Goal: Answer question/provide support: Share knowledge or assist other users

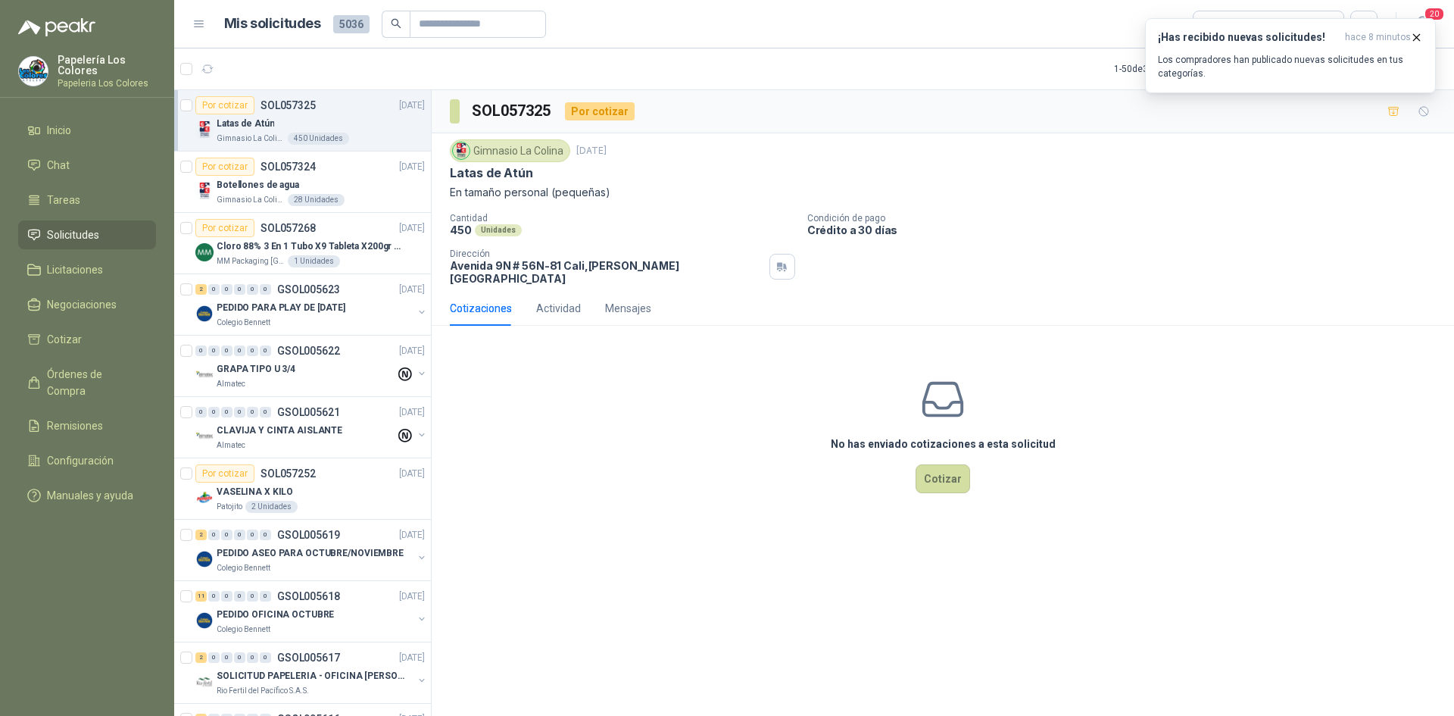
click at [1215, 189] on p "En tamaño personal (pequeñas)" at bounding box center [943, 192] width 986 height 17
click at [1252, 66] on p "Los compradores han publicado nuevas solicitudes en tus categorías." at bounding box center [1290, 66] width 265 height 27
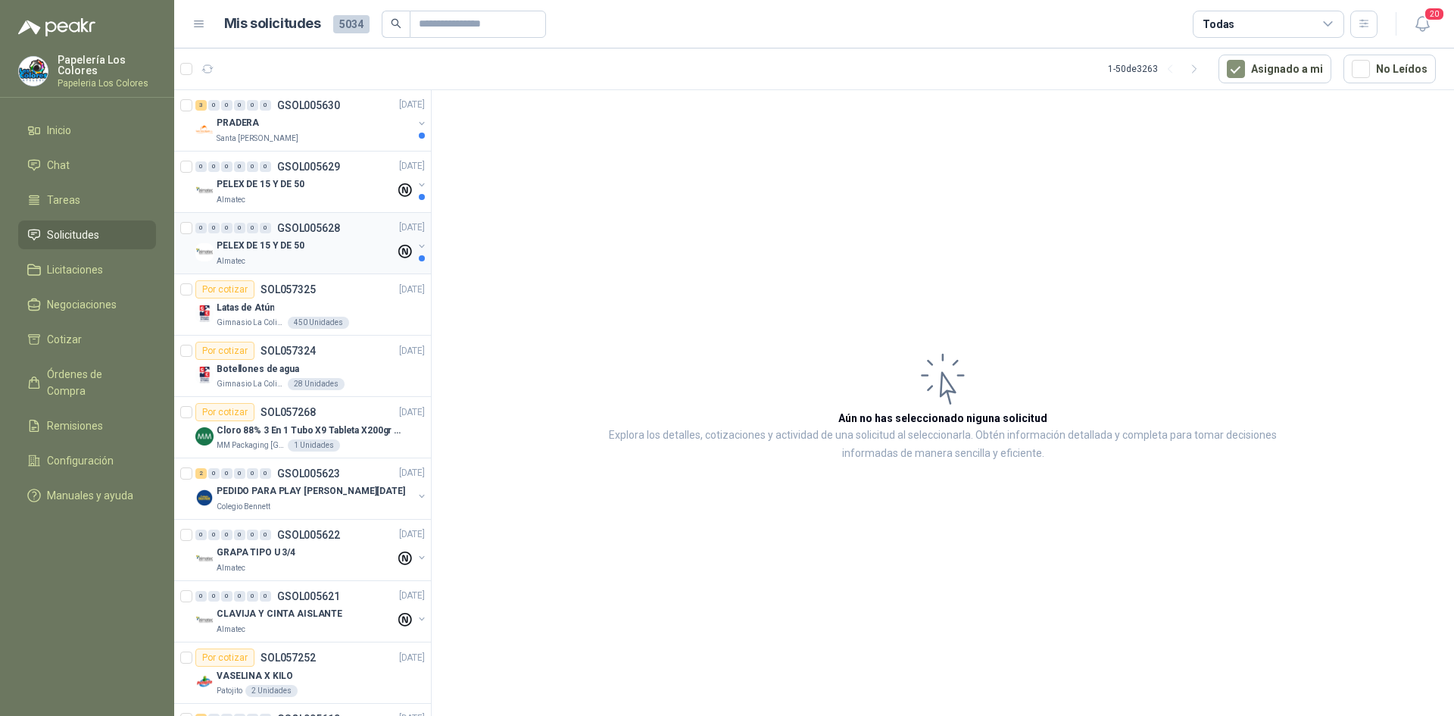
click at [337, 241] on div "PELEX DE 15 Y DE 50" at bounding box center [306, 246] width 179 height 18
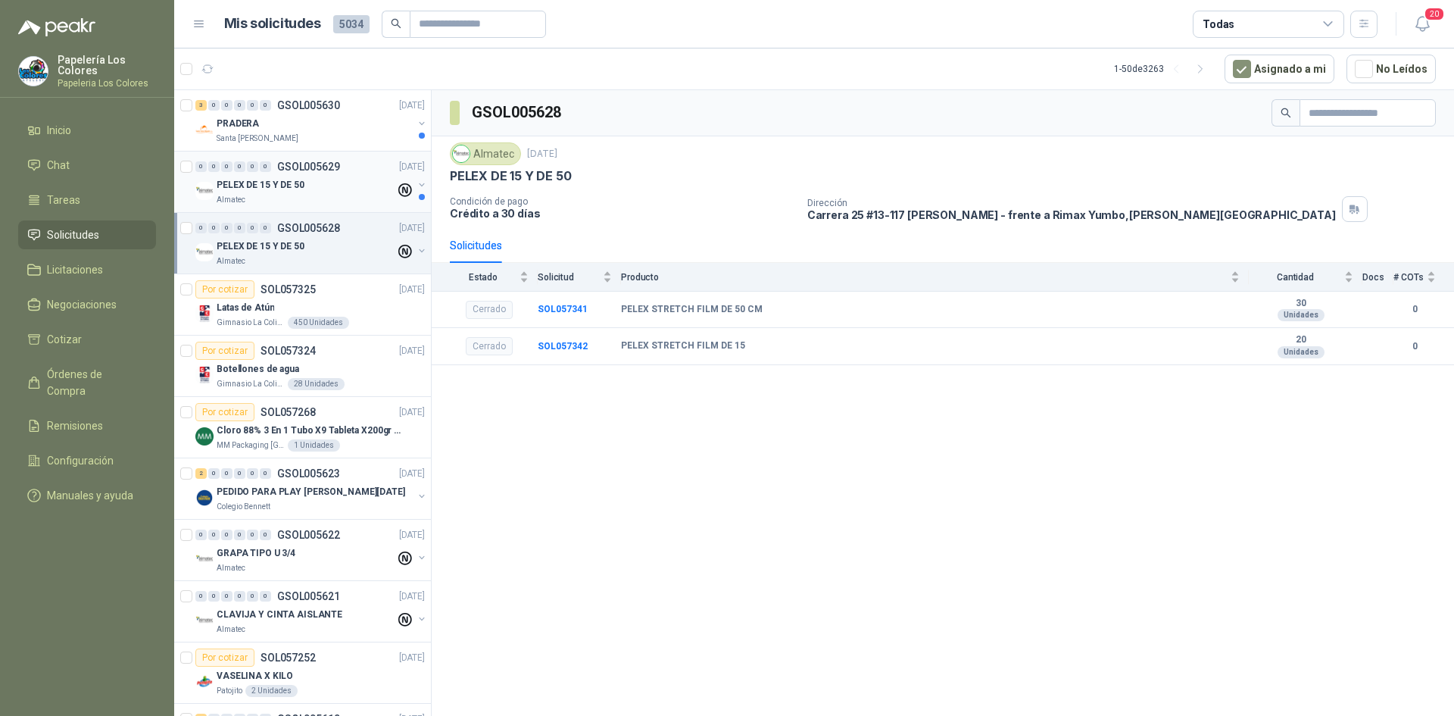
click at [326, 178] on div "PELEX DE 15 Y DE 50" at bounding box center [306, 185] width 179 height 18
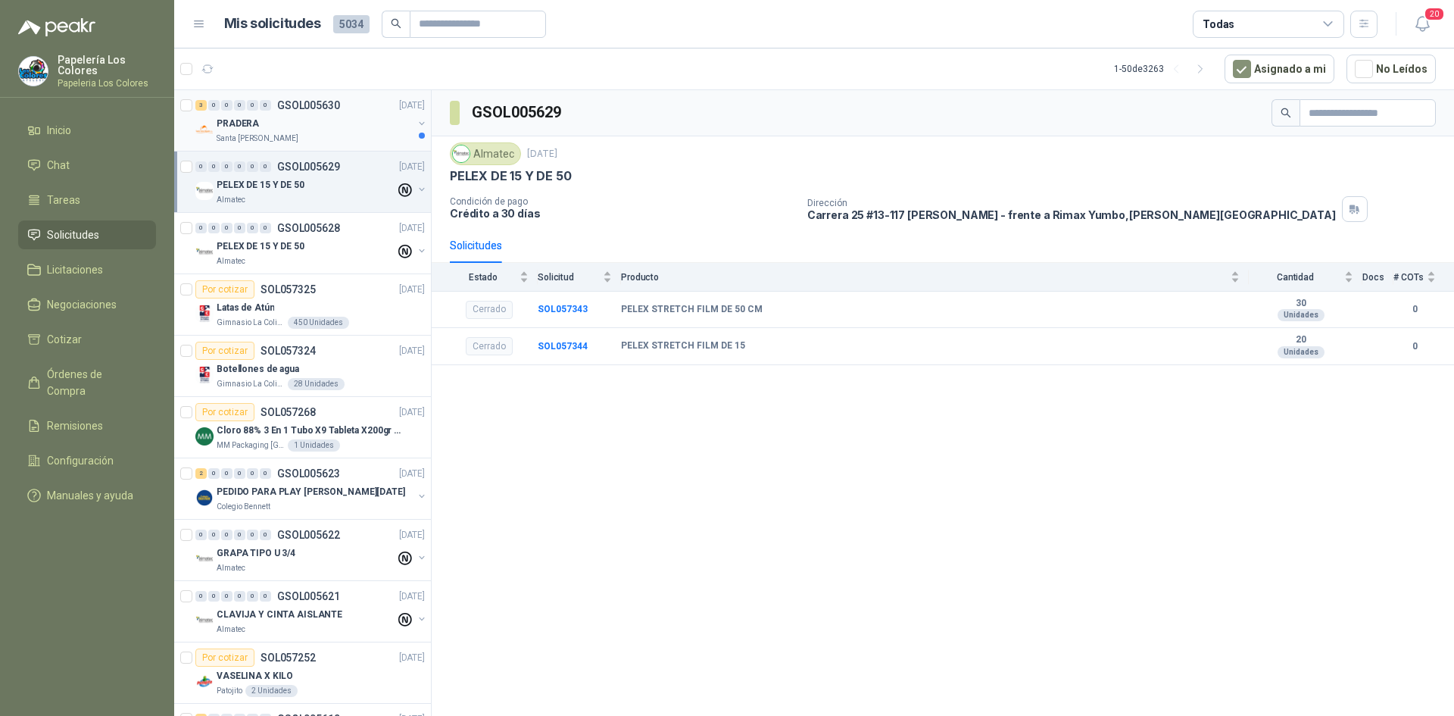
click at [348, 121] on div "PRADERA" at bounding box center [315, 123] width 196 height 18
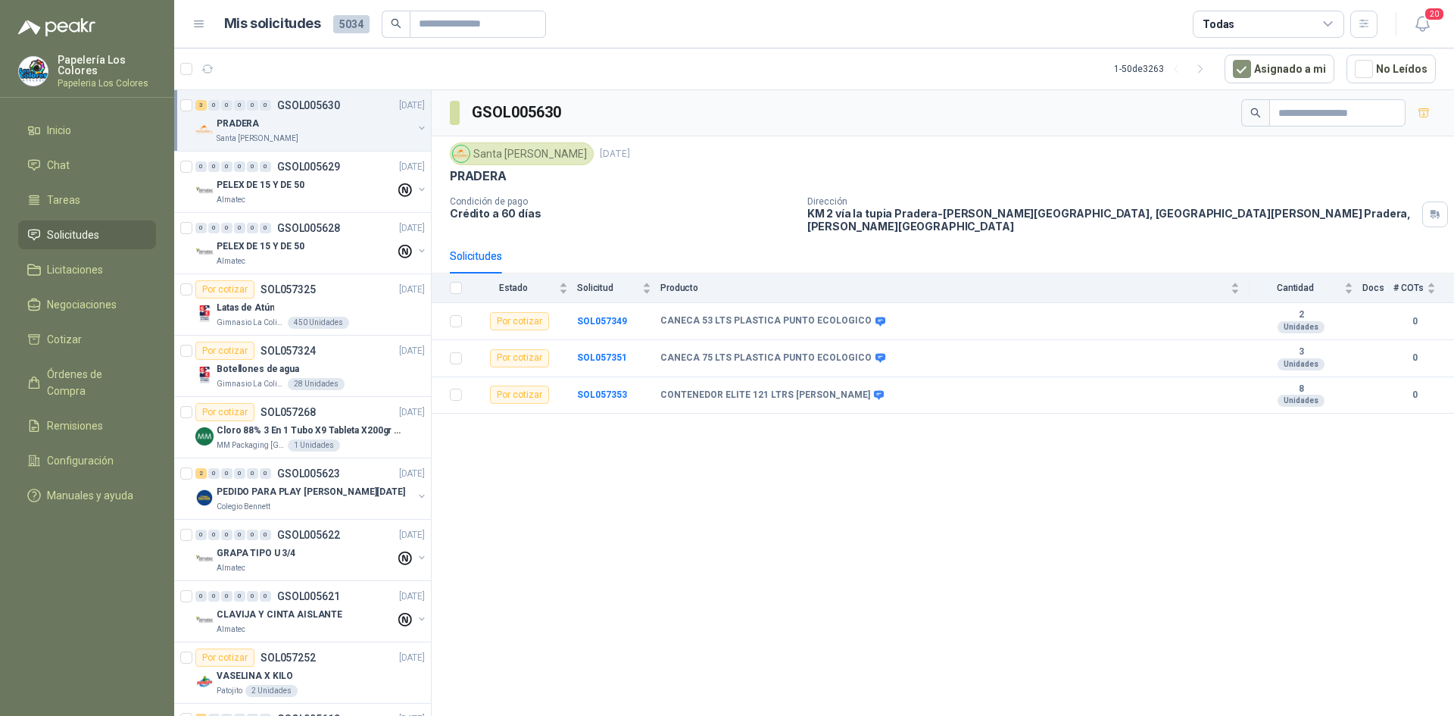
click at [578, 58] on article "1 - 50 de 3263 Asignado a mi No Leídos" at bounding box center [814, 68] width 1280 height 41
drag, startPoint x: 445, startPoint y: 23, endPoint x: 438, endPoint y: 33, distance: 11.8
click at [439, 32] on input "text" at bounding box center [472, 24] width 106 height 26
type input "****"
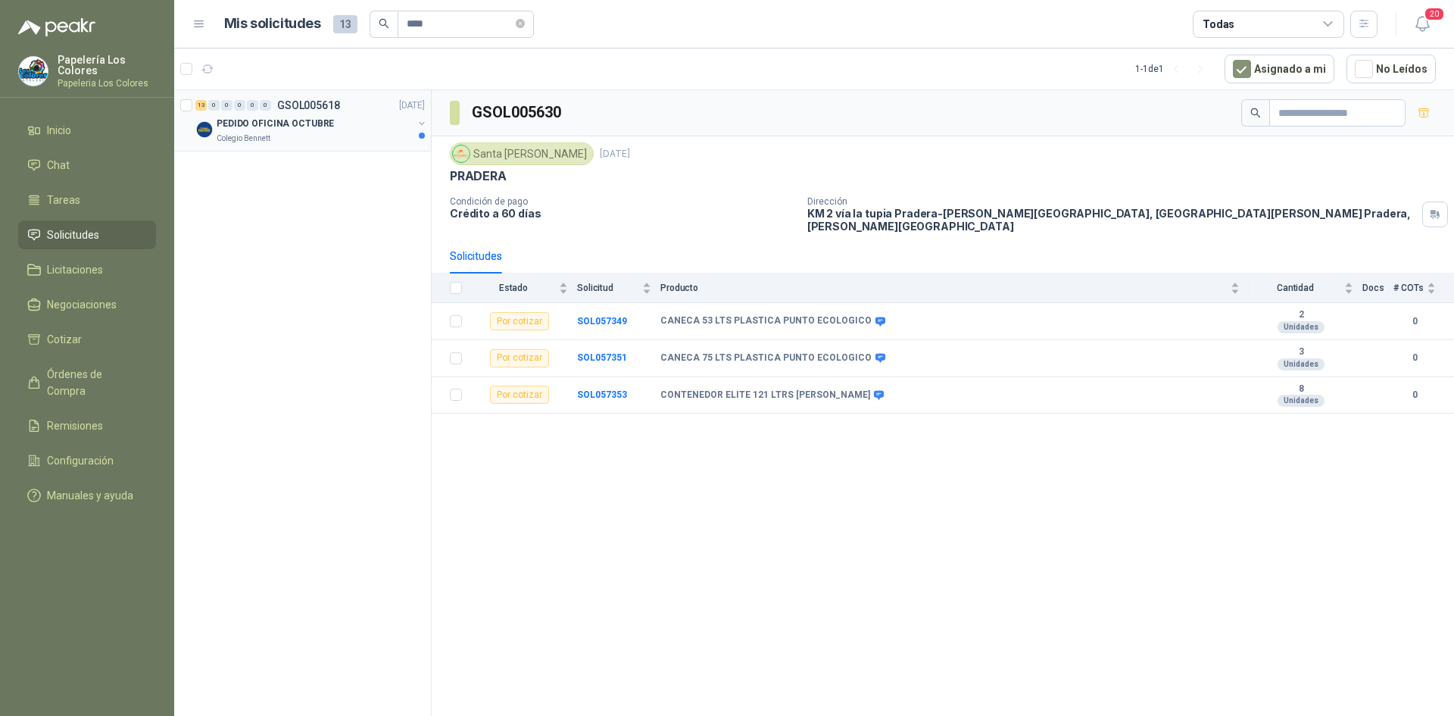
click at [344, 118] on div "PEDIDO OFICINA OCTUBRE" at bounding box center [315, 123] width 196 height 18
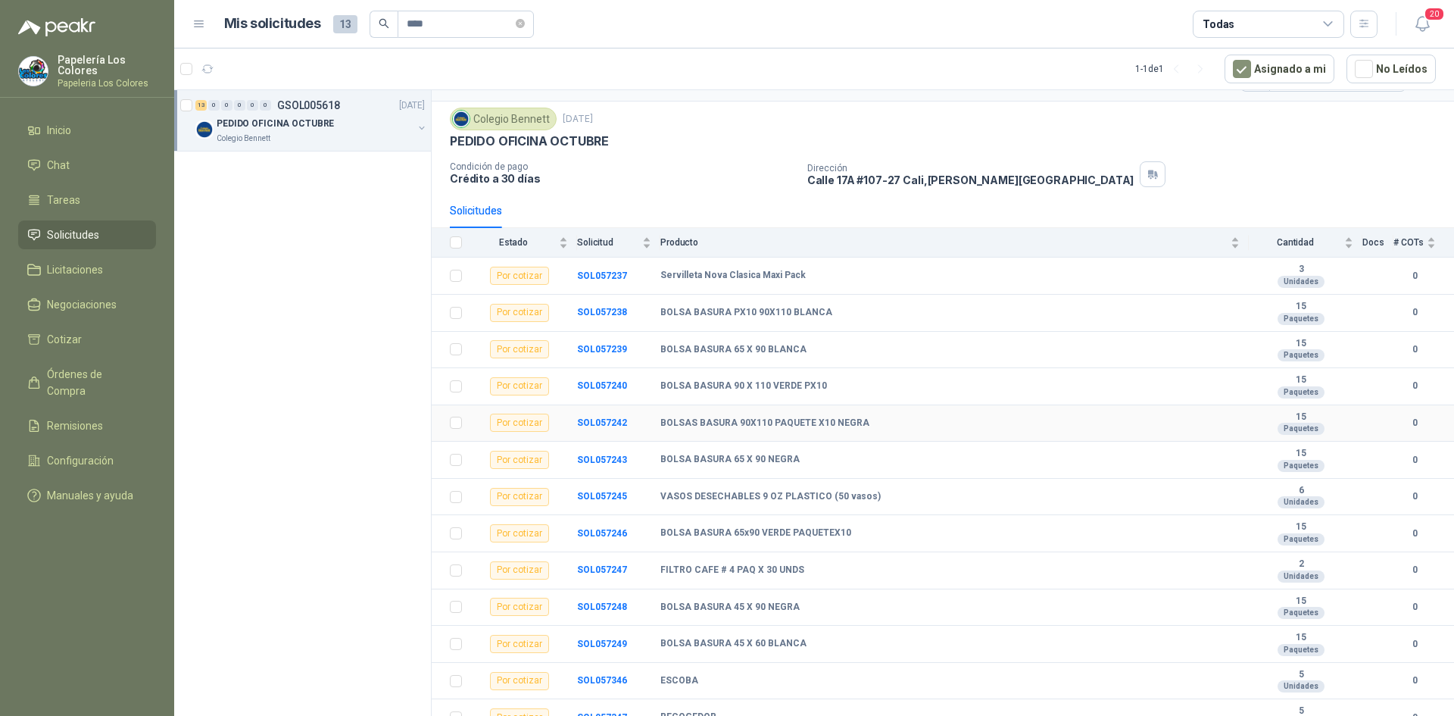
scroll to position [50, 0]
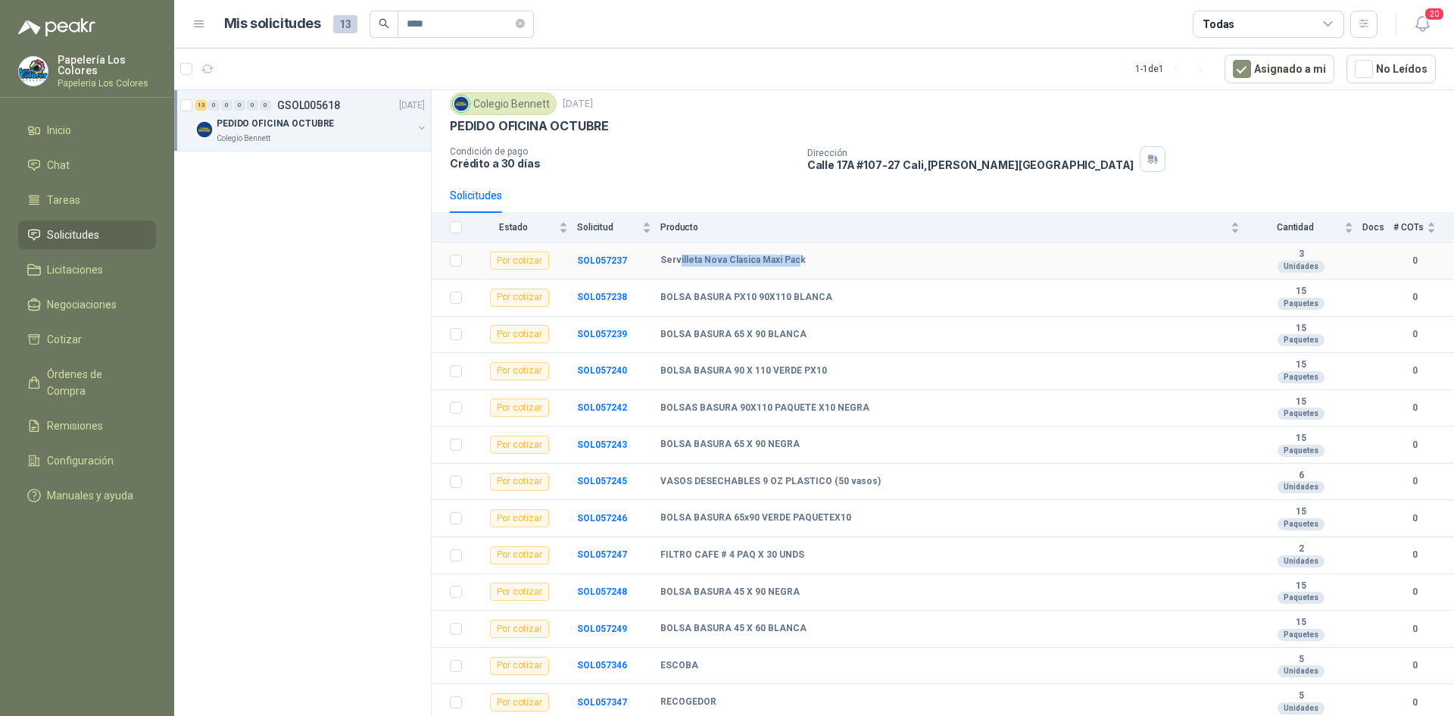
drag, startPoint x: 794, startPoint y: 260, endPoint x: 679, endPoint y: 255, distance: 114.4
click at [679, 255] on b "Servilleta Nova Clasica Maxi Pack" at bounding box center [732, 260] width 145 height 12
click at [849, 250] on td "Servilleta Nova Clasica Maxi Pack" at bounding box center [954, 260] width 588 height 37
drag, startPoint x: 662, startPoint y: 257, endPoint x: 804, endPoint y: 274, distance: 143.4
click at [804, 274] on td "Servilleta Nova Clasica Maxi Pack" at bounding box center [954, 260] width 588 height 37
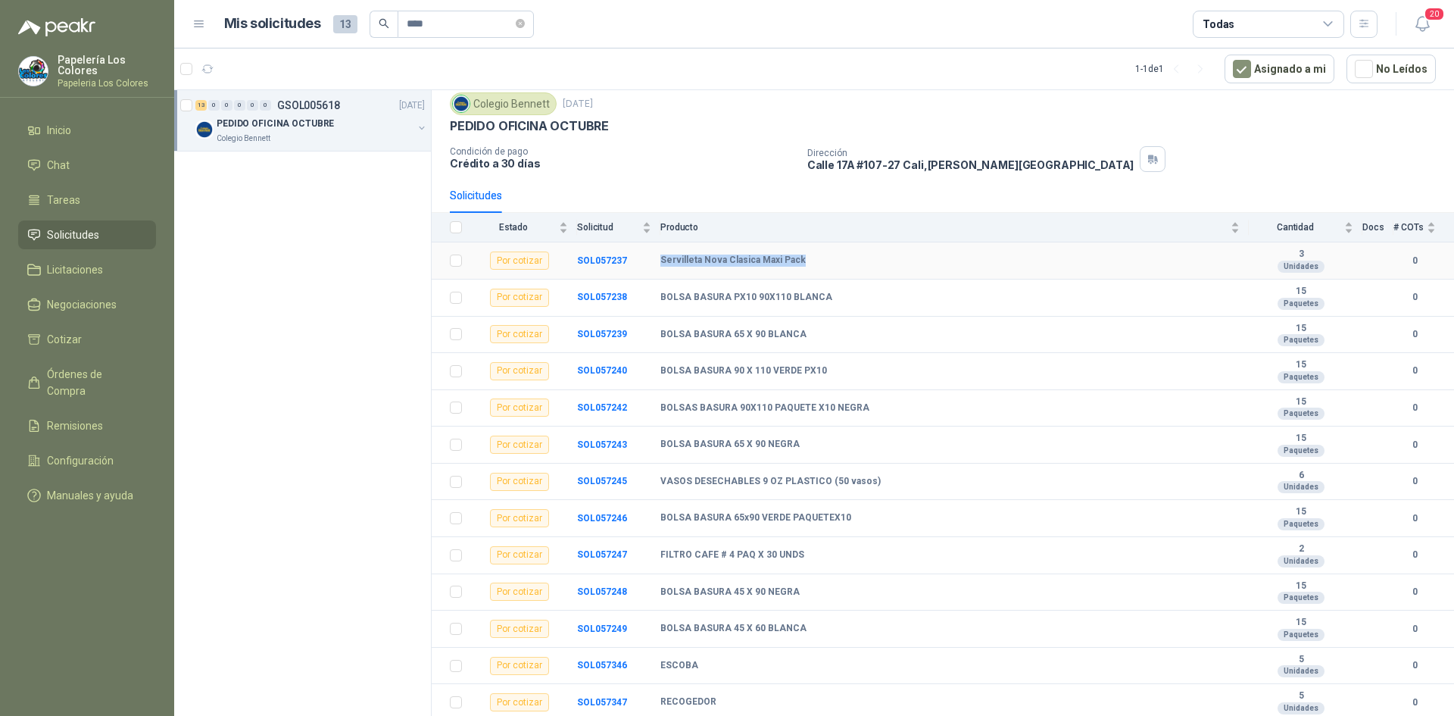
copy b "Servilleta Nova Clasica Maxi Pack"
click at [966, 248] on td "Servilleta Nova Clasica Maxi Pack" at bounding box center [954, 260] width 588 height 37
click at [613, 259] on b "SOL057237" at bounding box center [602, 260] width 50 height 11
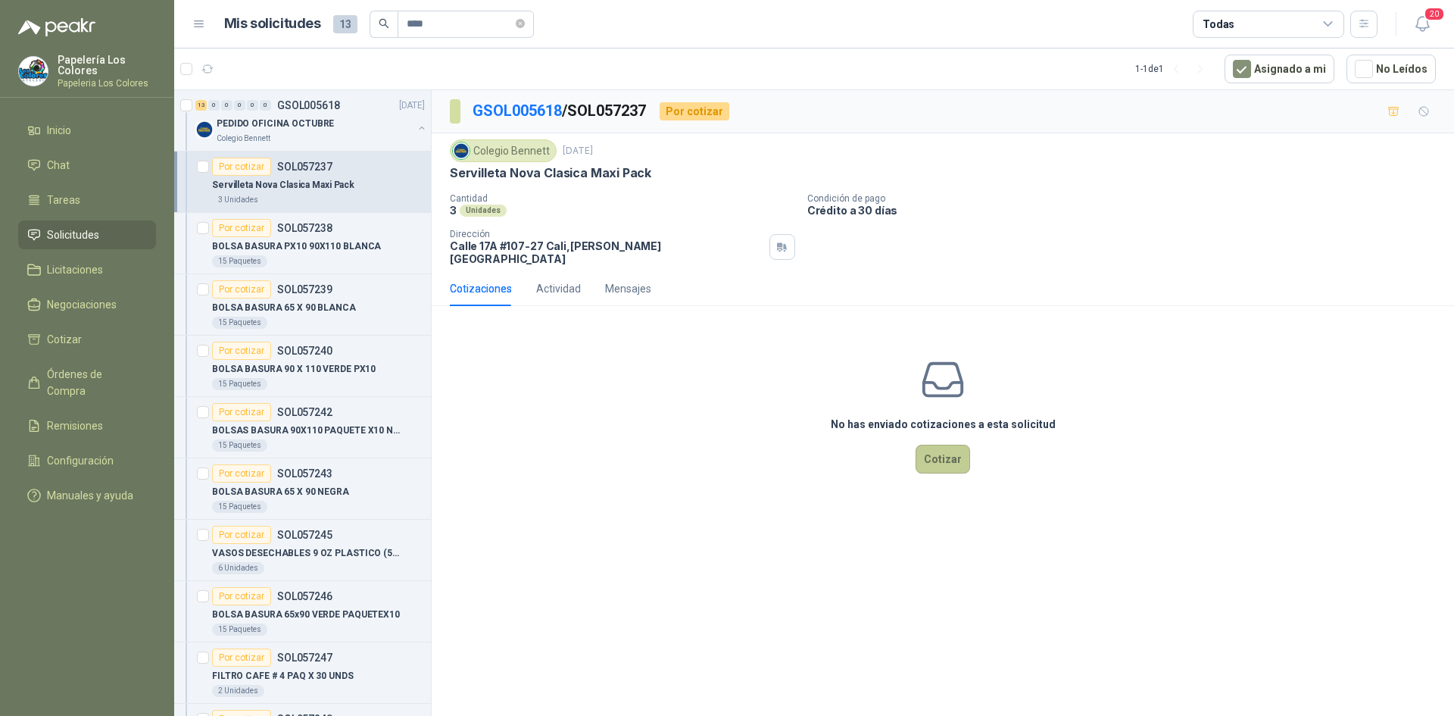
click at [956, 446] on button "Cotizar" at bounding box center [943, 459] width 55 height 29
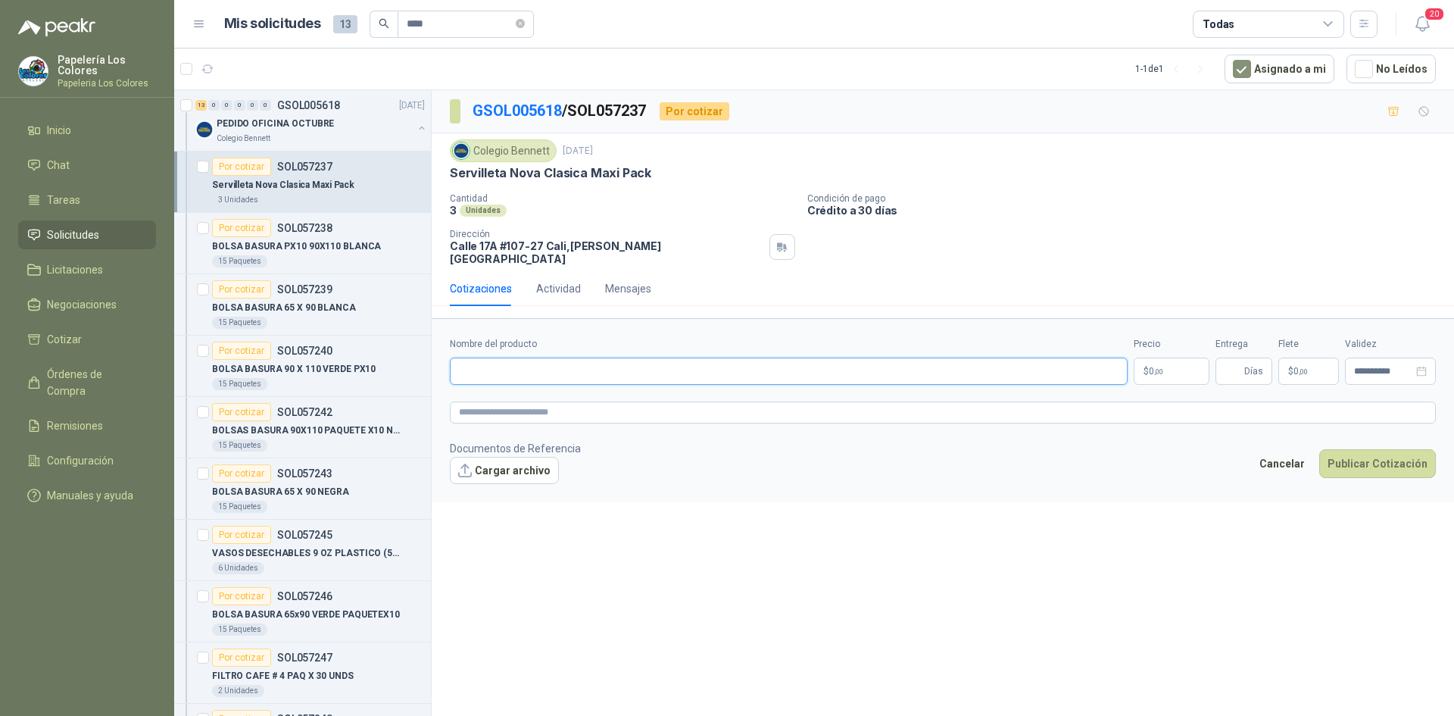
click at [546, 366] on input "Nombre del producto" at bounding box center [789, 370] width 678 height 27
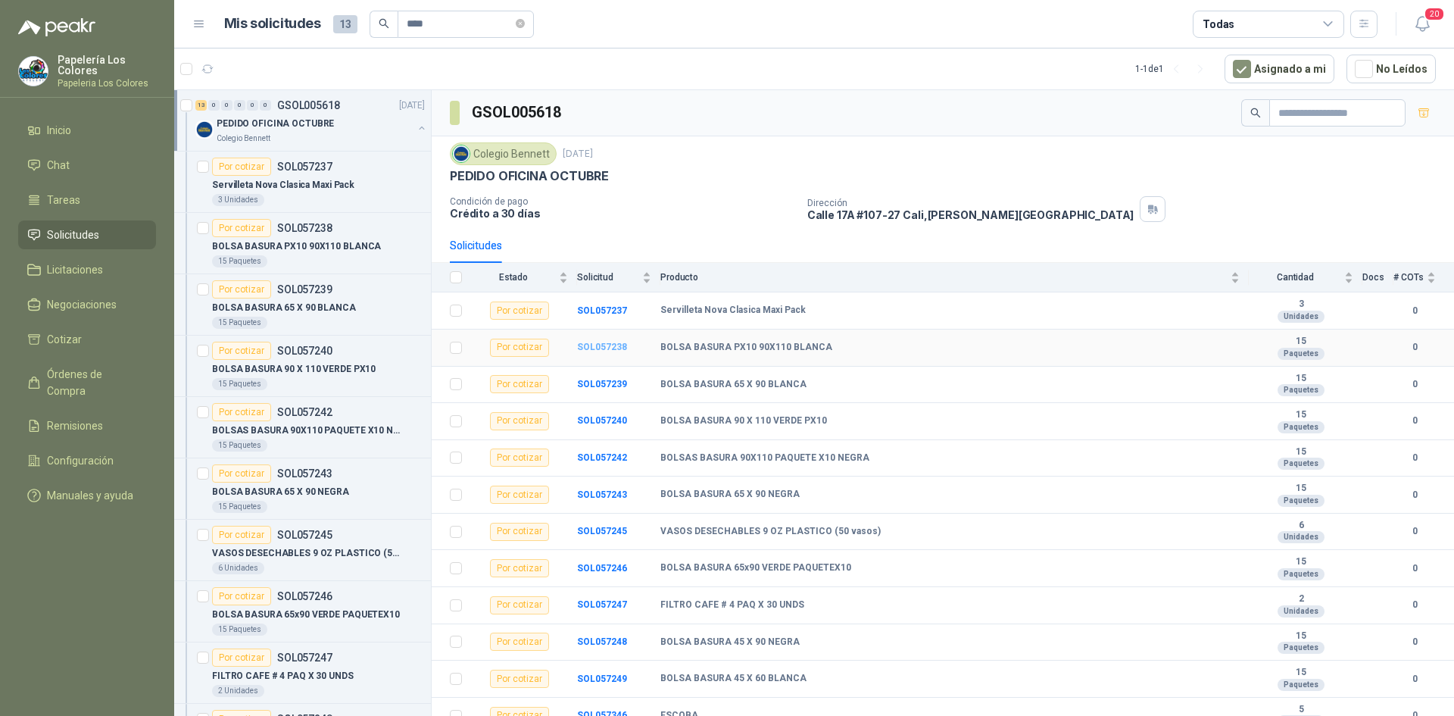
click at [601, 347] on b "SOL057238" at bounding box center [602, 347] width 50 height 11
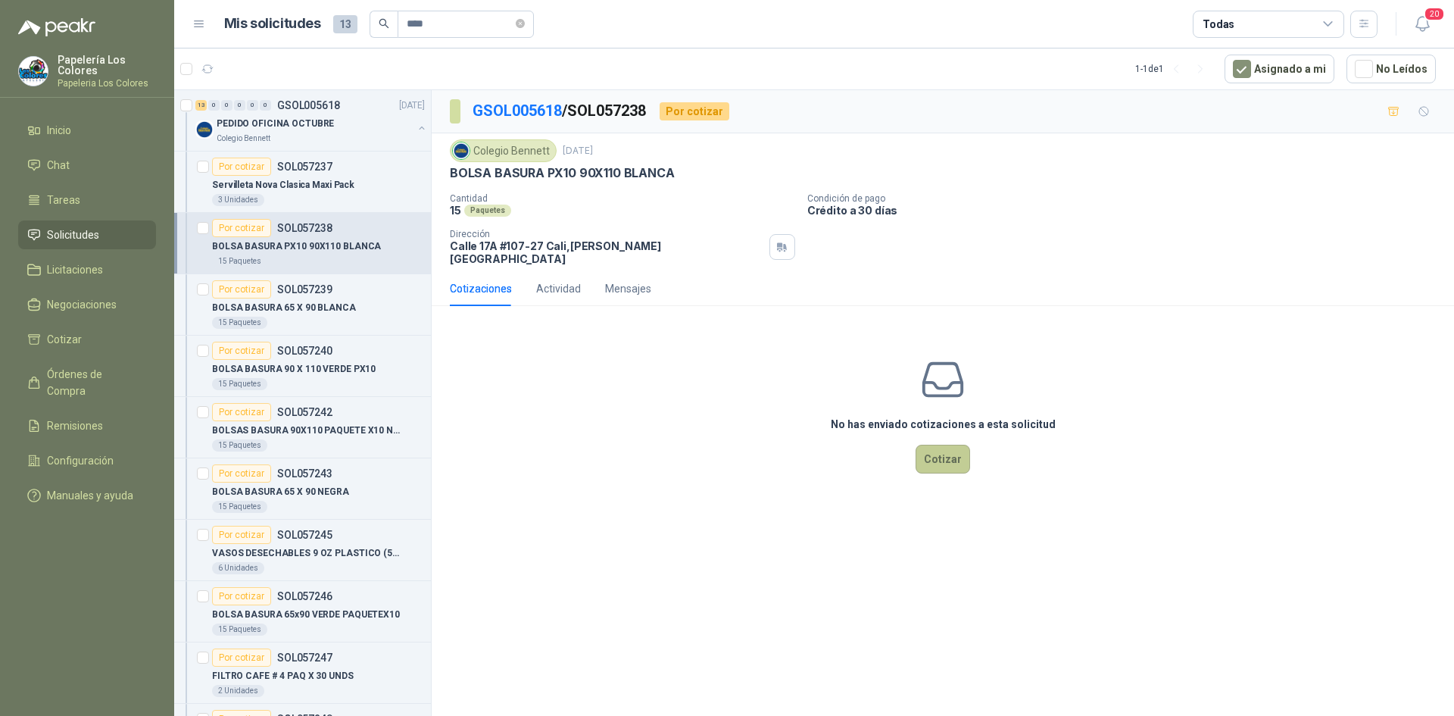
click at [935, 445] on button "Cotizar" at bounding box center [943, 459] width 55 height 29
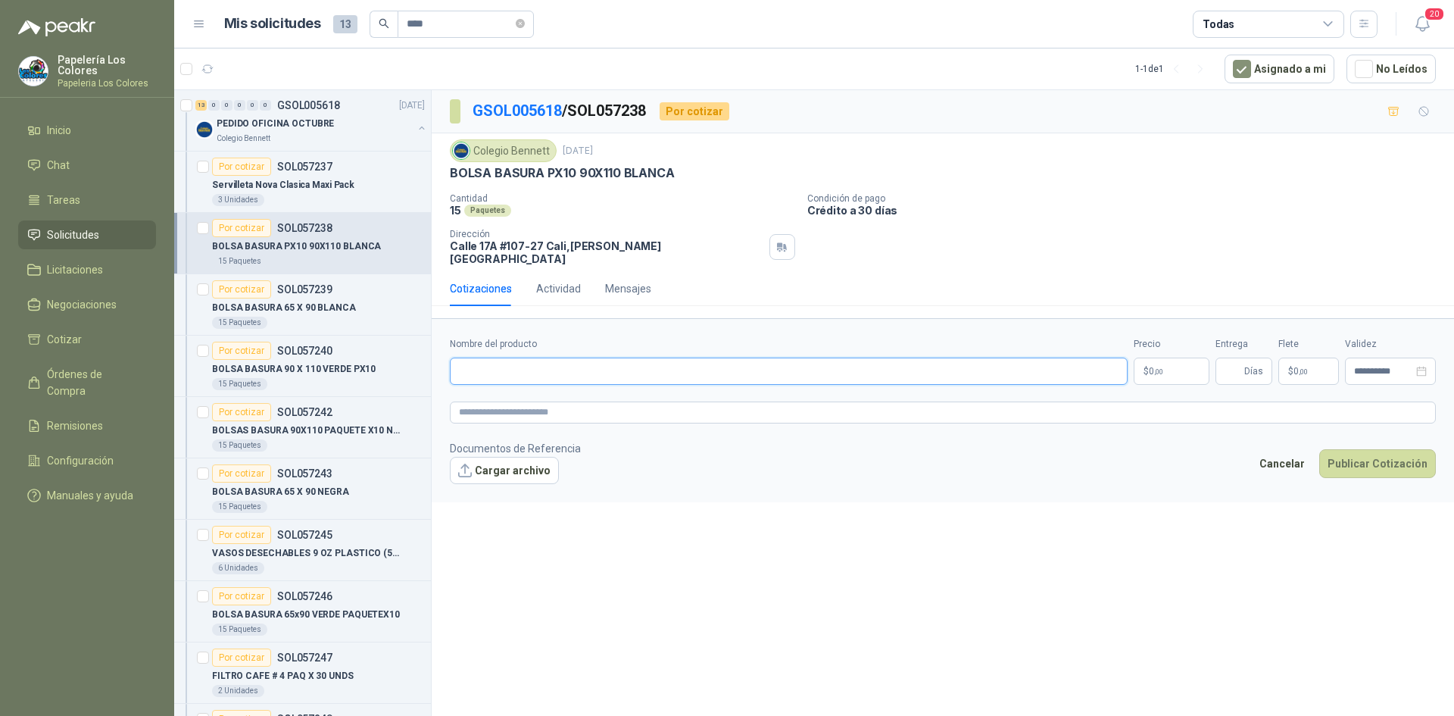
click at [519, 362] on input "Nombre del producto" at bounding box center [789, 370] width 678 height 27
paste input "**********"
type input "**********"
click at [1155, 354] on body "Papelería Los Colores Papeleria Los Colores Inicio Chat Tareas Solicitudes Lici…" at bounding box center [727, 358] width 1454 height 716
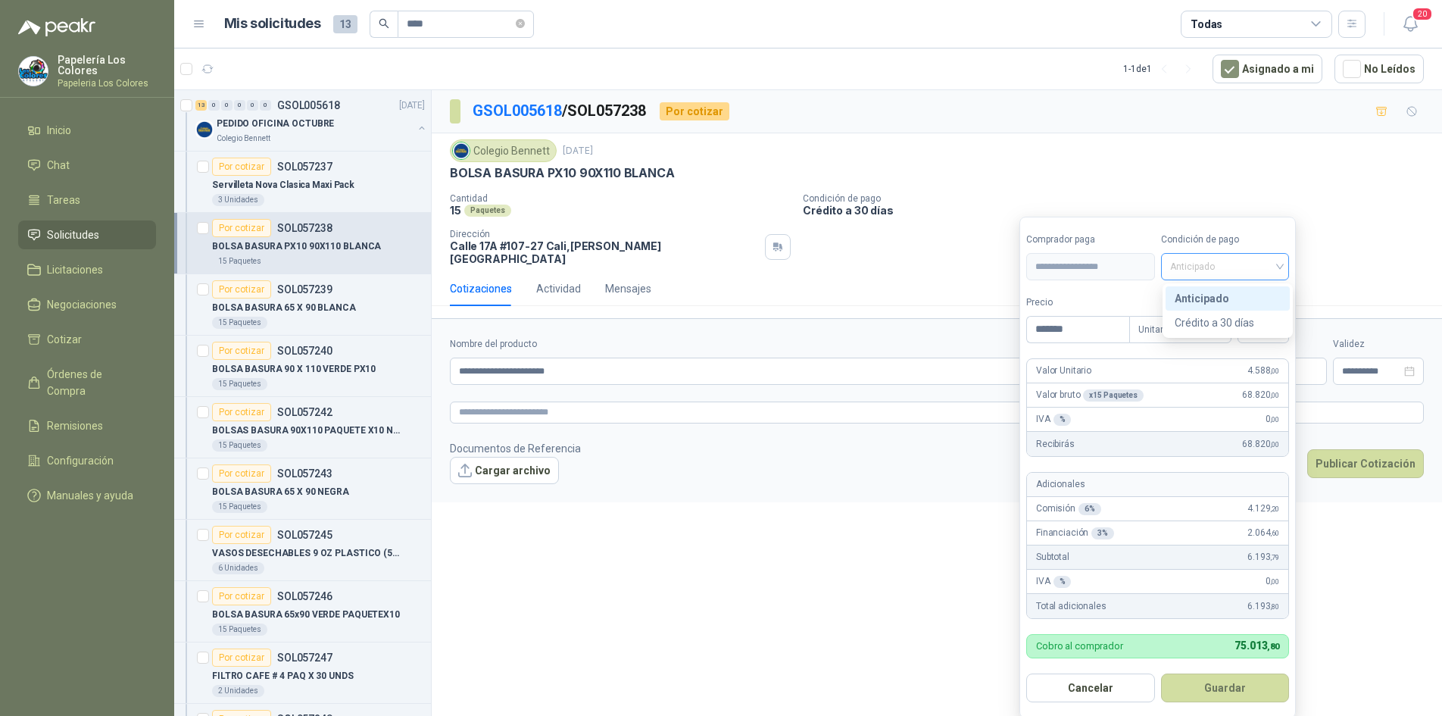
click at [1199, 265] on span "Anticipado" at bounding box center [1225, 266] width 111 height 23
type input "*******"
click at [1209, 321] on div "Crédito a 30 días" at bounding box center [1228, 322] width 106 height 17
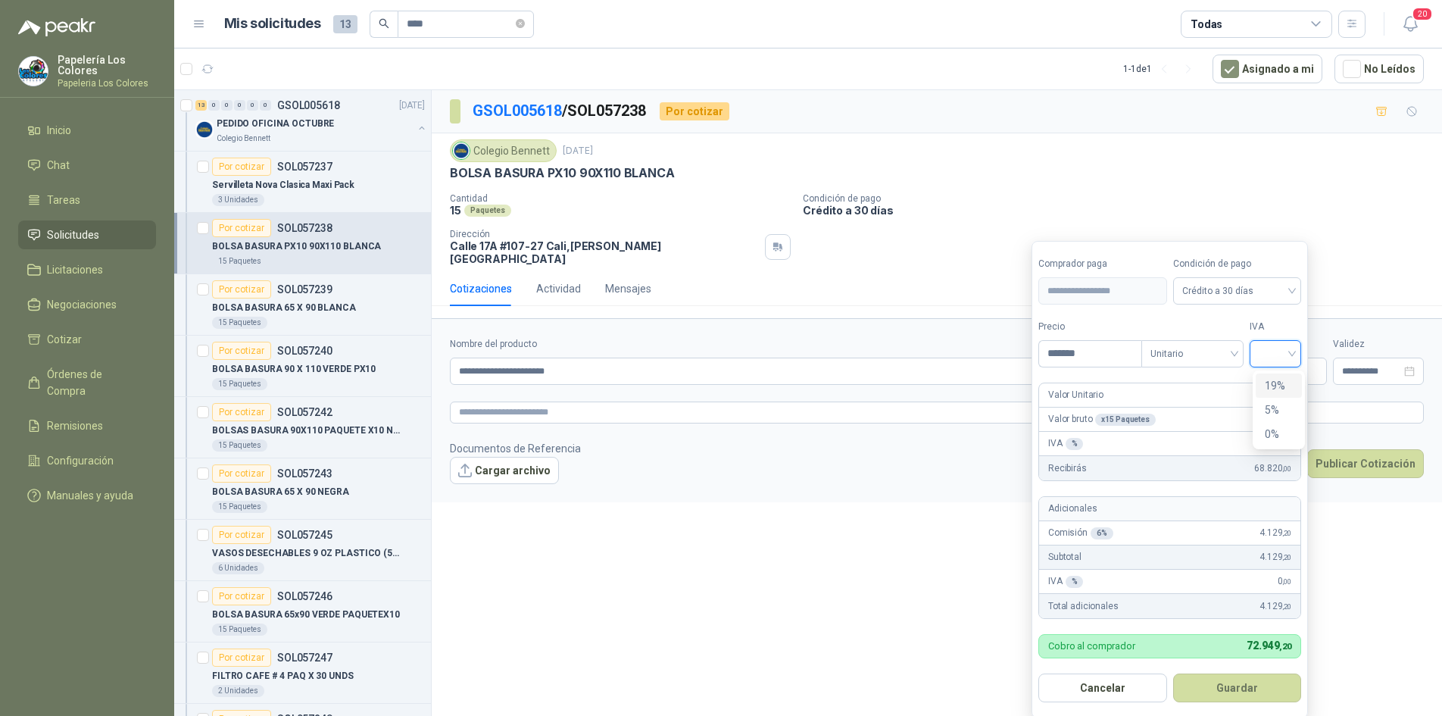
click at [1296, 348] on div at bounding box center [1274, 353] width 51 height 27
click at [1277, 379] on div "19%" at bounding box center [1279, 385] width 28 height 17
click at [1239, 691] on button "Guardar" at bounding box center [1240, 687] width 130 height 29
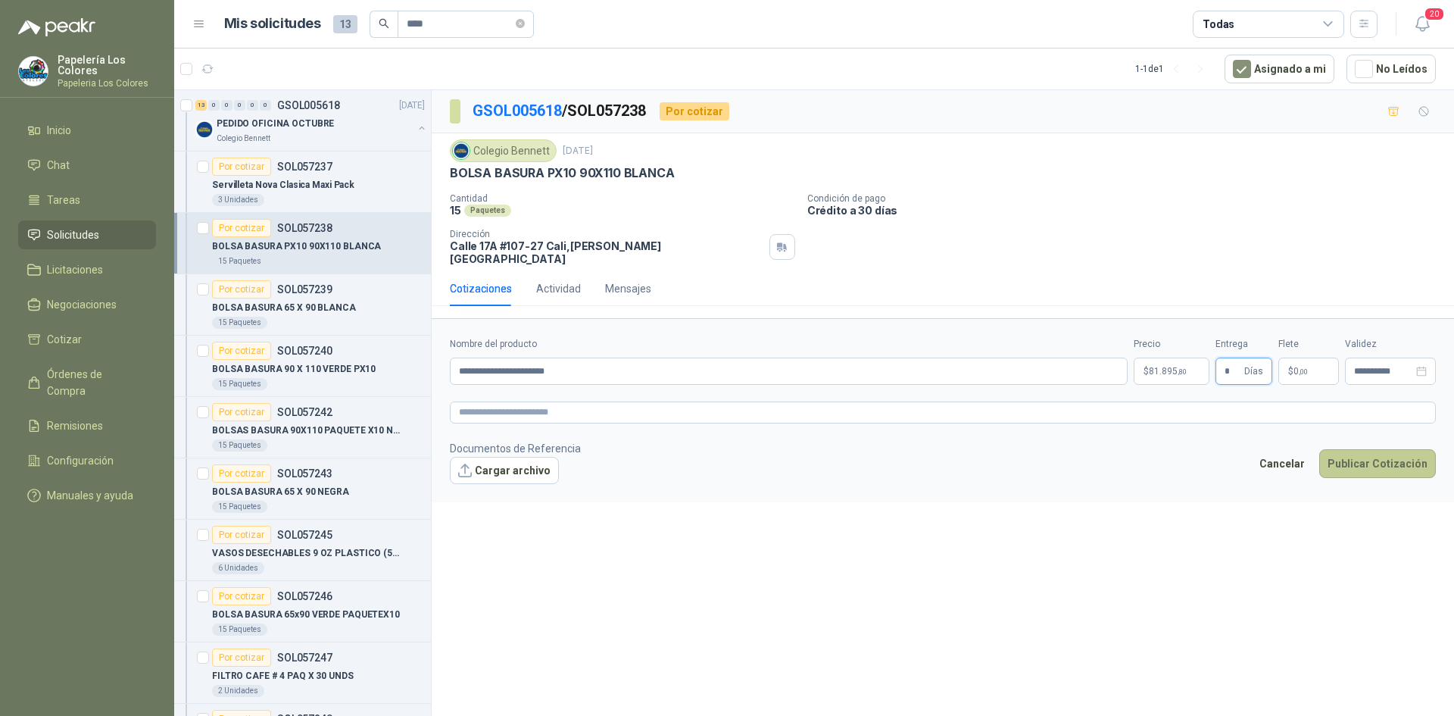
type input "*"
click at [1362, 449] on button "Publicar Cotización" at bounding box center [1377, 463] width 117 height 29
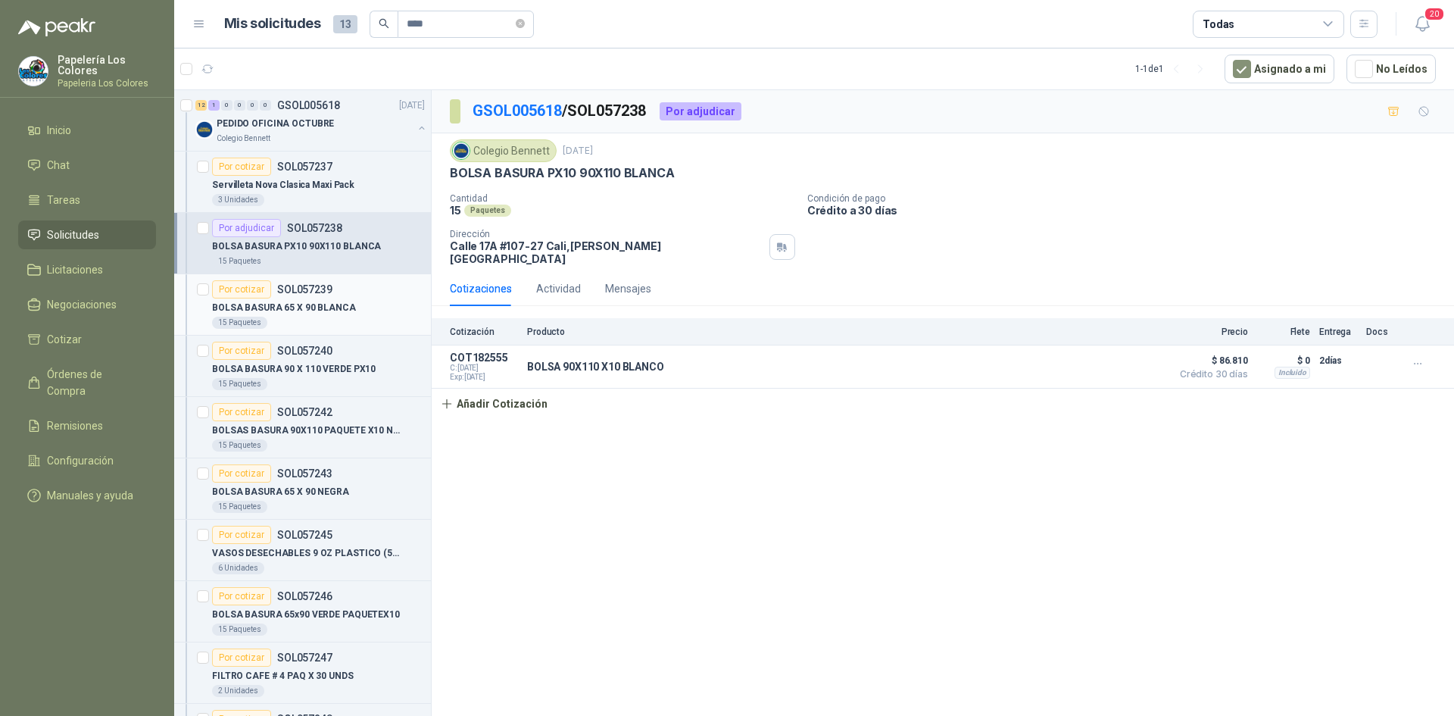
click at [239, 282] on div "Por cotizar" at bounding box center [241, 289] width 59 height 18
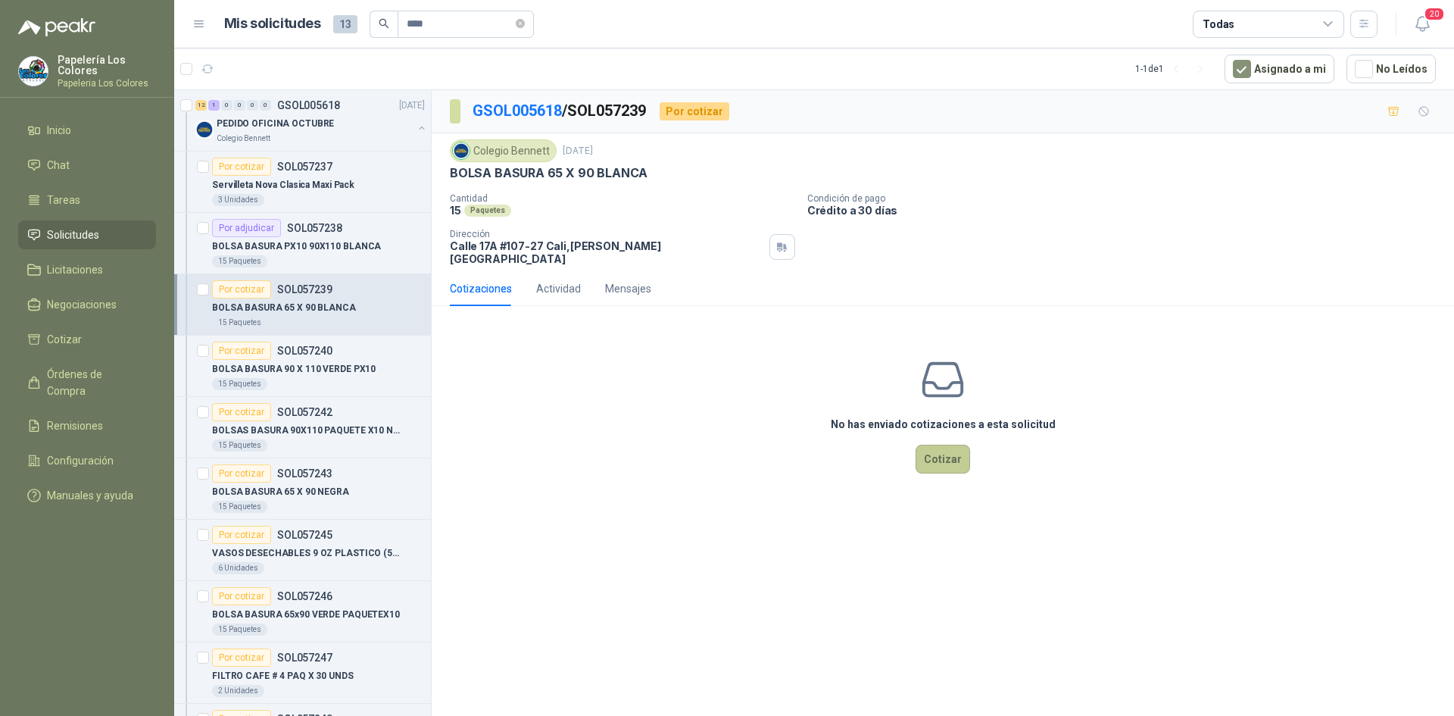
click at [946, 445] on button "Cotizar" at bounding box center [943, 459] width 55 height 29
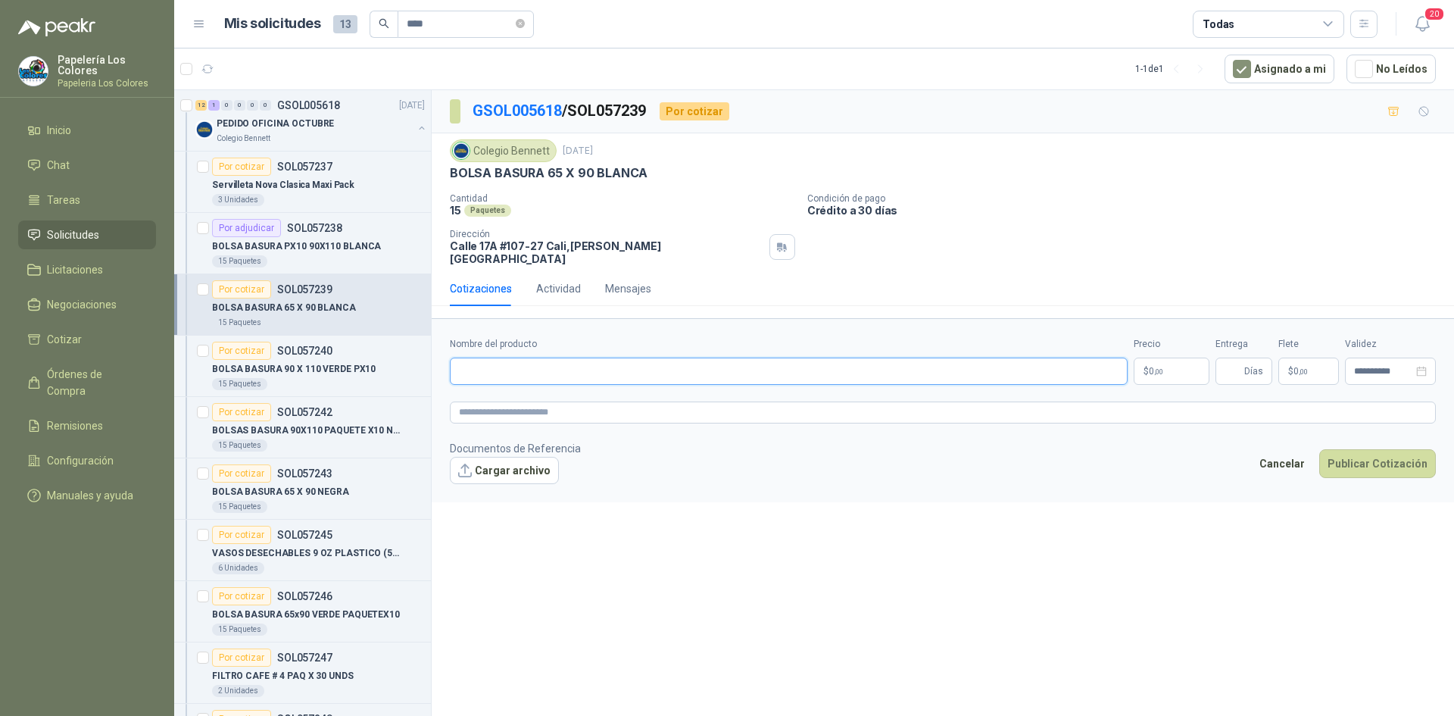
click at [644, 357] on input "Nombre del producto" at bounding box center [789, 370] width 678 height 27
paste input "**********"
type input "**********"
click at [1167, 359] on body "Papelería Los Colores Papeleria Los Colores Inicio Chat Tareas Solicitudes Lici…" at bounding box center [727, 358] width 1454 height 716
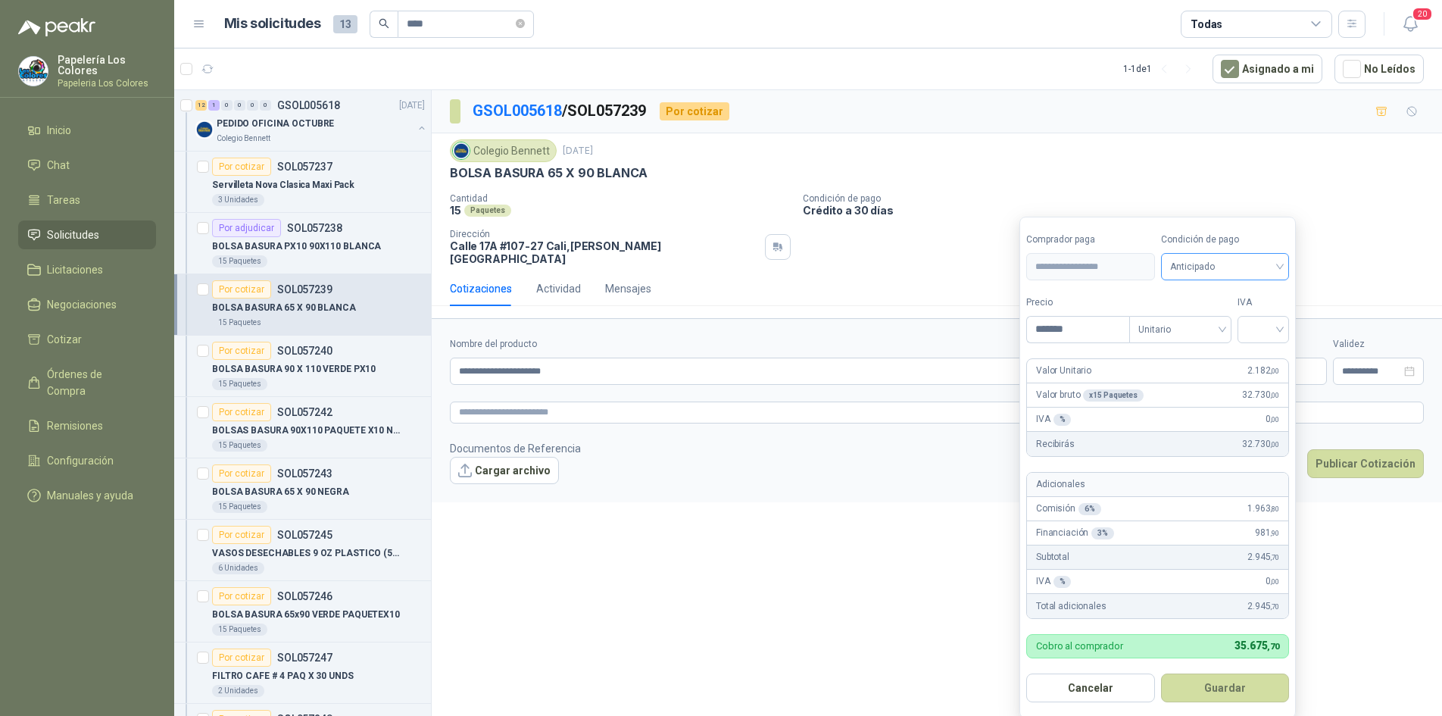
click at [1186, 260] on span "Anticipado" at bounding box center [1225, 266] width 111 height 23
type input "*******"
click at [1196, 322] on div "Crédito a 30 días" at bounding box center [1228, 322] width 106 height 17
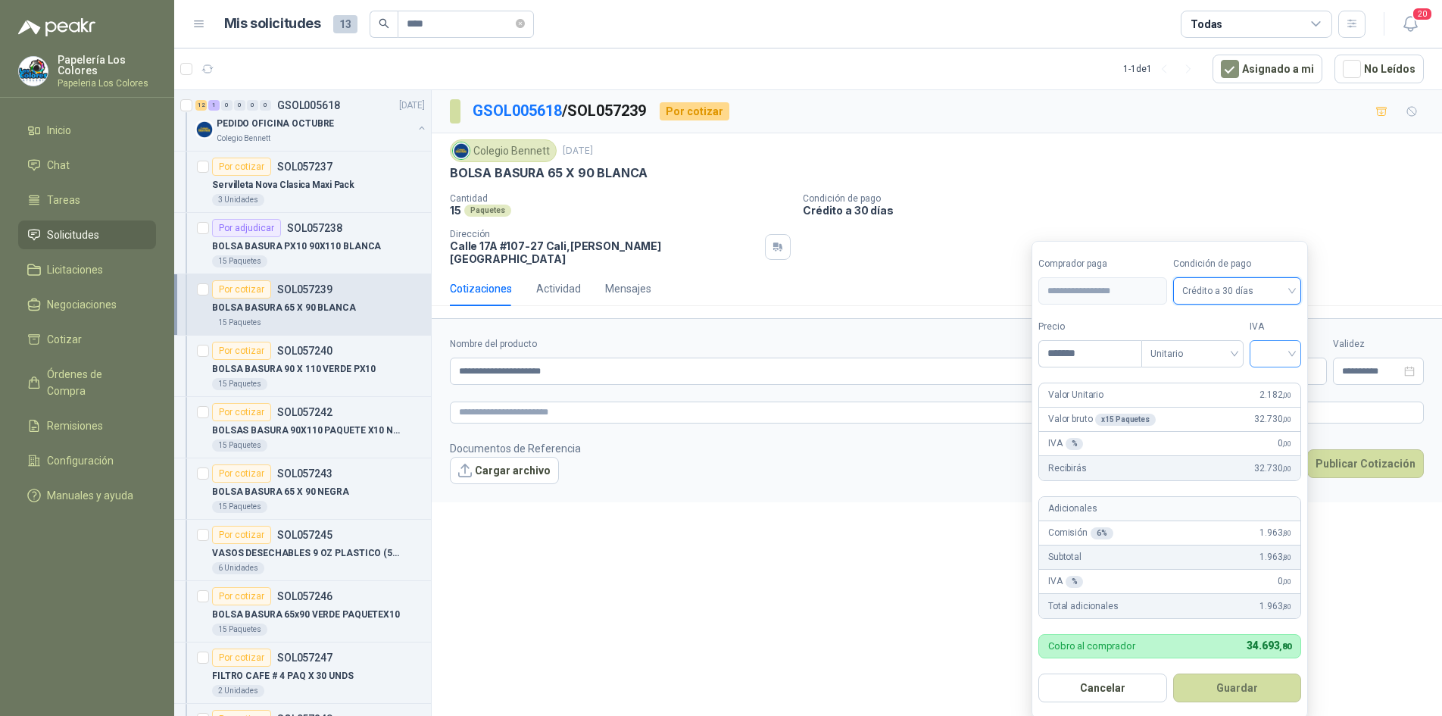
click at [1290, 359] on input "search" at bounding box center [1275, 352] width 33 height 23
click at [1277, 382] on div "19%" at bounding box center [1279, 385] width 28 height 17
click at [1240, 684] on button "Guardar" at bounding box center [1240, 687] width 130 height 29
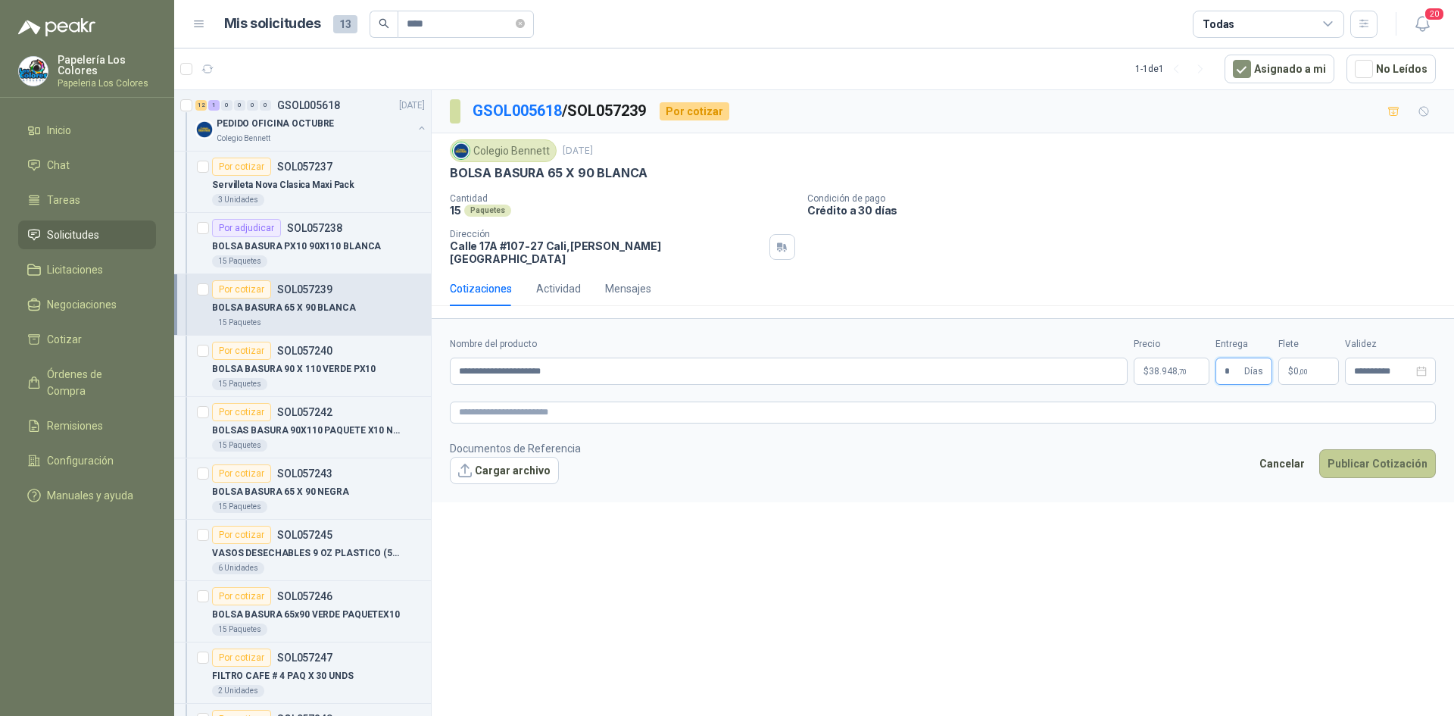
type input "*"
click at [1378, 449] on button "Publicar Cotización" at bounding box center [1377, 463] width 117 height 29
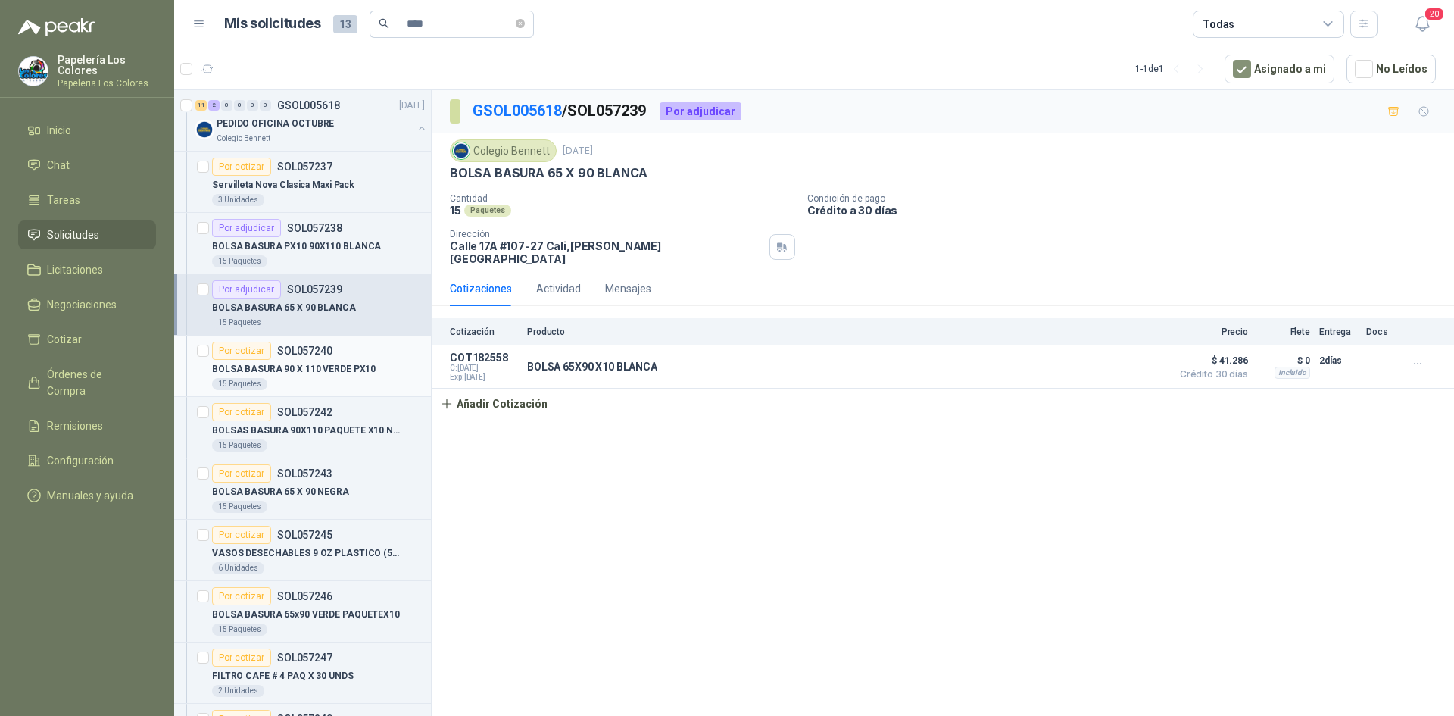
click at [225, 342] on div "Por cotizar" at bounding box center [241, 351] width 59 height 18
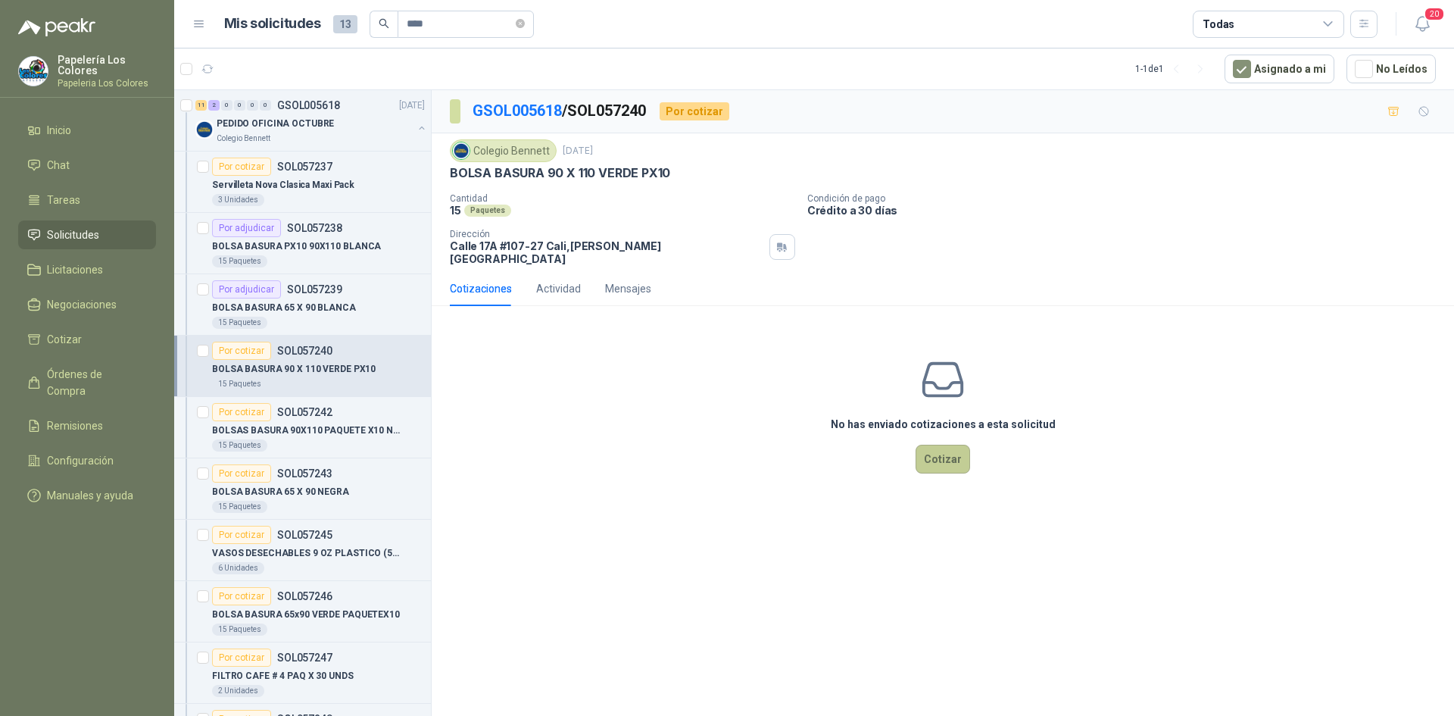
click at [939, 446] on button "Cotizar" at bounding box center [943, 459] width 55 height 29
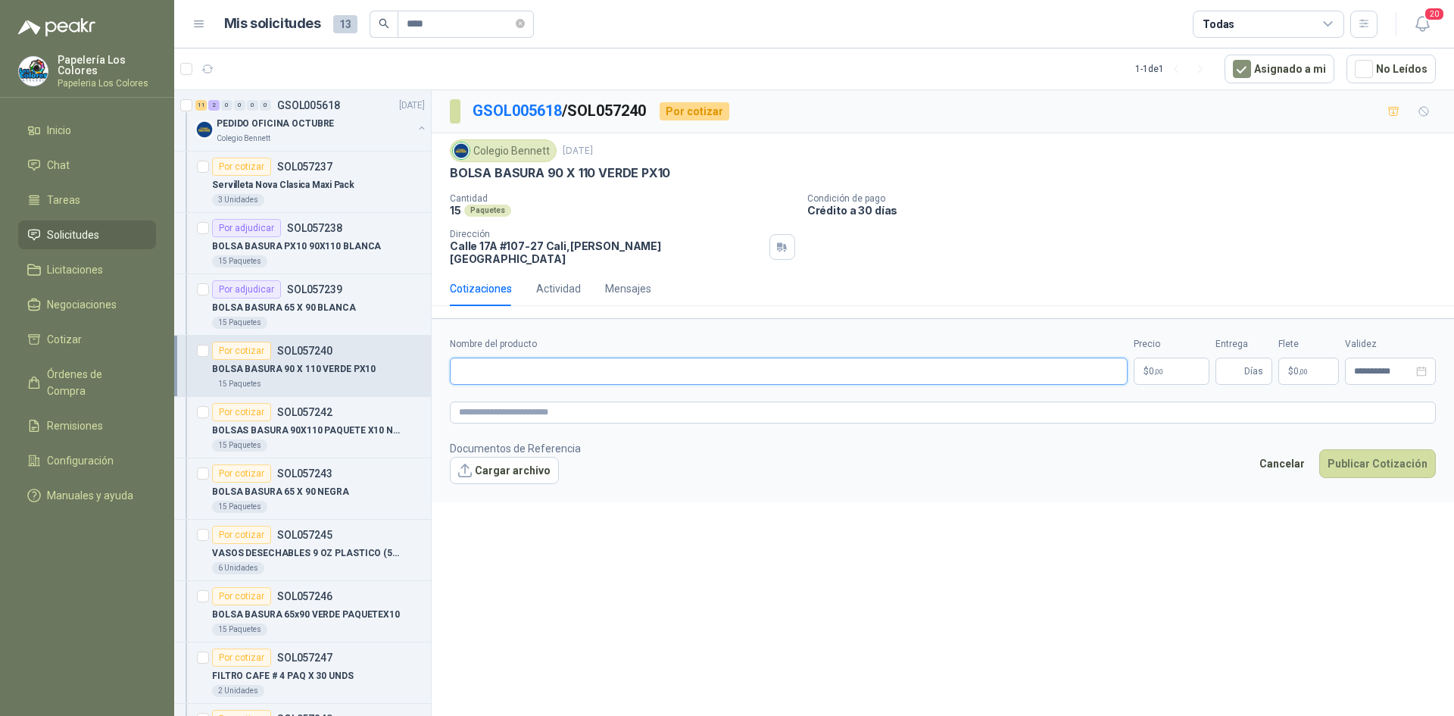
click at [566, 365] on input "Nombre del producto" at bounding box center [789, 370] width 678 height 27
paste input "**********"
type input "**********"
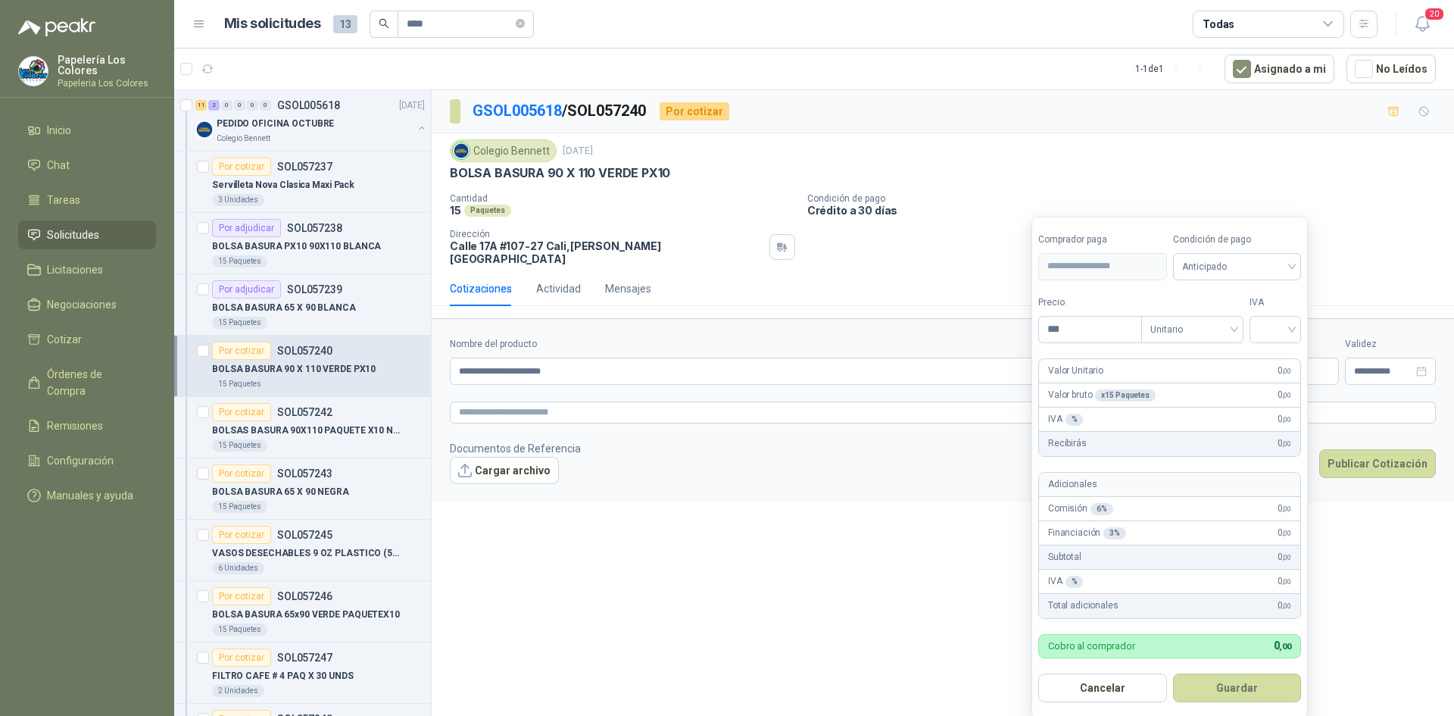
click at [1170, 359] on body "Papelería Los Colores Papeleria Los Colores Inicio Chat Tareas Solicitudes Lici…" at bounding box center [727, 358] width 1454 height 716
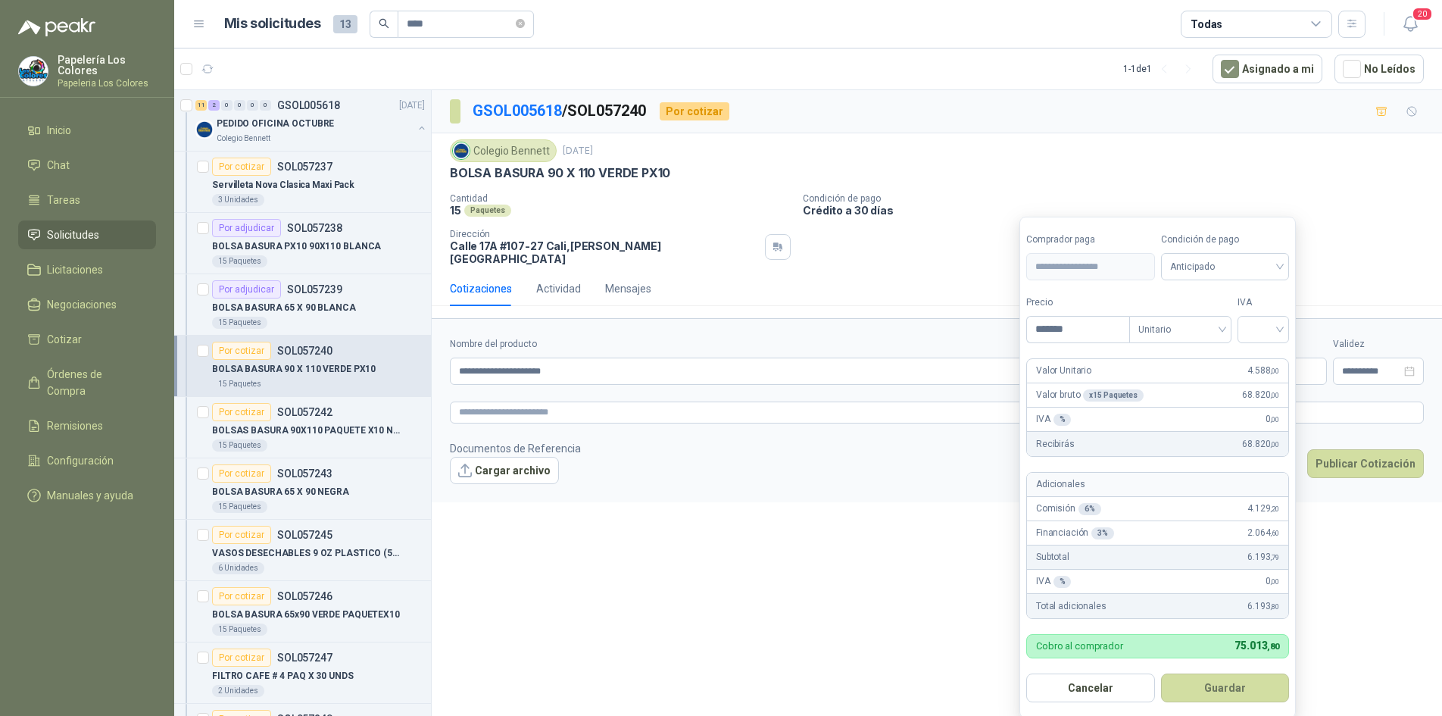
type input "*******"
click at [1192, 263] on span "Anticipado" at bounding box center [1225, 266] width 111 height 23
click at [1205, 320] on div "Crédito a 30 días" at bounding box center [1228, 322] width 106 height 17
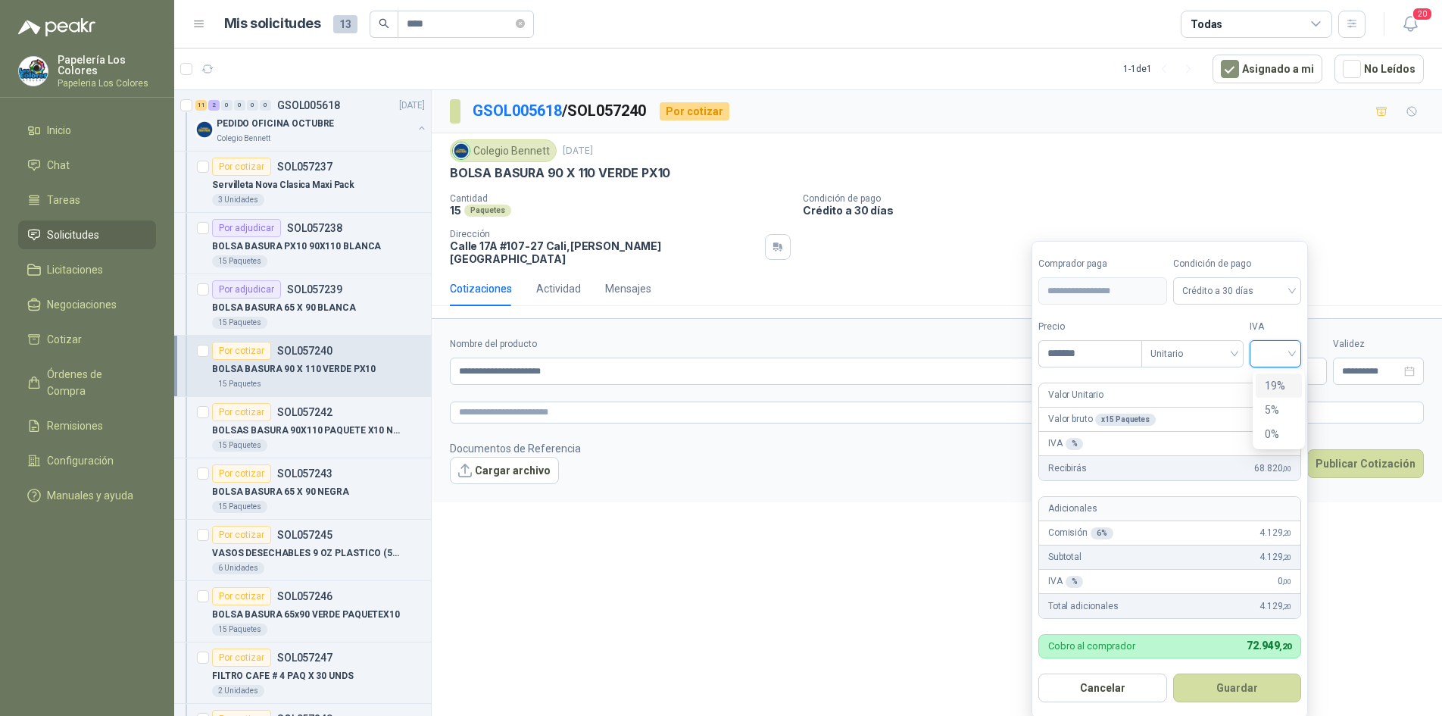
click at [1266, 346] on input "search" at bounding box center [1275, 352] width 33 height 23
click at [1271, 385] on div "19%" at bounding box center [1279, 385] width 28 height 17
click at [1221, 689] on button "Guardar" at bounding box center [1240, 687] width 130 height 29
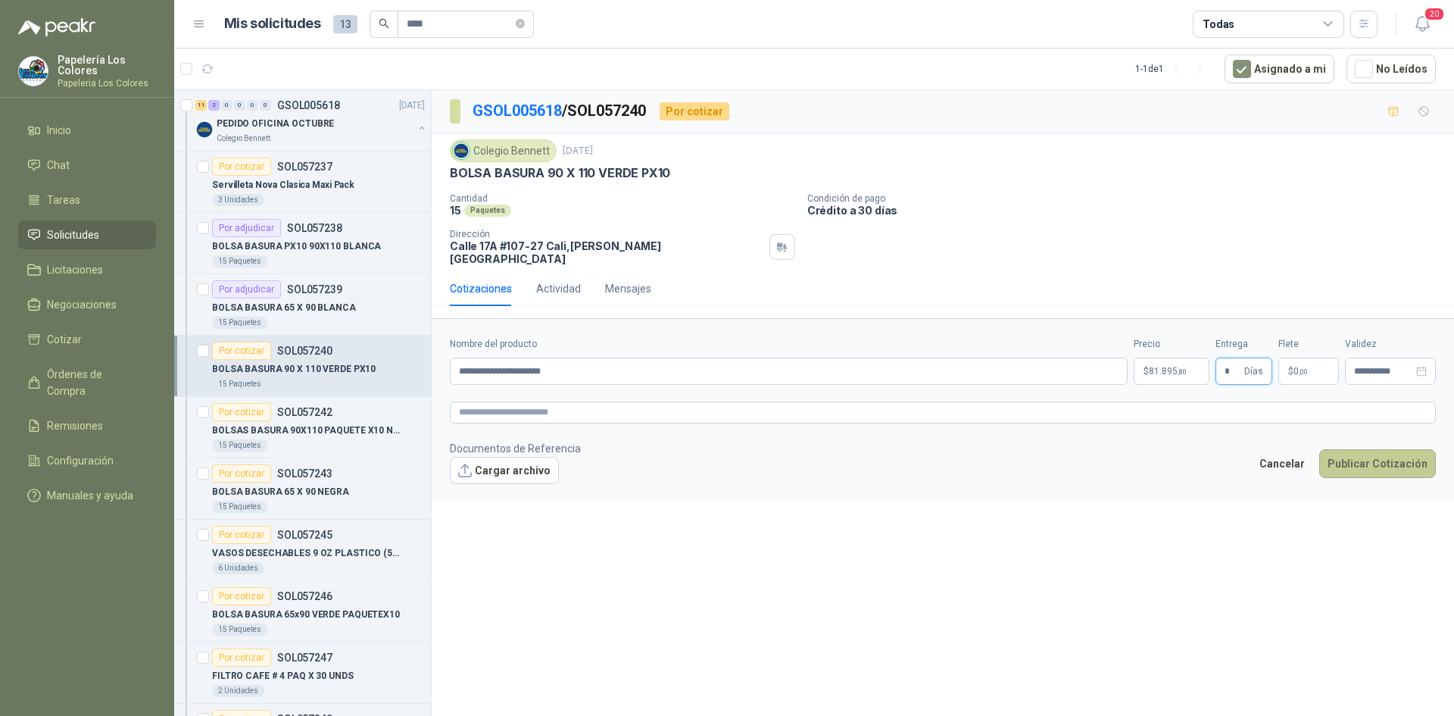
type input "*"
click at [1367, 449] on button "Publicar Cotización" at bounding box center [1377, 463] width 117 height 29
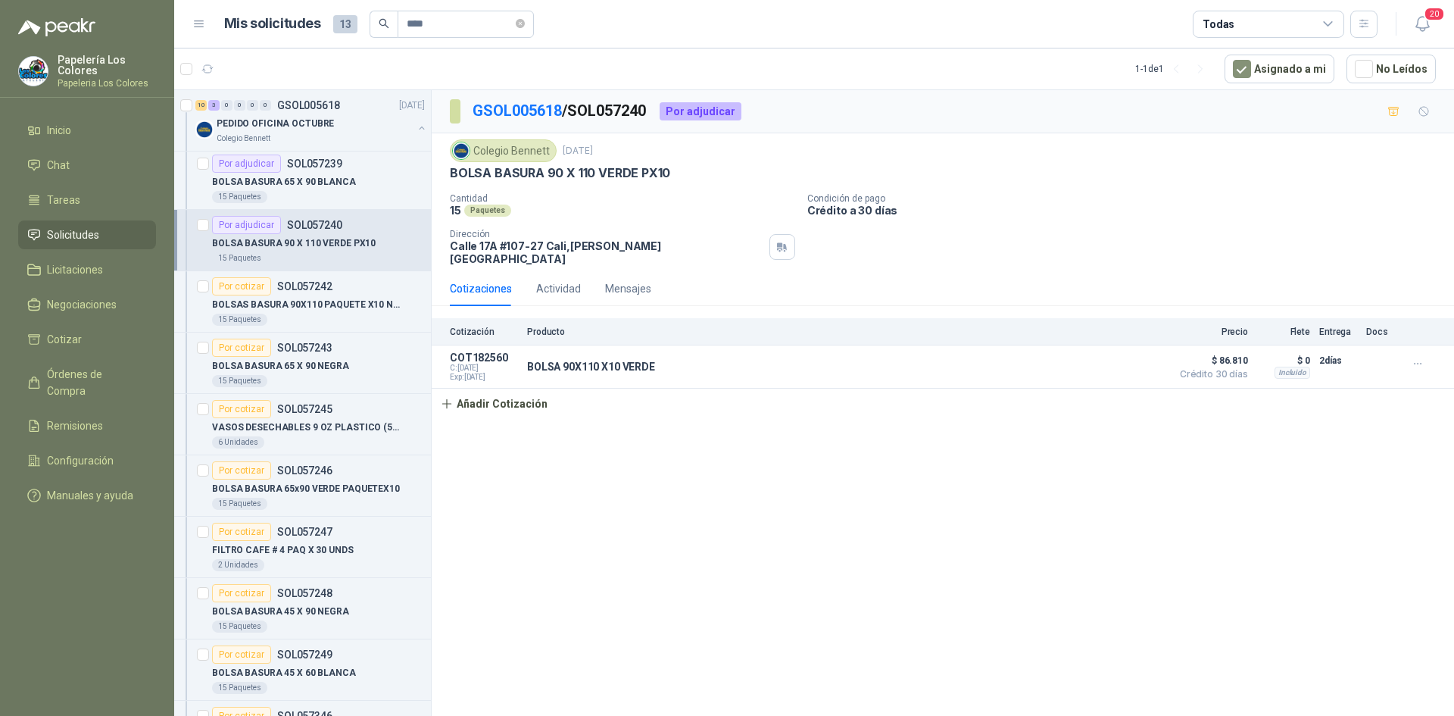
scroll to position [151, 0]
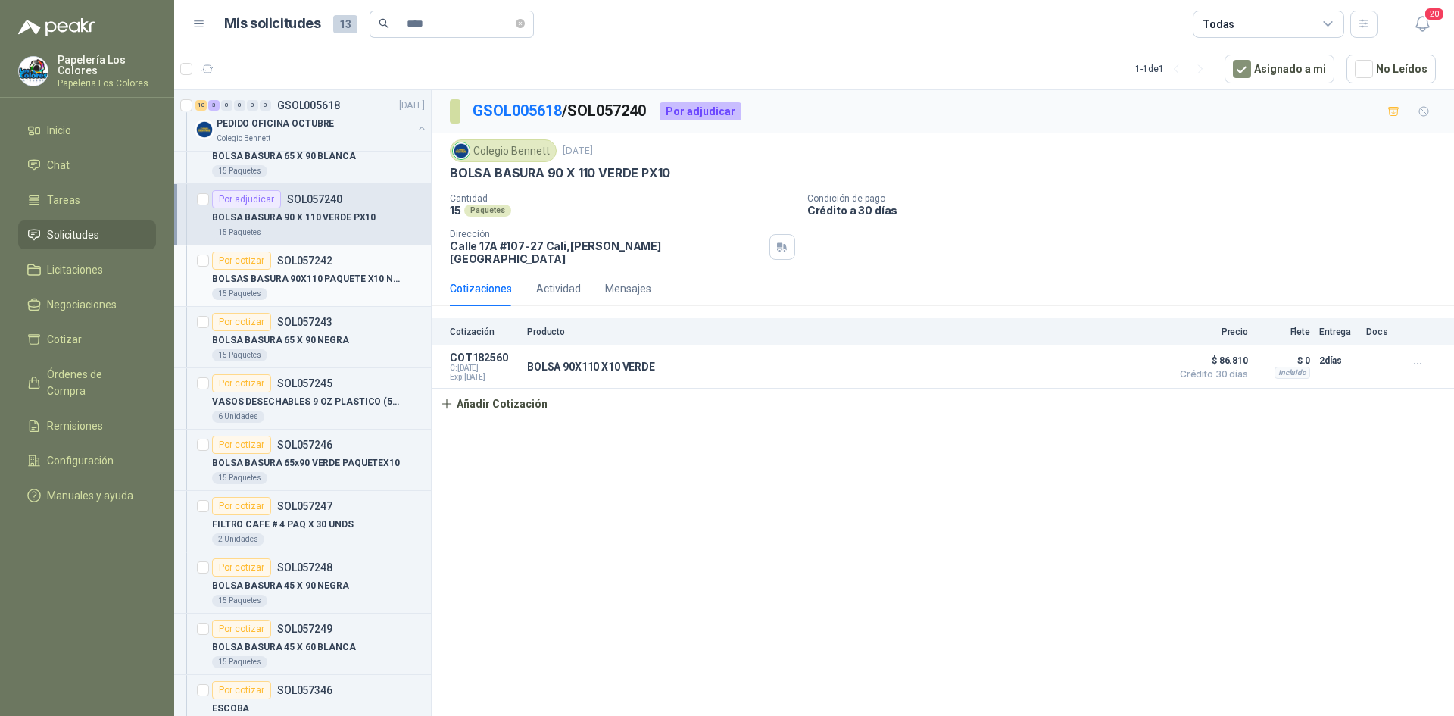
click at [234, 259] on div "Por cotizar" at bounding box center [241, 260] width 59 height 18
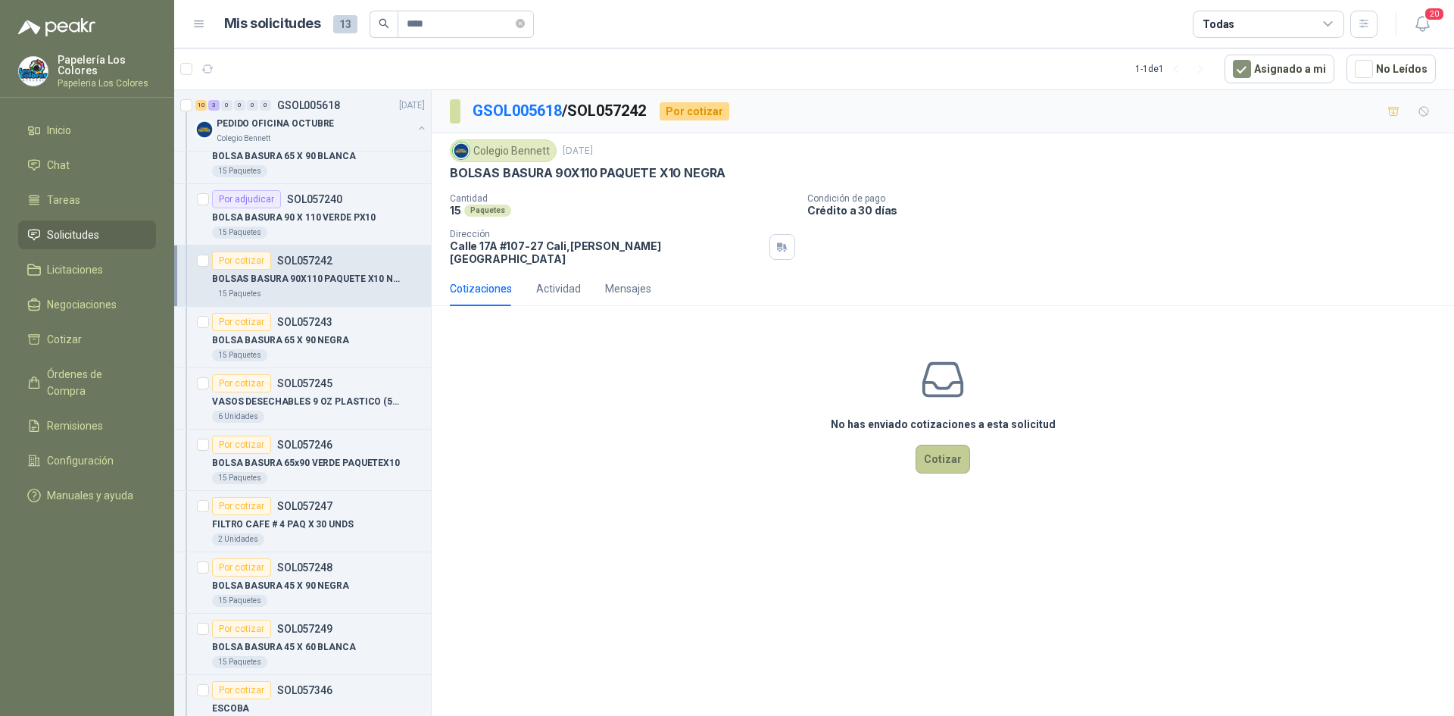
click at [944, 445] on button "Cotizar" at bounding box center [943, 459] width 55 height 29
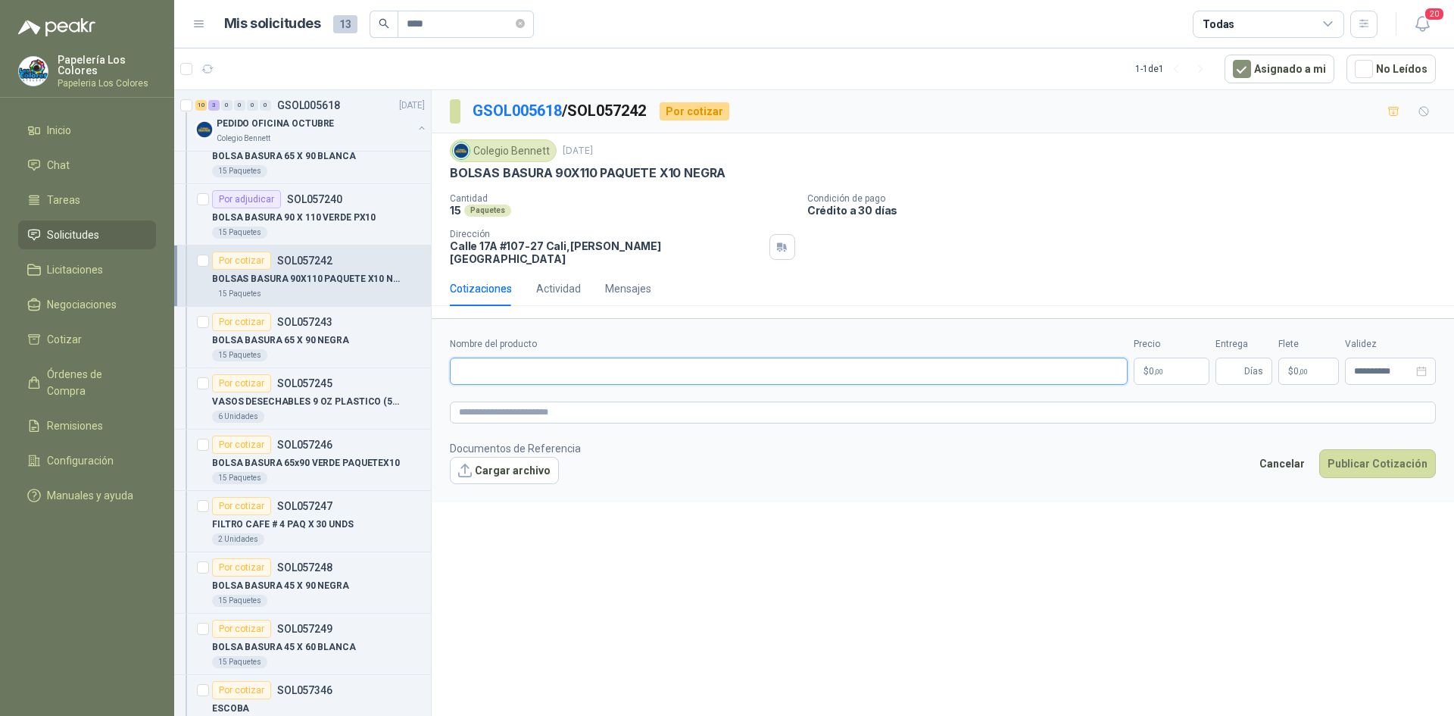
click at [591, 360] on input "Nombre del producto" at bounding box center [789, 370] width 678 height 27
paste input "**********"
type input "**********"
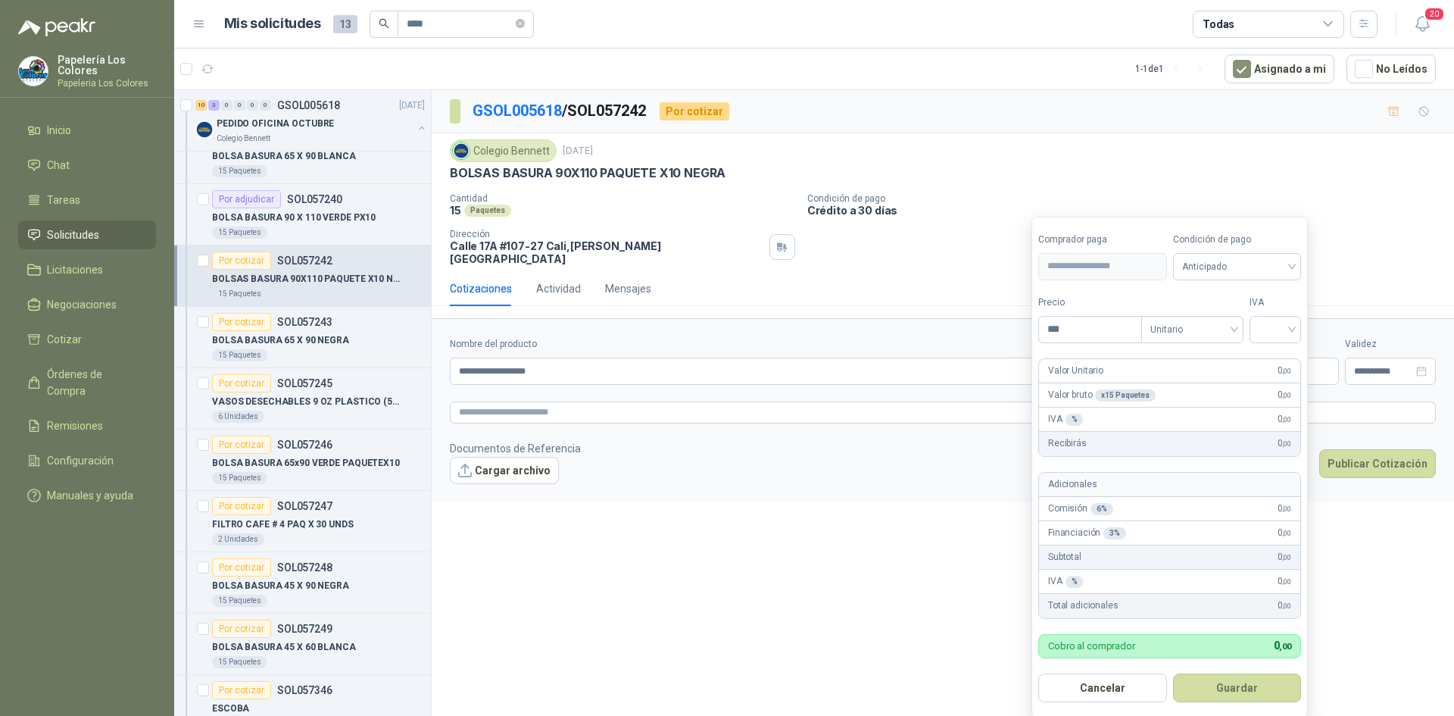
click at [1164, 356] on body "Papelería Los Colores Papeleria Los Colores Inicio Chat Tareas Solicitudes Lici…" at bounding box center [727, 358] width 1454 height 716
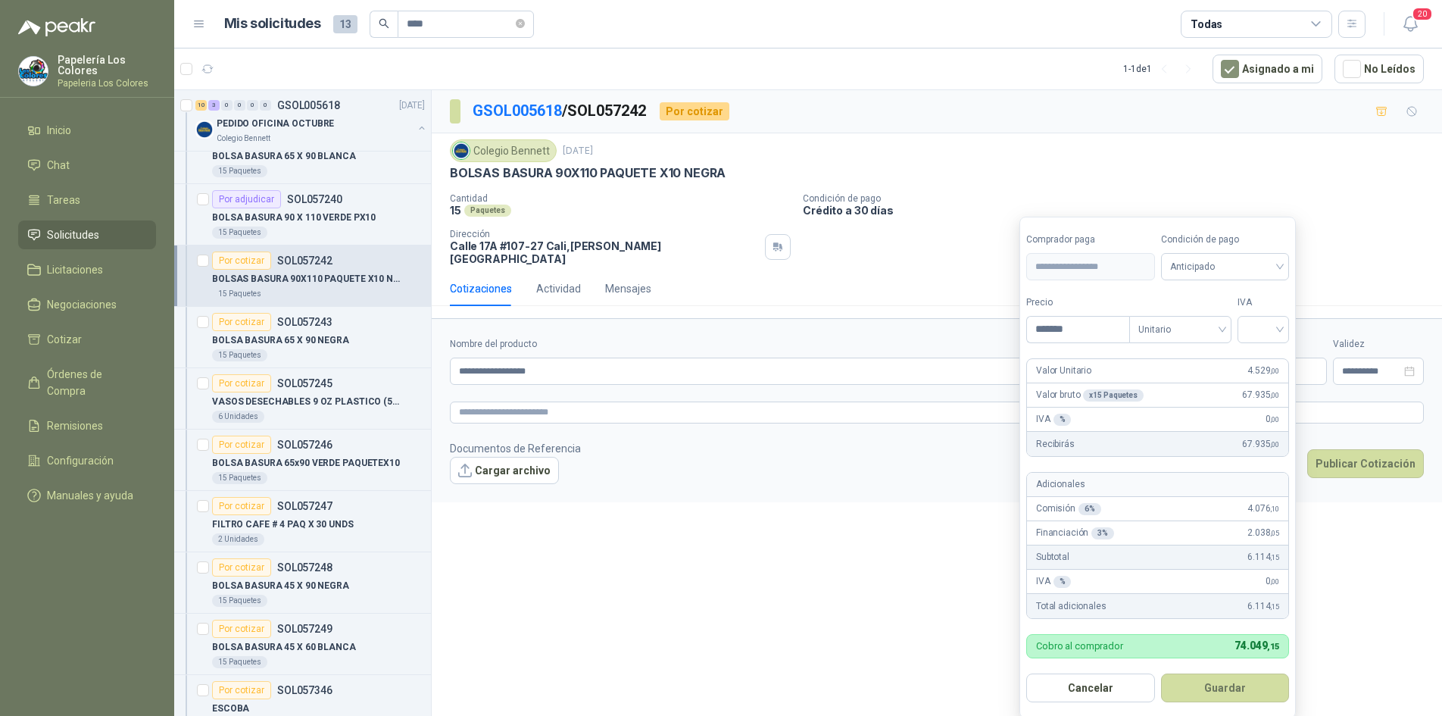
type input "*******"
click at [1236, 267] on span "Anticipado" at bounding box center [1225, 266] width 111 height 23
click at [1215, 325] on div "Crédito a 30 días" at bounding box center [1228, 322] width 106 height 17
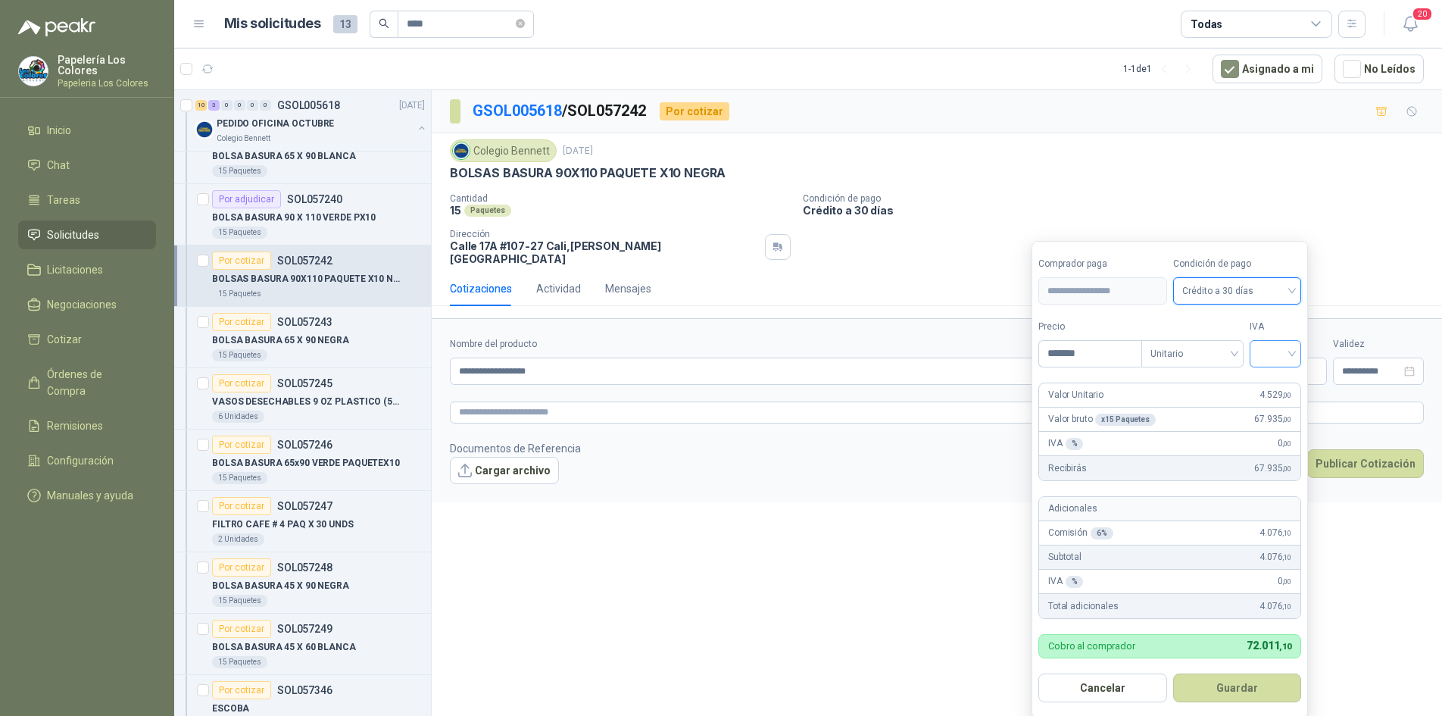
click at [1274, 349] on input "search" at bounding box center [1275, 352] width 33 height 23
click at [1276, 380] on div "19%" at bounding box center [1279, 385] width 28 height 17
click at [1242, 679] on button "Guardar" at bounding box center [1240, 687] width 130 height 29
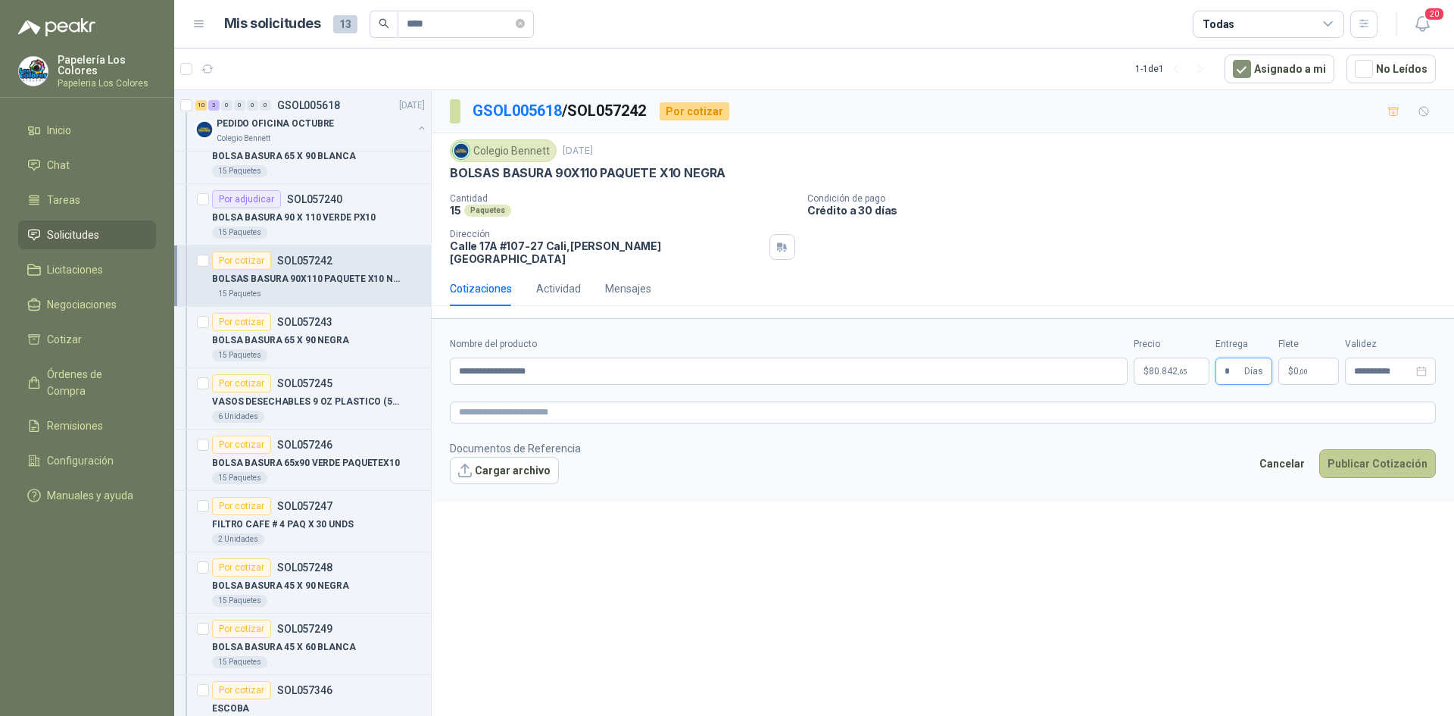
type input "*"
click at [1365, 449] on button "Publicar Cotización" at bounding box center [1377, 463] width 117 height 29
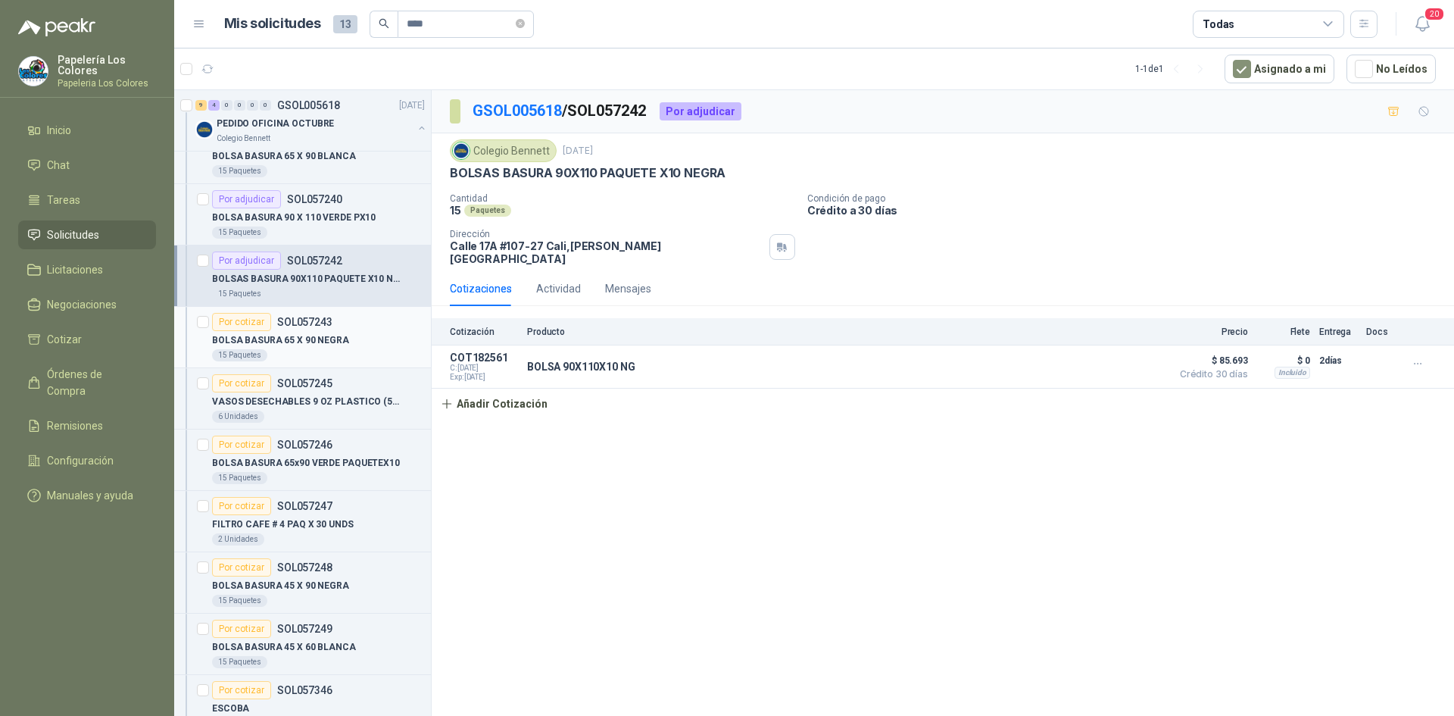
click at [236, 317] on div "Por cotizar" at bounding box center [241, 322] width 59 height 18
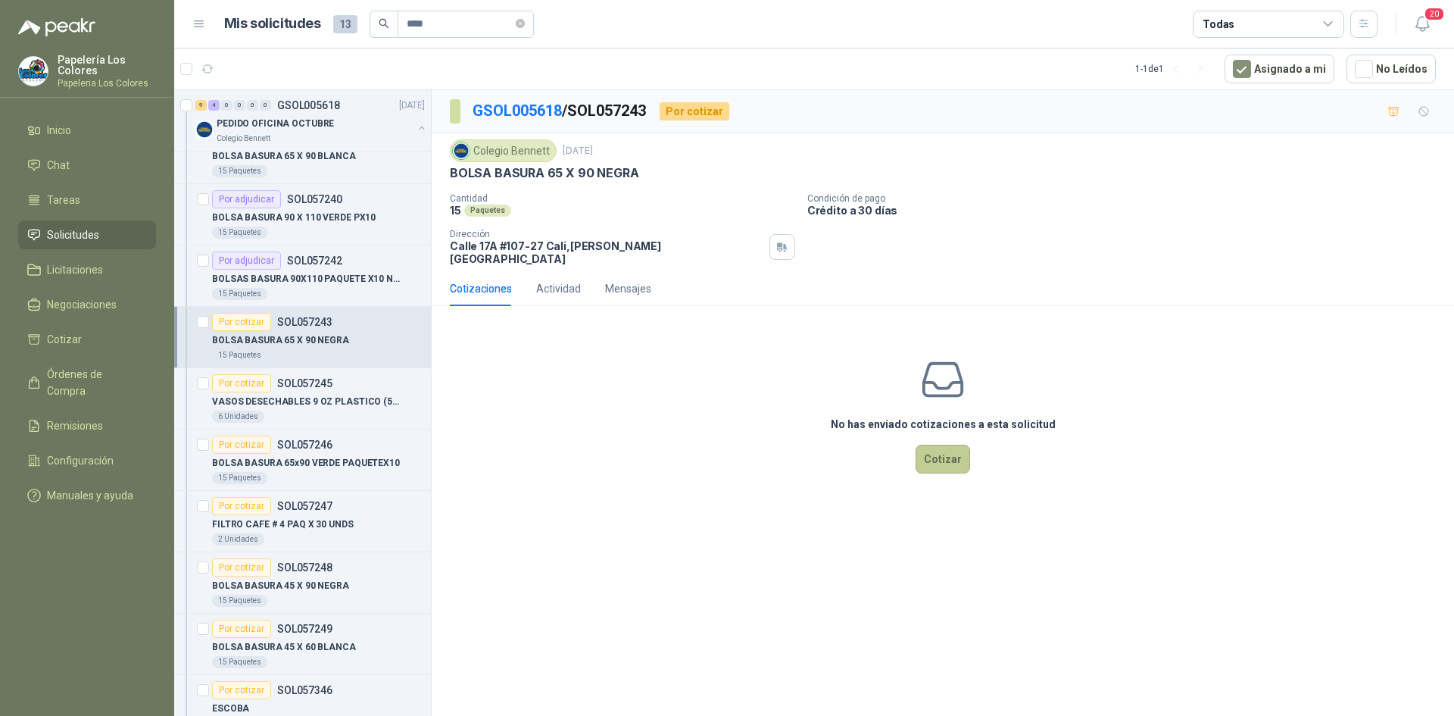
click at [943, 453] on button "Cotizar" at bounding box center [943, 459] width 55 height 29
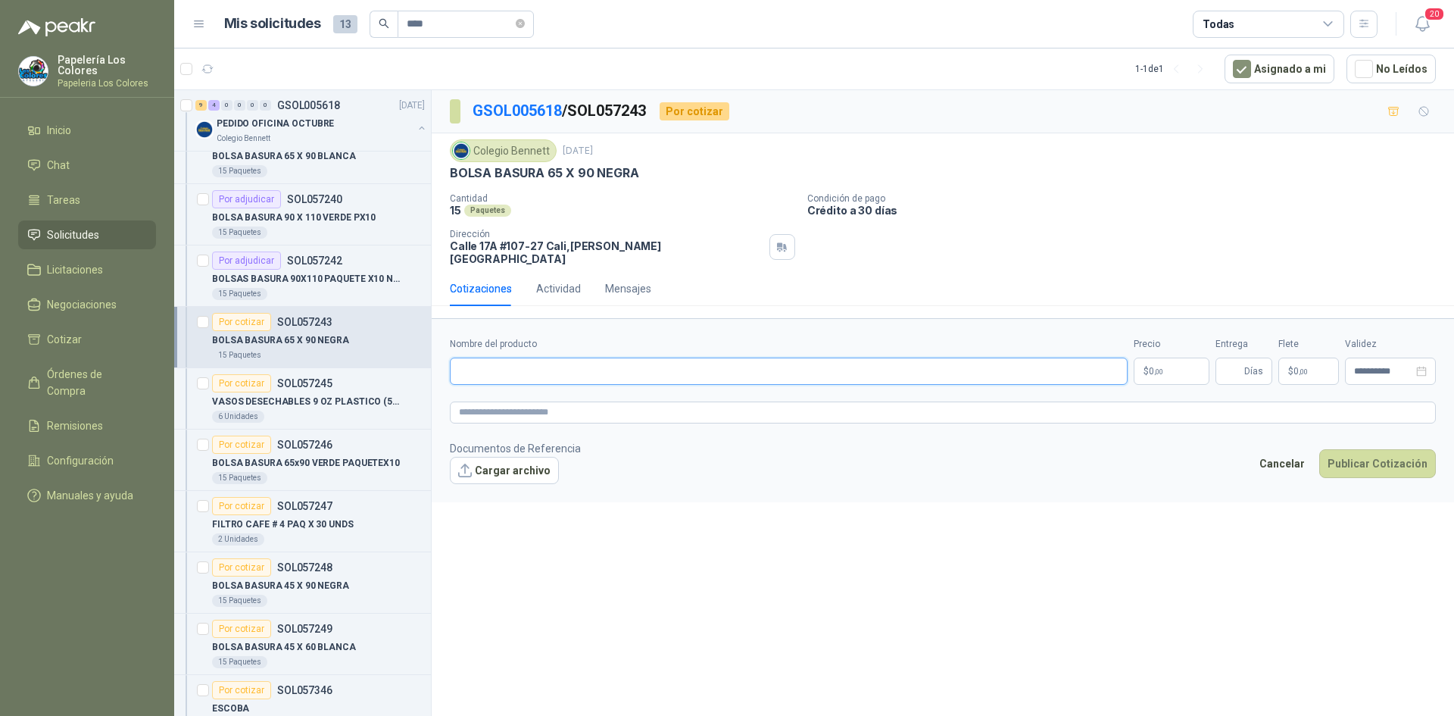
click at [509, 357] on input "Nombre del producto" at bounding box center [789, 370] width 678 height 27
click at [589, 360] on input "Nombre del producto" at bounding box center [789, 370] width 678 height 27
paste input "**********"
type input "**********"
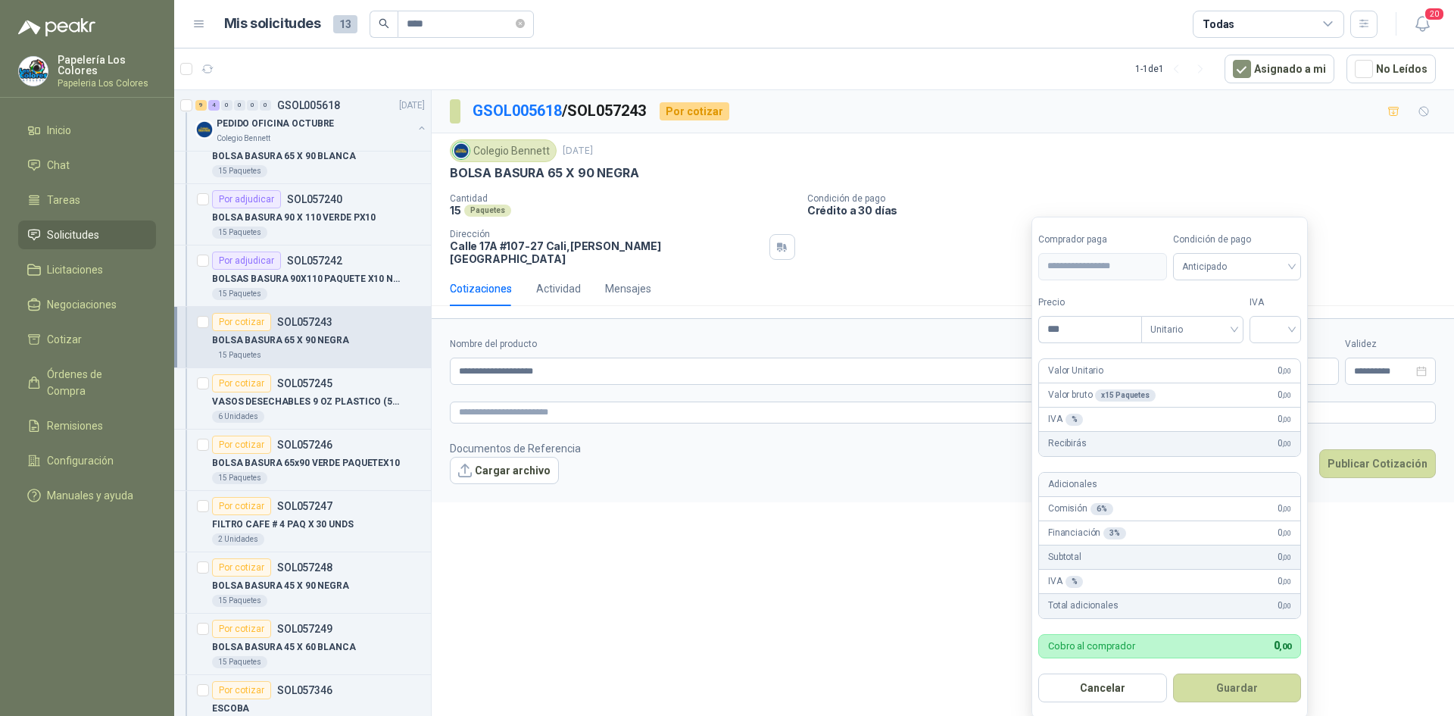
click at [1172, 361] on body "Papelería Los Colores Papeleria Los Colores Inicio Chat Tareas Solicitudes Lici…" at bounding box center [727, 358] width 1454 height 716
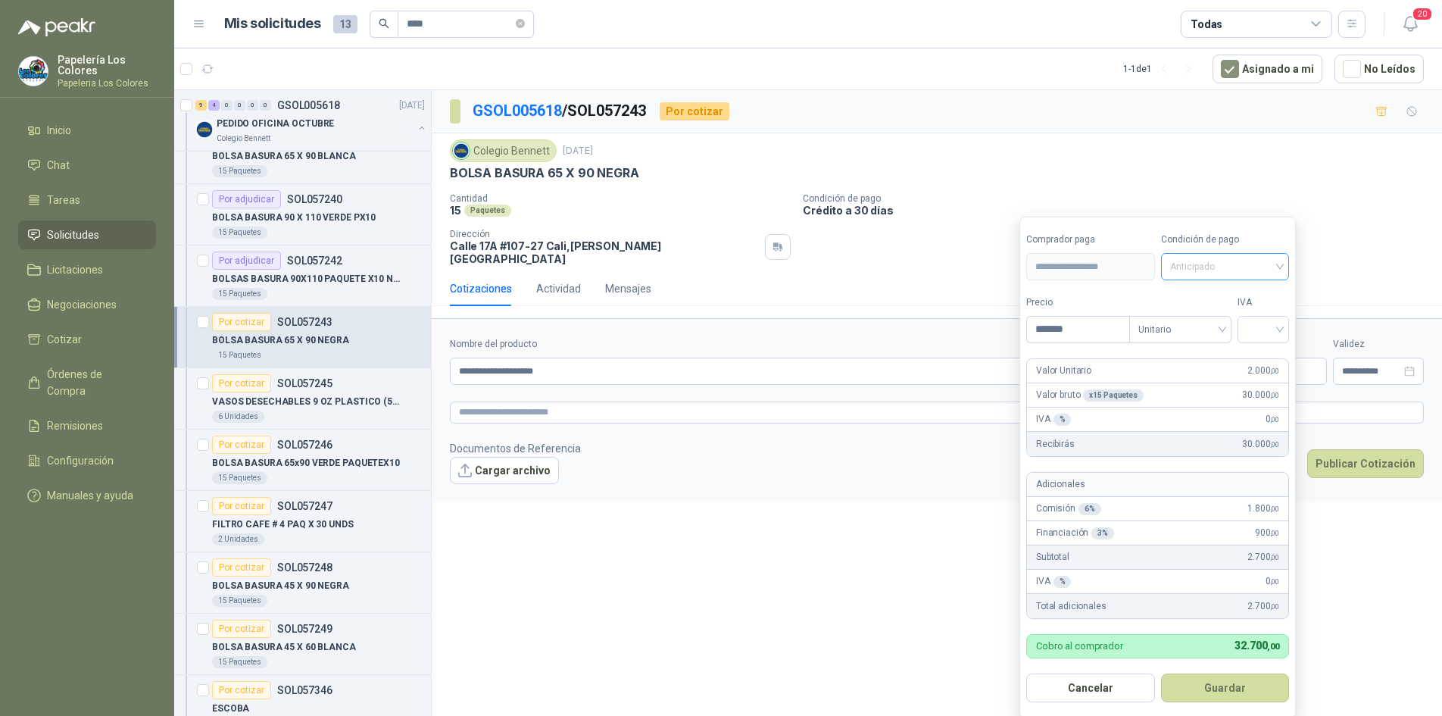
click at [1202, 270] on span "Anticipado" at bounding box center [1225, 266] width 111 height 23
type input "*******"
click at [1218, 317] on div "Crédito a 30 días" at bounding box center [1228, 322] width 106 height 17
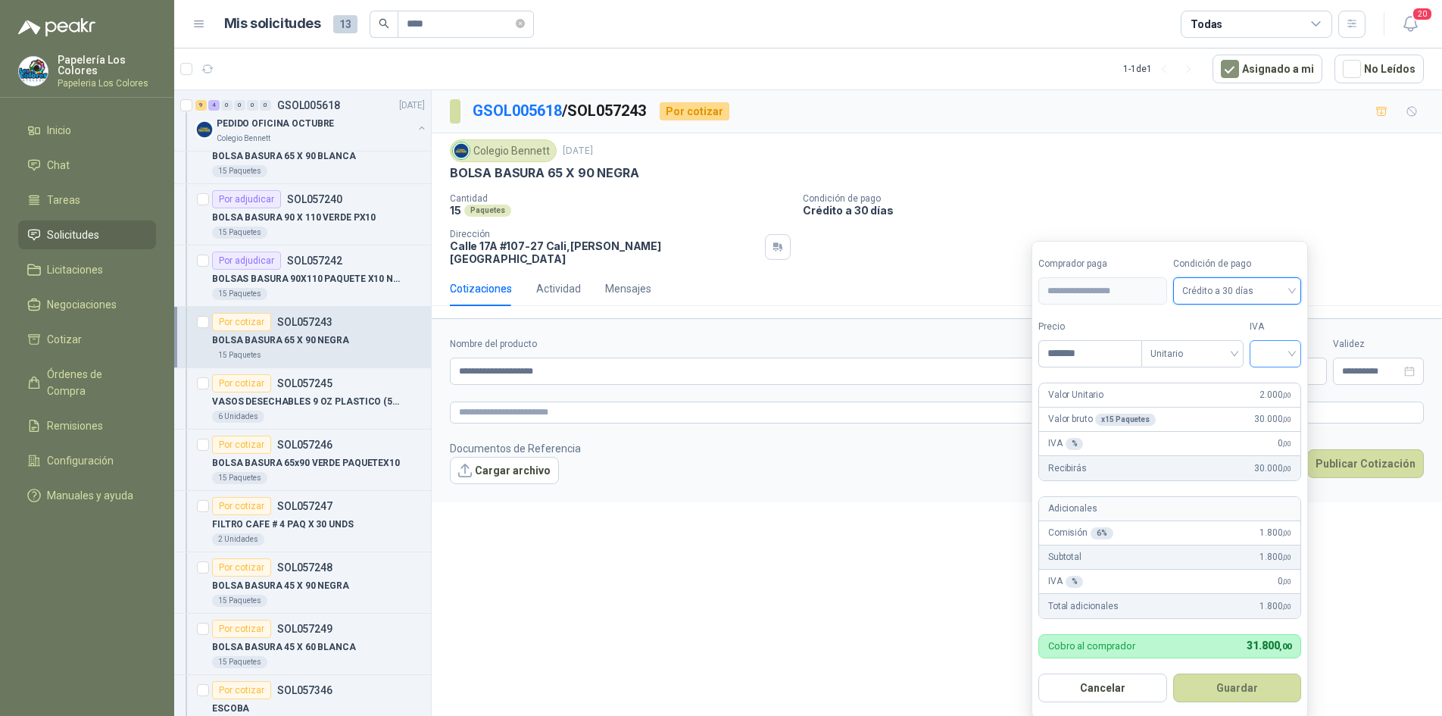
click at [1287, 350] on input "search" at bounding box center [1275, 352] width 33 height 23
click at [1277, 380] on div "19%" at bounding box center [1279, 385] width 28 height 17
click at [1246, 686] on button "Guardar" at bounding box center [1240, 687] width 130 height 29
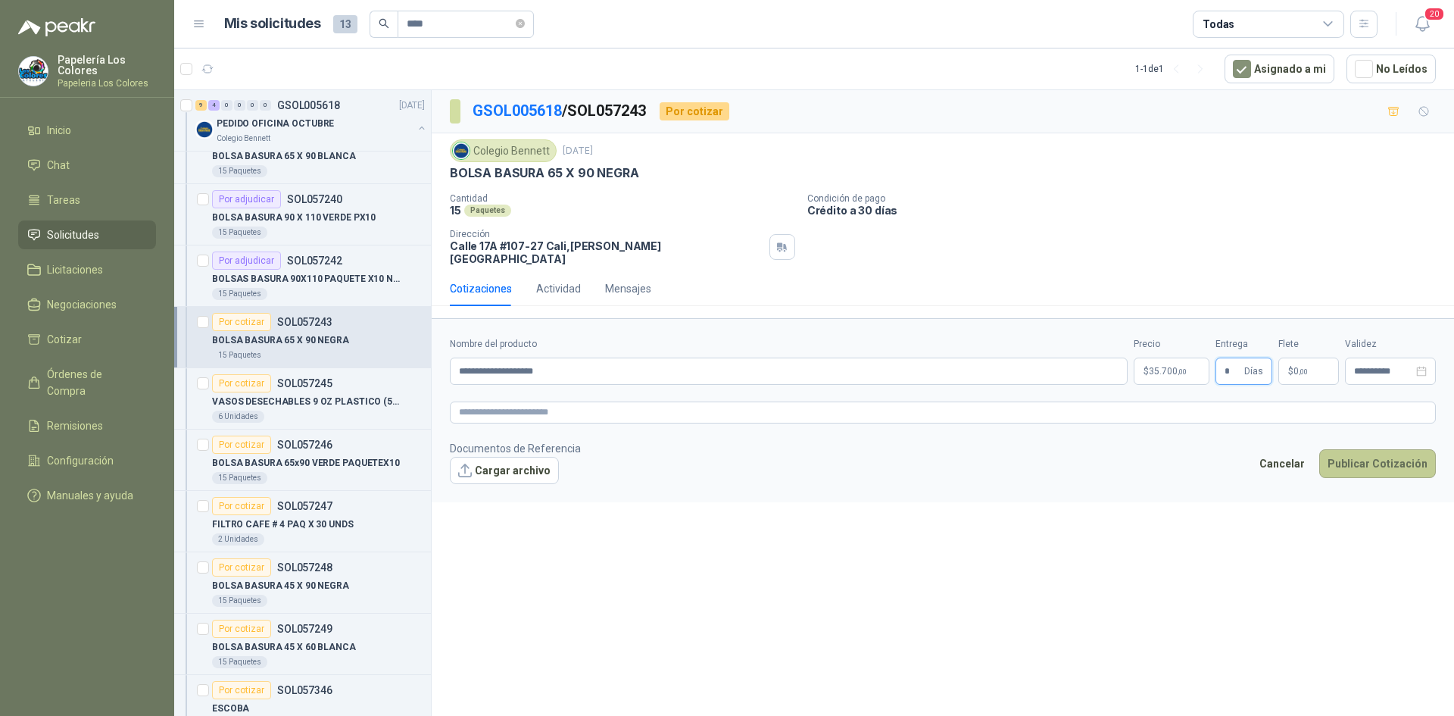
type input "*"
click at [1371, 454] on button "Publicar Cotización" at bounding box center [1377, 463] width 117 height 29
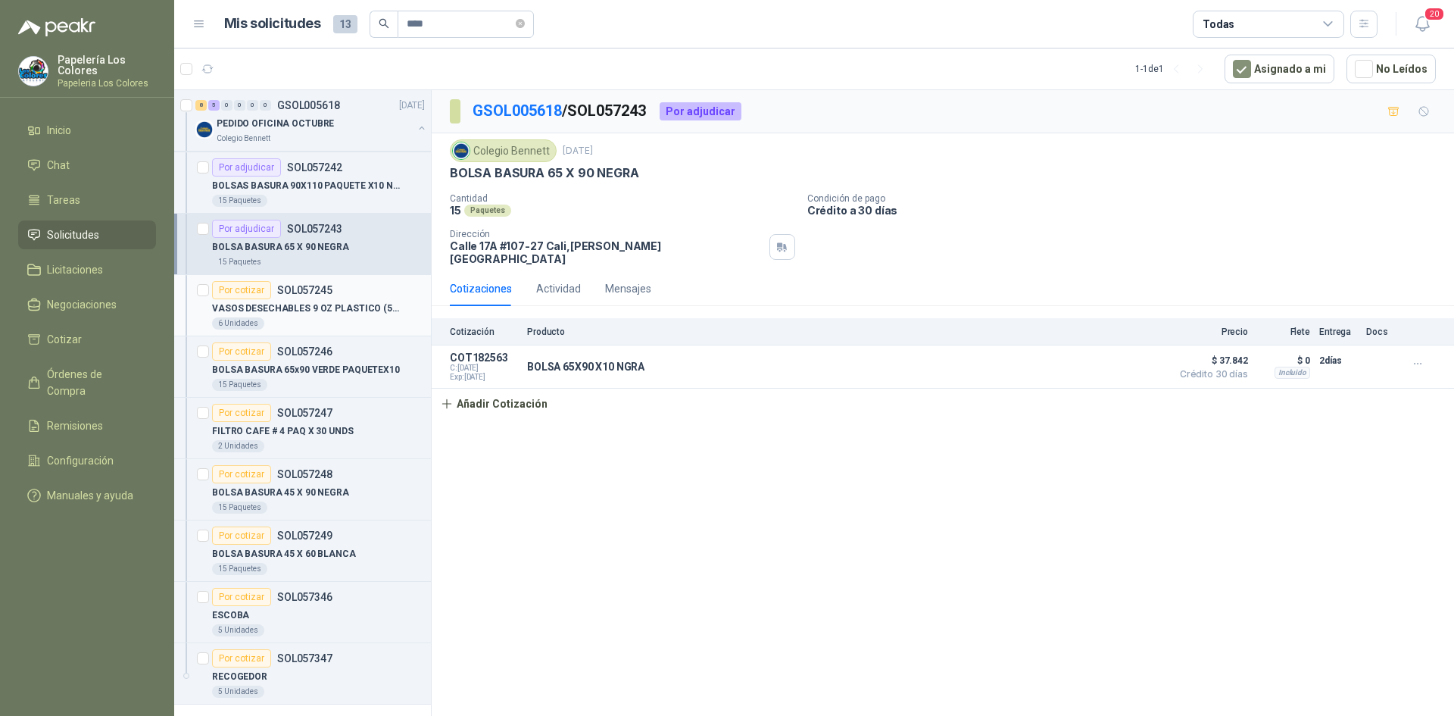
scroll to position [249, 0]
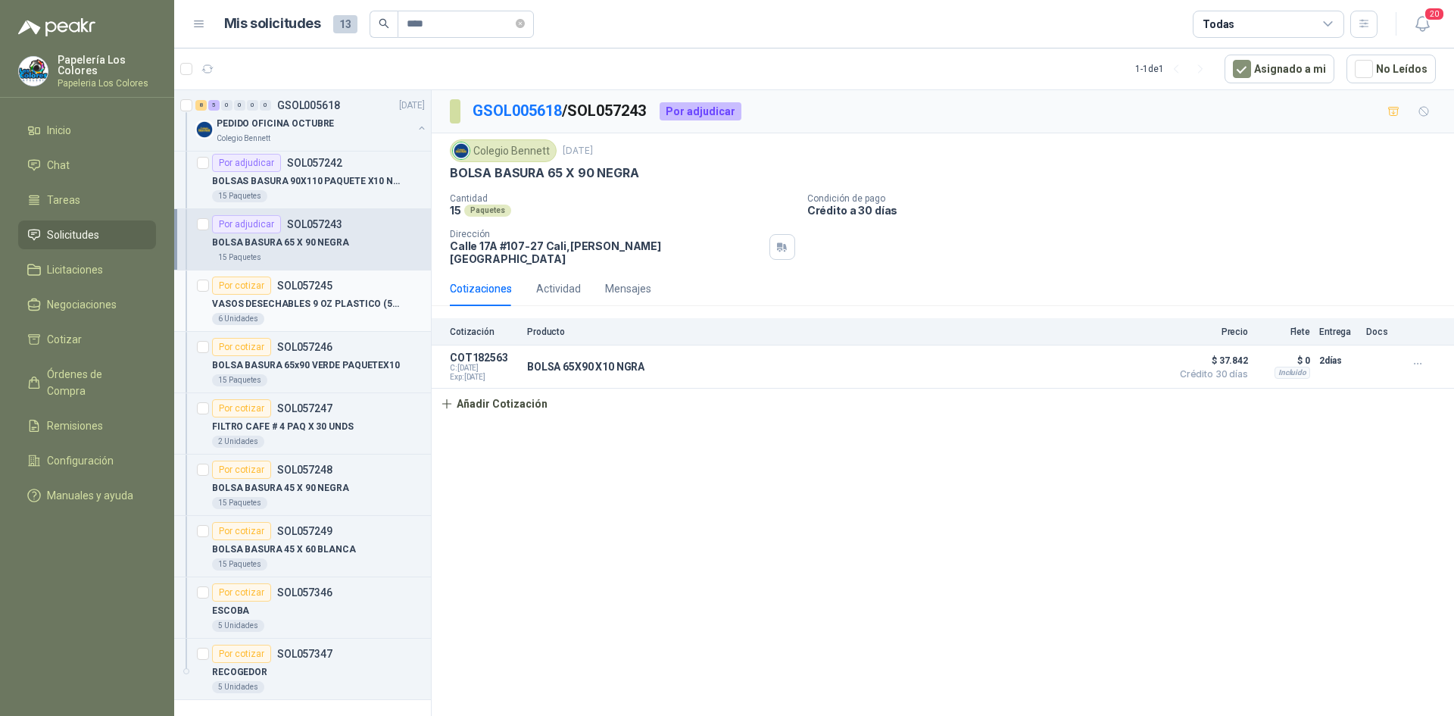
click at [248, 280] on div "Por cotizar" at bounding box center [241, 285] width 59 height 18
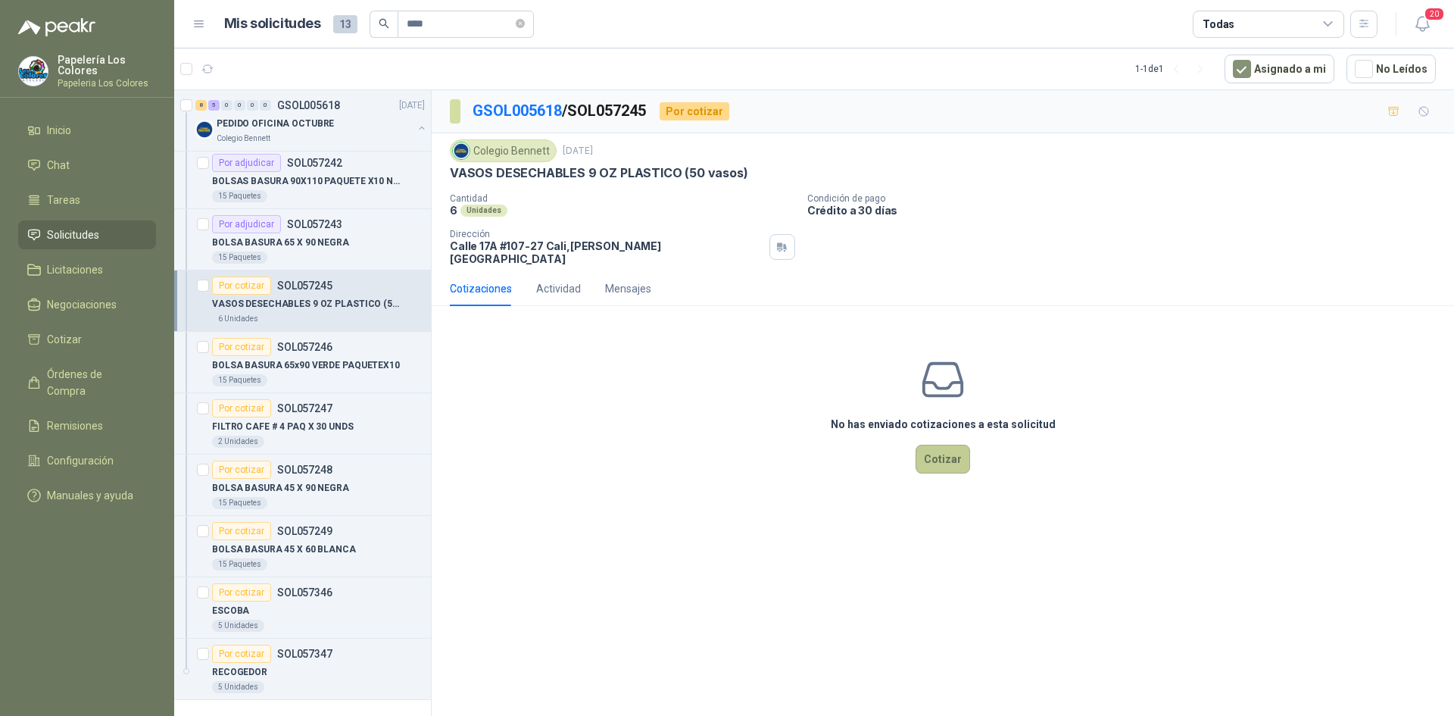
click at [955, 445] on button "Cotizar" at bounding box center [943, 459] width 55 height 29
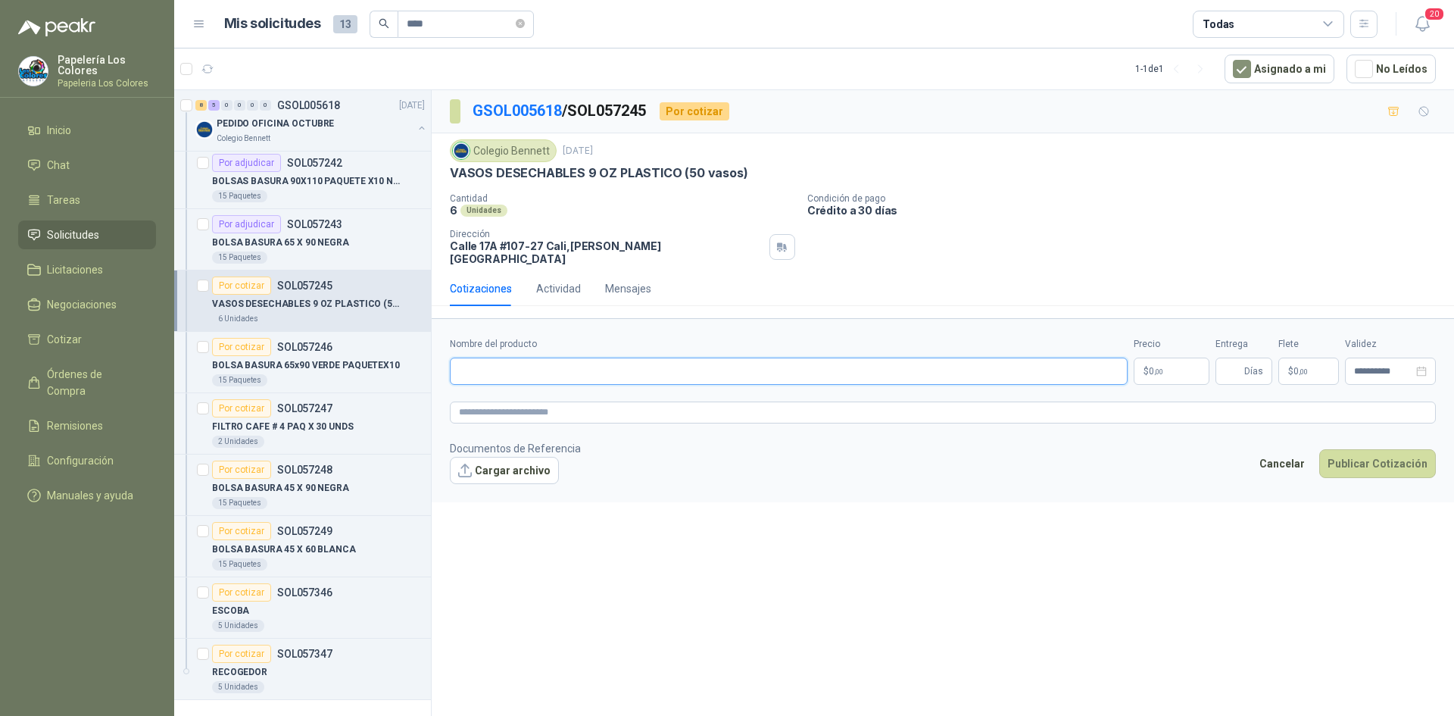
click at [516, 359] on input "Nombre del producto" at bounding box center [789, 370] width 678 height 27
paste input "**********"
type input "**********"
click at [1164, 358] on body "Papelería Los Colores Papeleria Los Colores Inicio Chat Tareas Solicitudes Lici…" at bounding box center [727, 358] width 1454 height 716
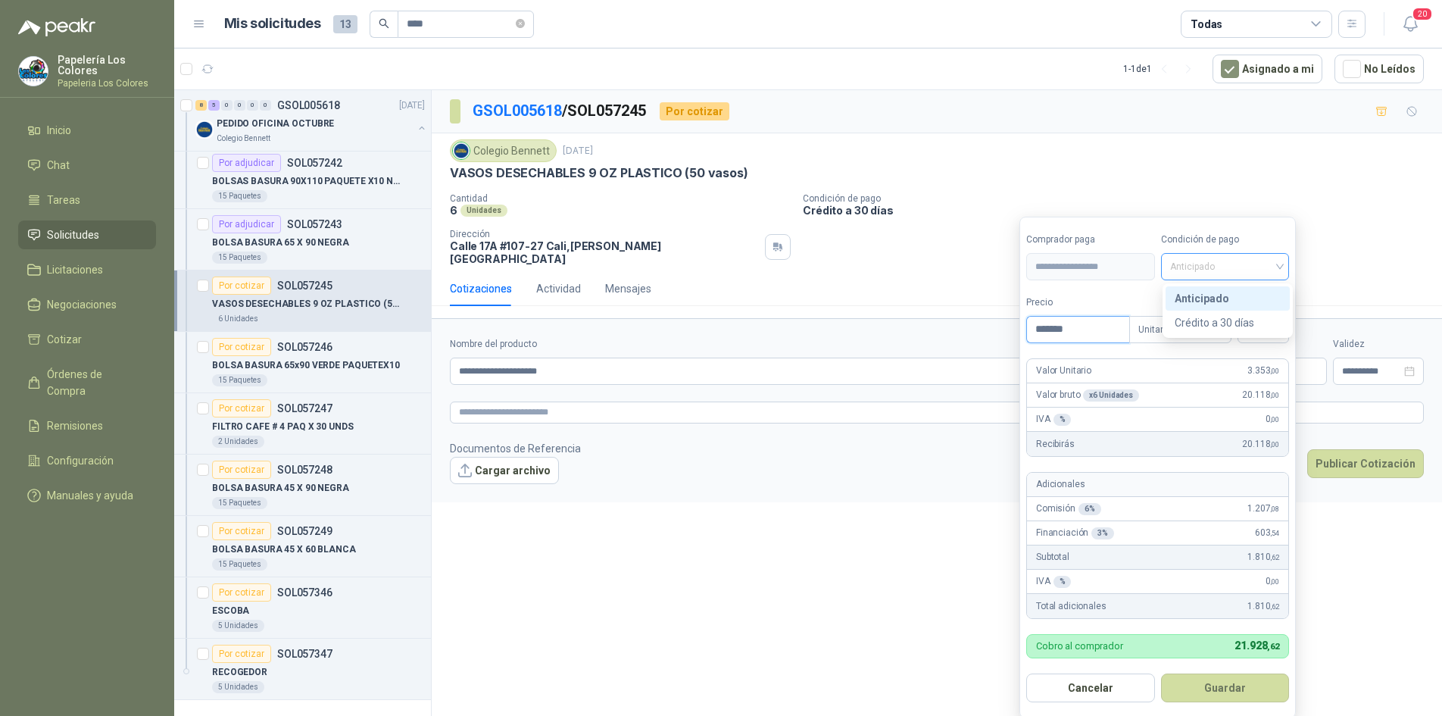
click at [1211, 265] on span "Anticipado" at bounding box center [1225, 266] width 111 height 23
type input "*******"
click at [1217, 323] on div "Crédito a 30 días" at bounding box center [1228, 322] width 106 height 17
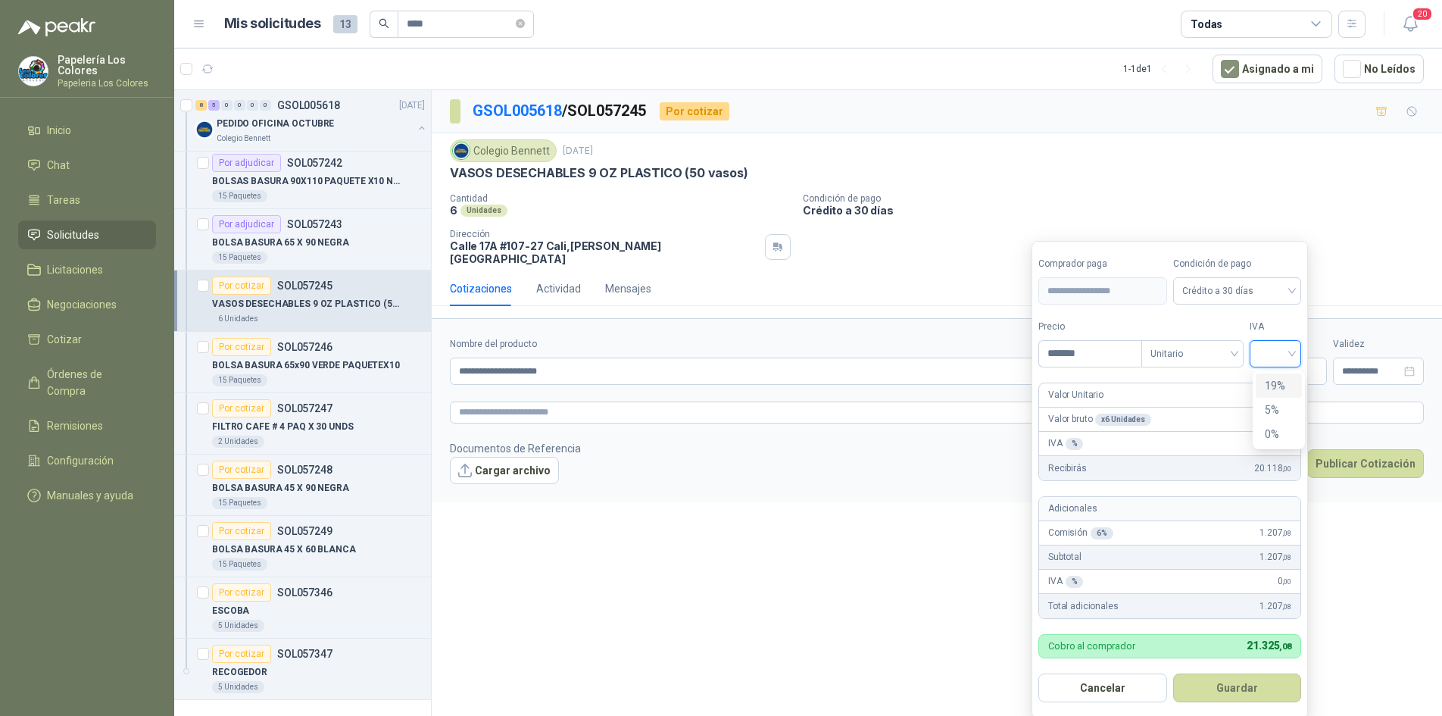
click at [1281, 354] on input "search" at bounding box center [1275, 352] width 33 height 23
click at [1274, 385] on div "19%" at bounding box center [1279, 385] width 28 height 17
click at [1262, 683] on button "Guardar" at bounding box center [1240, 687] width 130 height 29
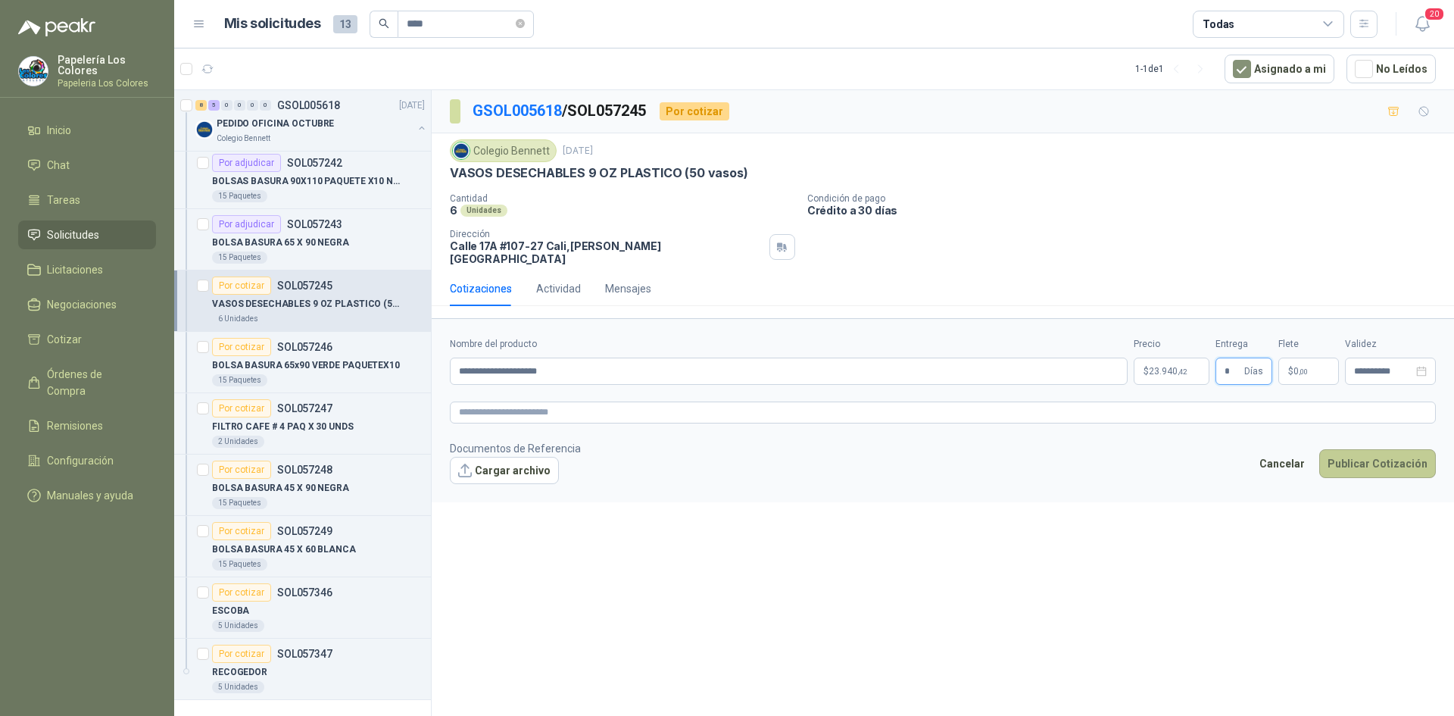
type input "*"
click at [1372, 449] on button "Publicar Cotización" at bounding box center [1377, 463] width 117 height 29
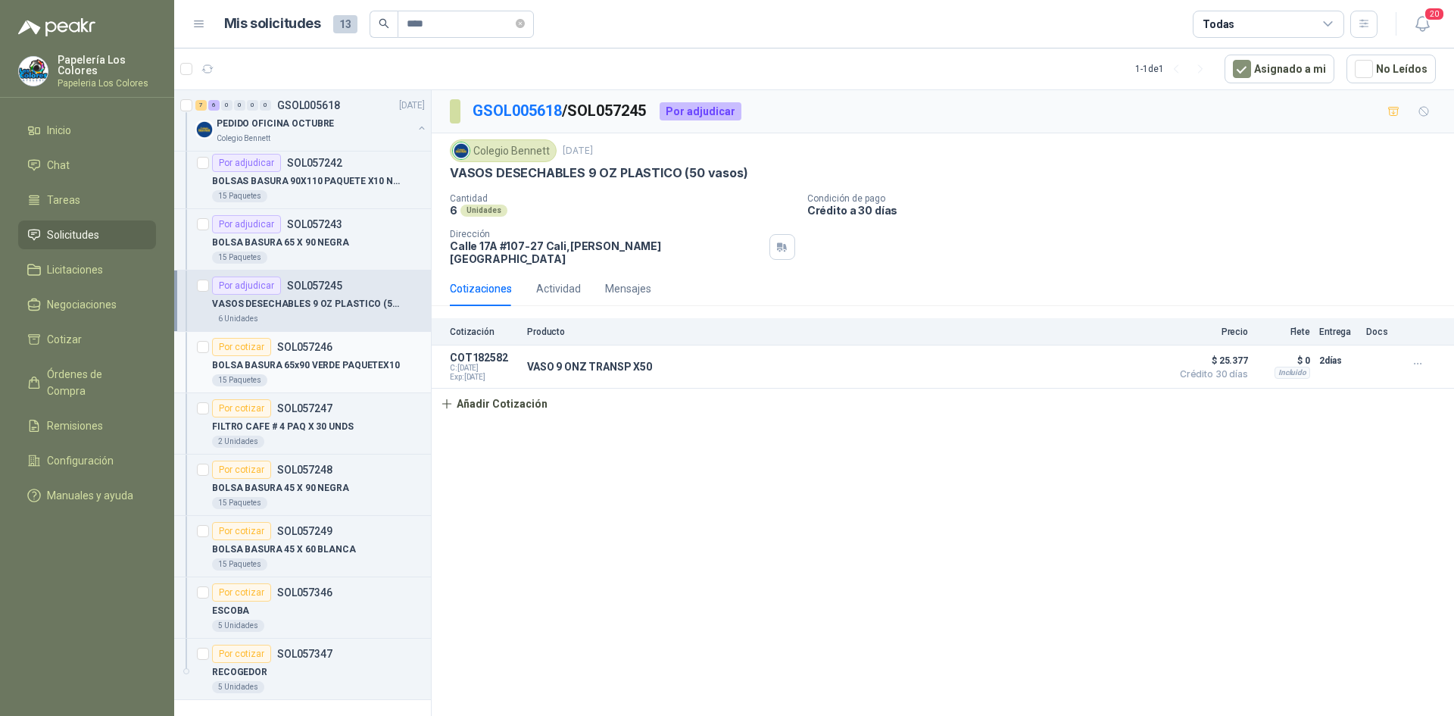
click at [228, 348] on div "Por cotizar" at bounding box center [241, 347] width 59 height 18
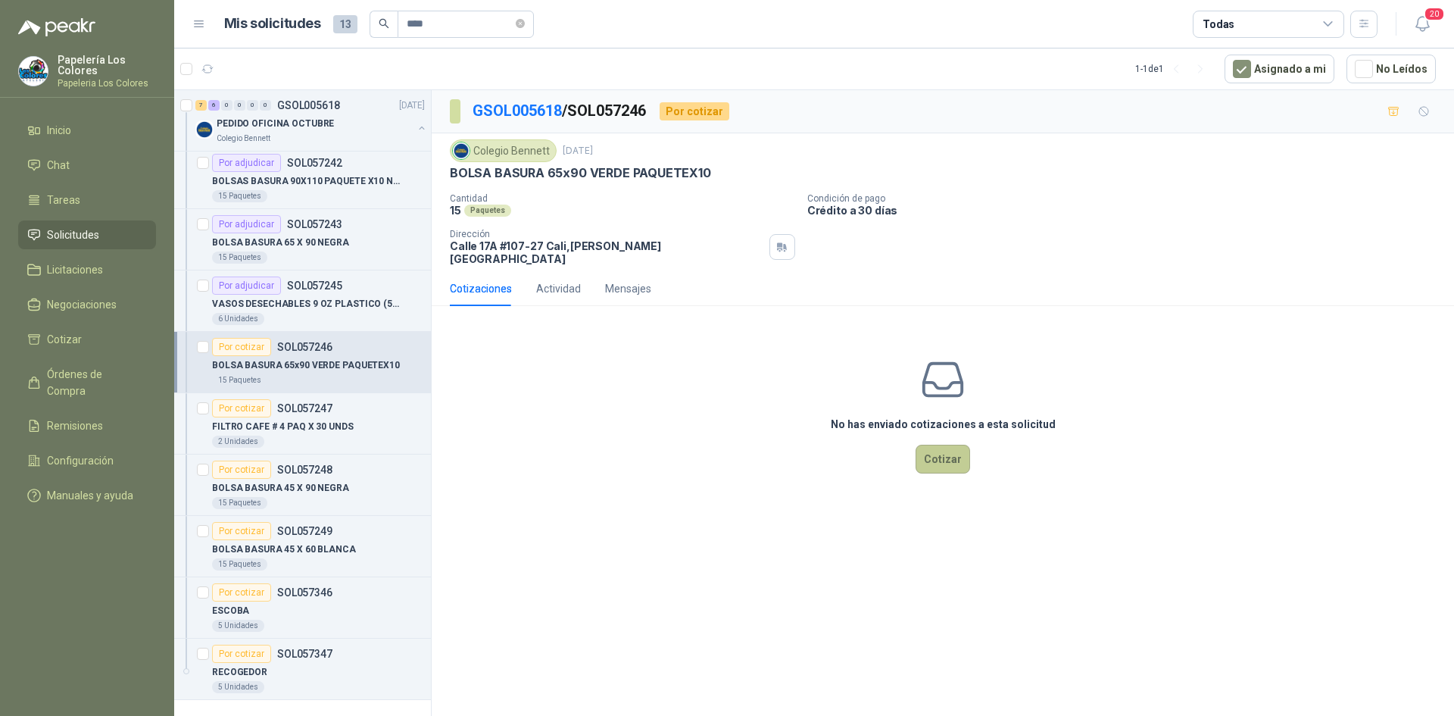
click at [937, 445] on button "Cotizar" at bounding box center [943, 459] width 55 height 29
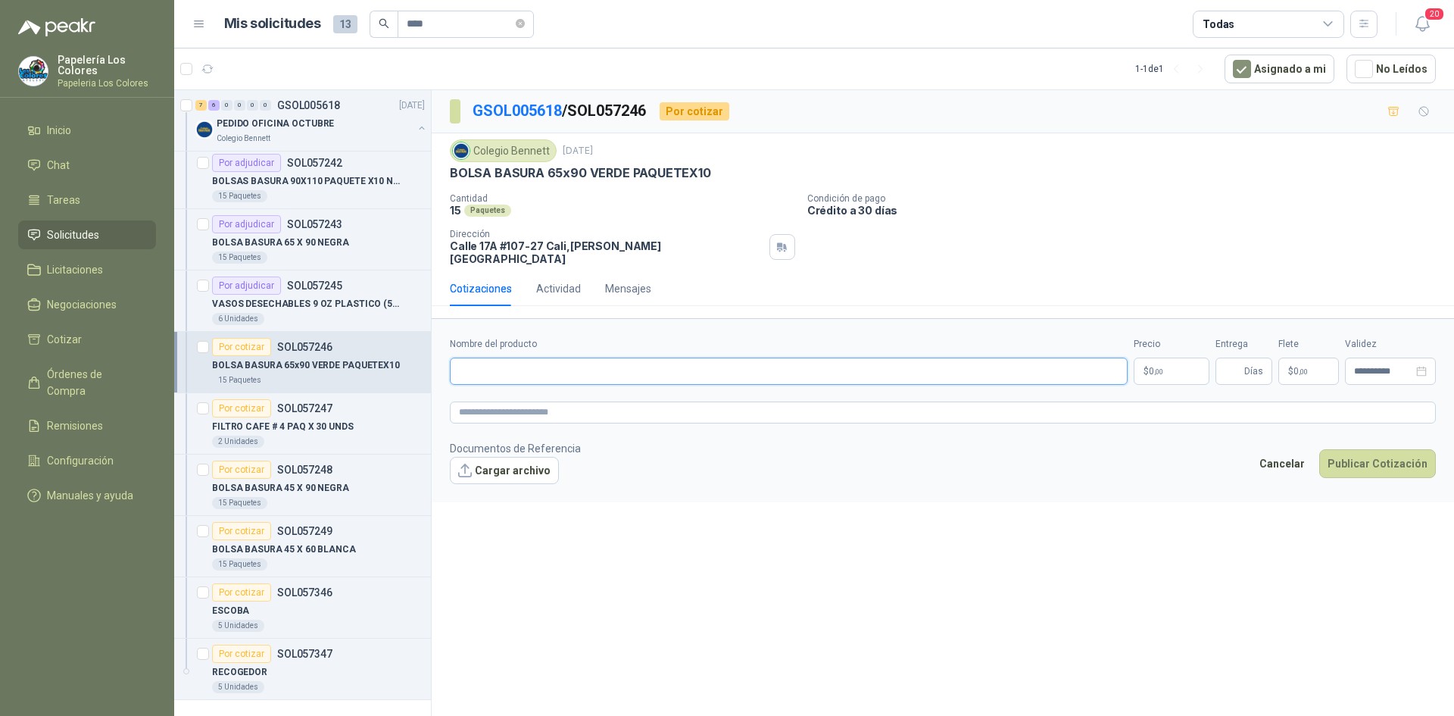
click at [551, 360] on input "Nombre del producto" at bounding box center [789, 370] width 678 height 27
paste input "**********"
type input "**********"
click at [1164, 359] on body "Papelería Los Colores Papeleria Los Colores Inicio Chat Tareas Solicitudes Lici…" at bounding box center [727, 358] width 1454 height 716
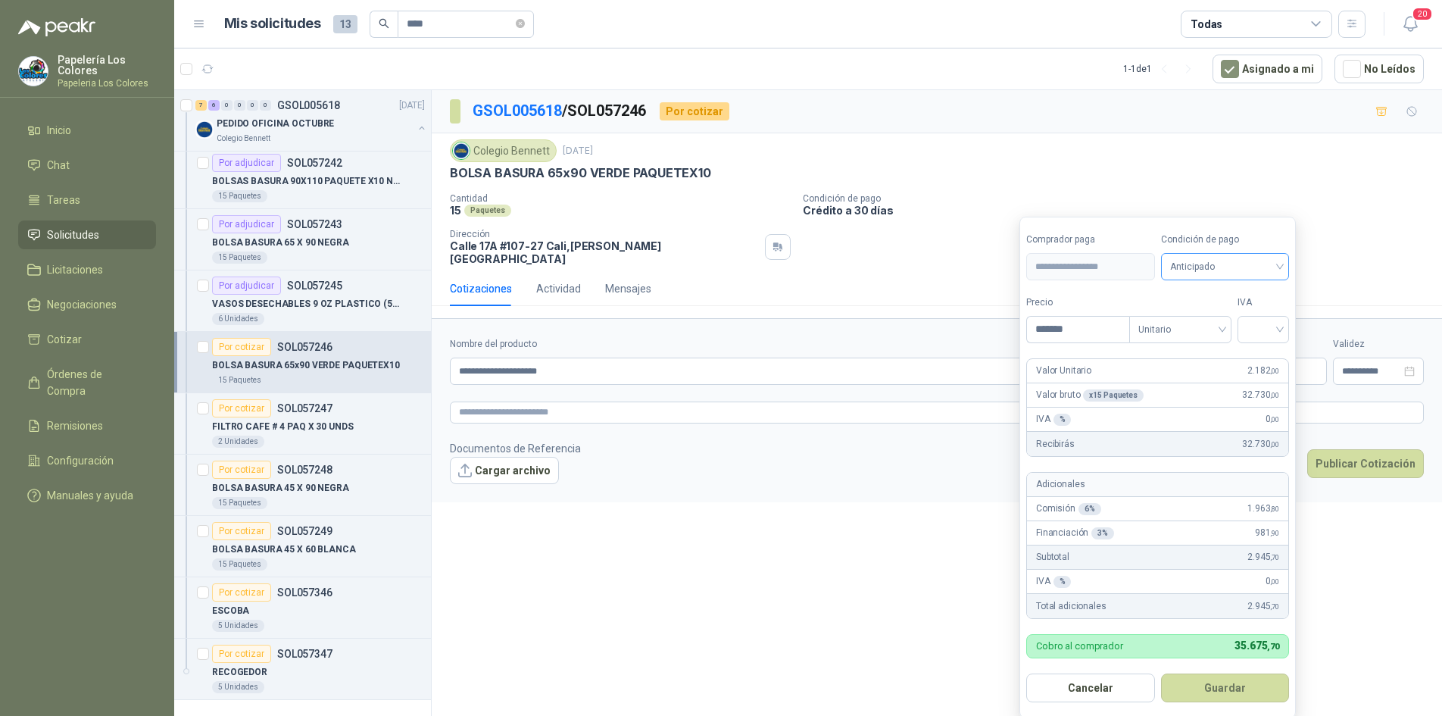
click at [1248, 264] on span "Anticipado" at bounding box center [1225, 266] width 111 height 23
type input "*******"
click at [1219, 319] on div "Crédito a 30 días" at bounding box center [1228, 322] width 106 height 17
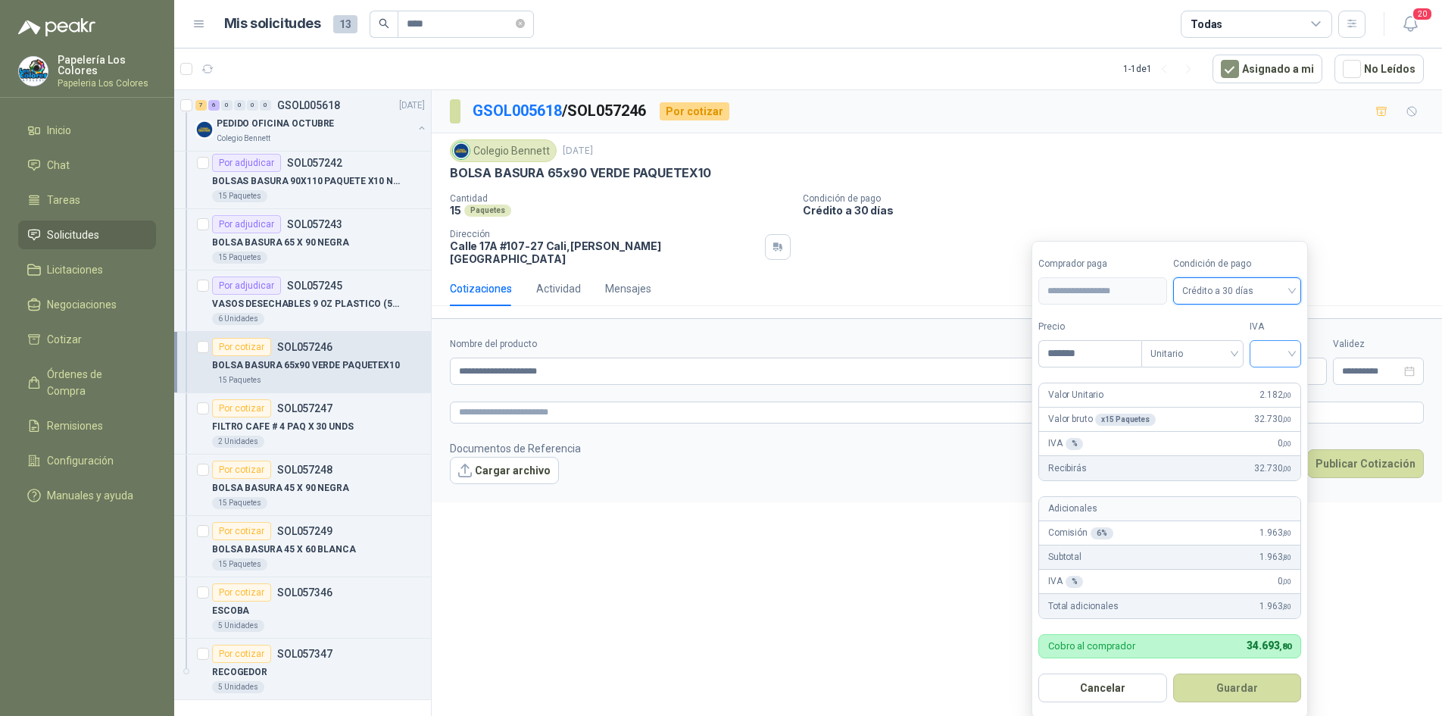
click at [1279, 351] on input "search" at bounding box center [1275, 352] width 33 height 23
click at [1278, 382] on div "19%" at bounding box center [1279, 385] width 28 height 17
click at [1237, 686] on button "Guardar" at bounding box center [1240, 687] width 130 height 29
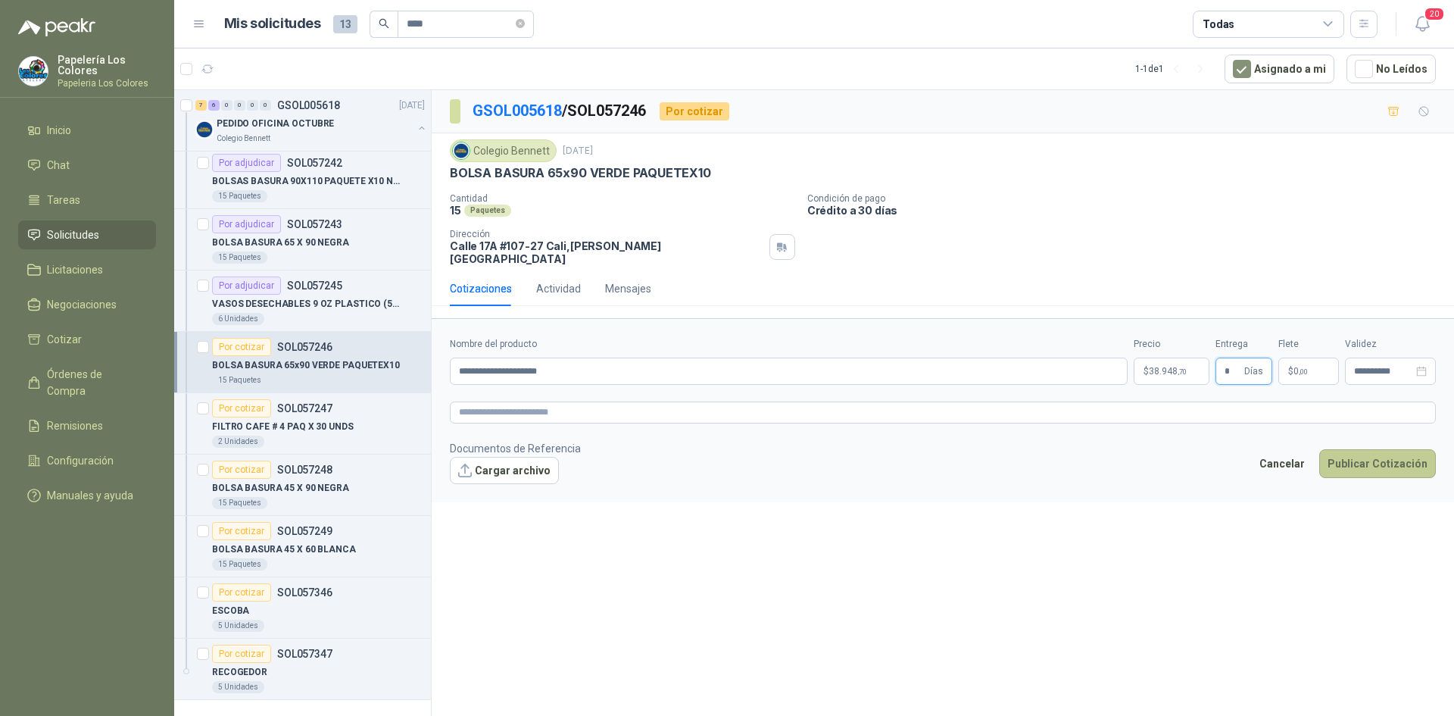
type input "*"
click at [1376, 452] on button "Publicar Cotización" at bounding box center [1377, 463] width 117 height 29
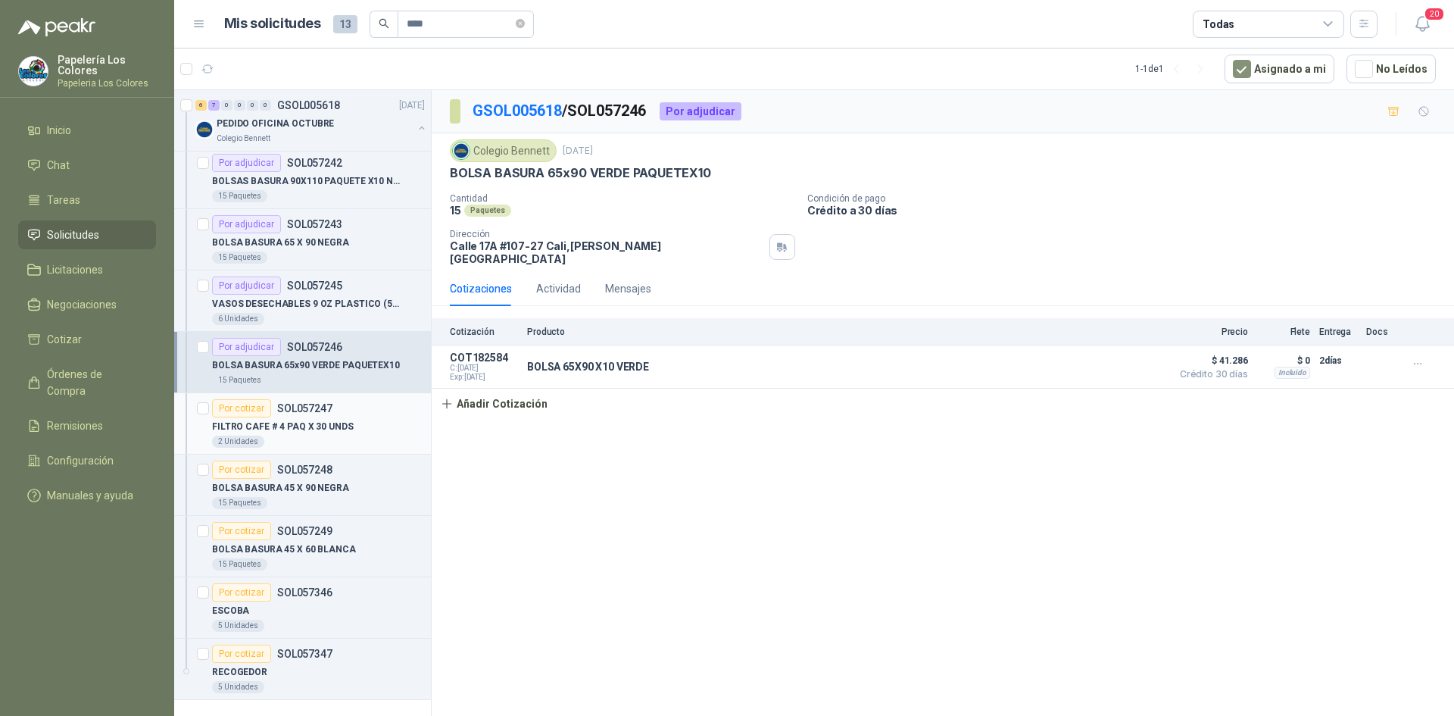
click at [239, 407] on div "Por cotizar" at bounding box center [241, 408] width 59 height 18
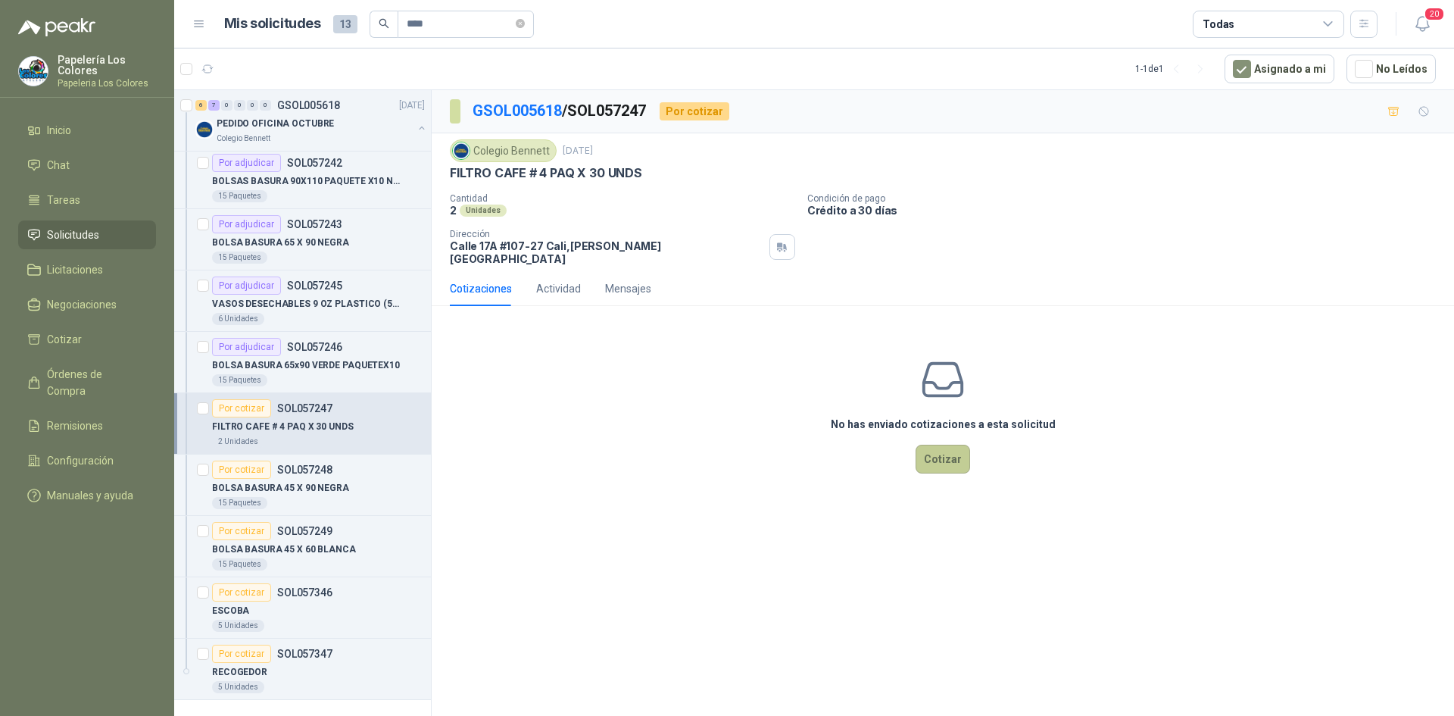
click at [953, 448] on button "Cotizar" at bounding box center [943, 459] width 55 height 29
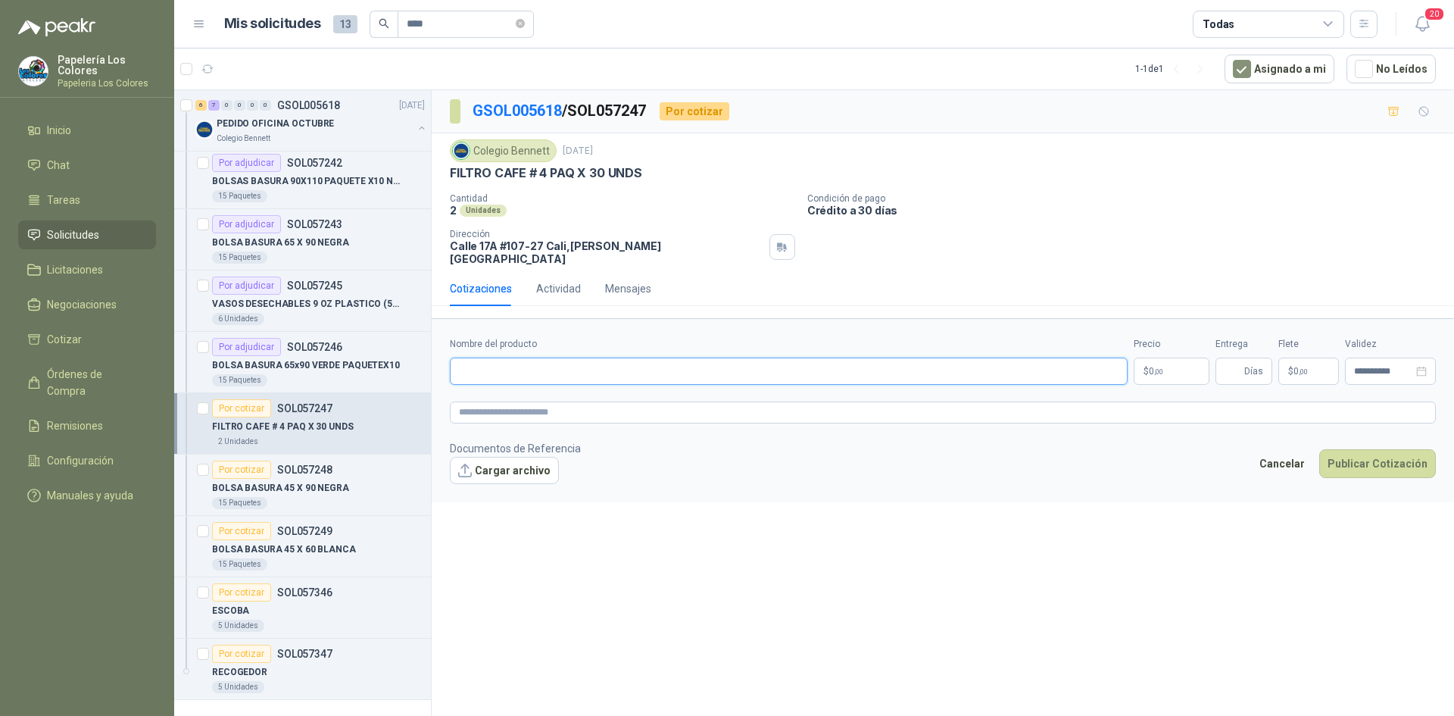
click at [563, 357] on input "Nombre del producto" at bounding box center [789, 370] width 678 height 27
click at [572, 364] on input "Nombre del producto" at bounding box center [789, 370] width 678 height 27
paste input "**********"
type input "**********"
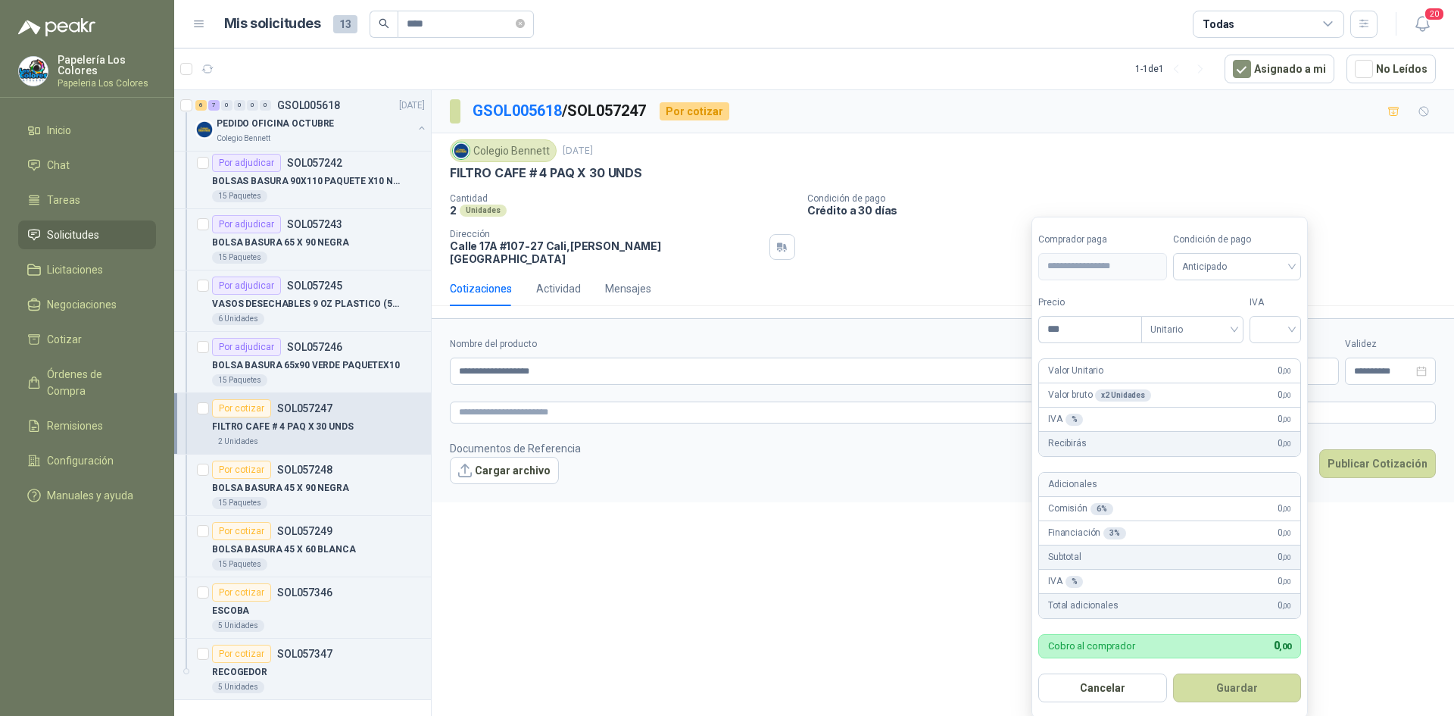
click at [1166, 354] on body "Papelería Los Colores Papeleria Los Colores Inicio Chat Tareas Solicitudes Lici…" at bounding box center [727, 358] width 1454 height 716
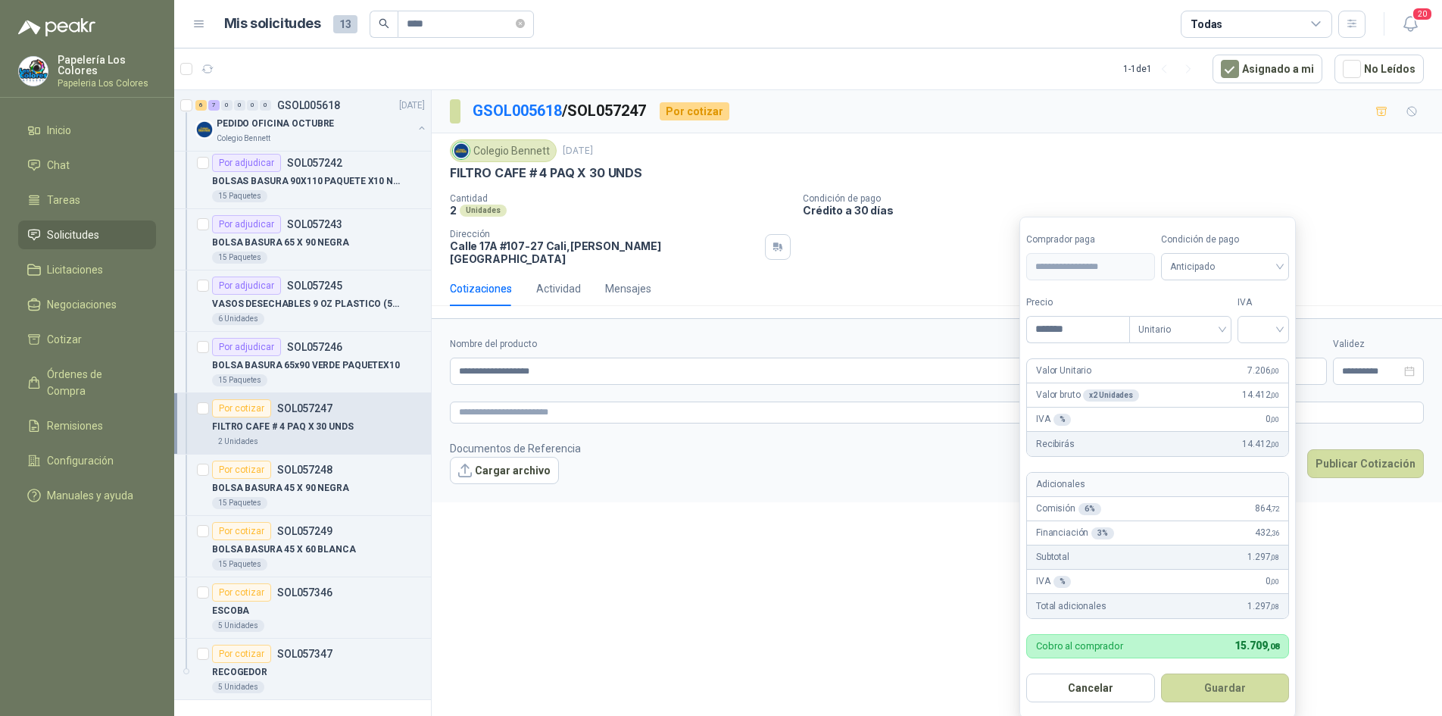
type input "*******"
click at [1206, 261] on span "Anticipado" at bounding box center [1225, 266] width 111 height 23
click at [1213, 320] on div "Crédito a 30 días" at bounding box center [1228, 322] width 106 height 17
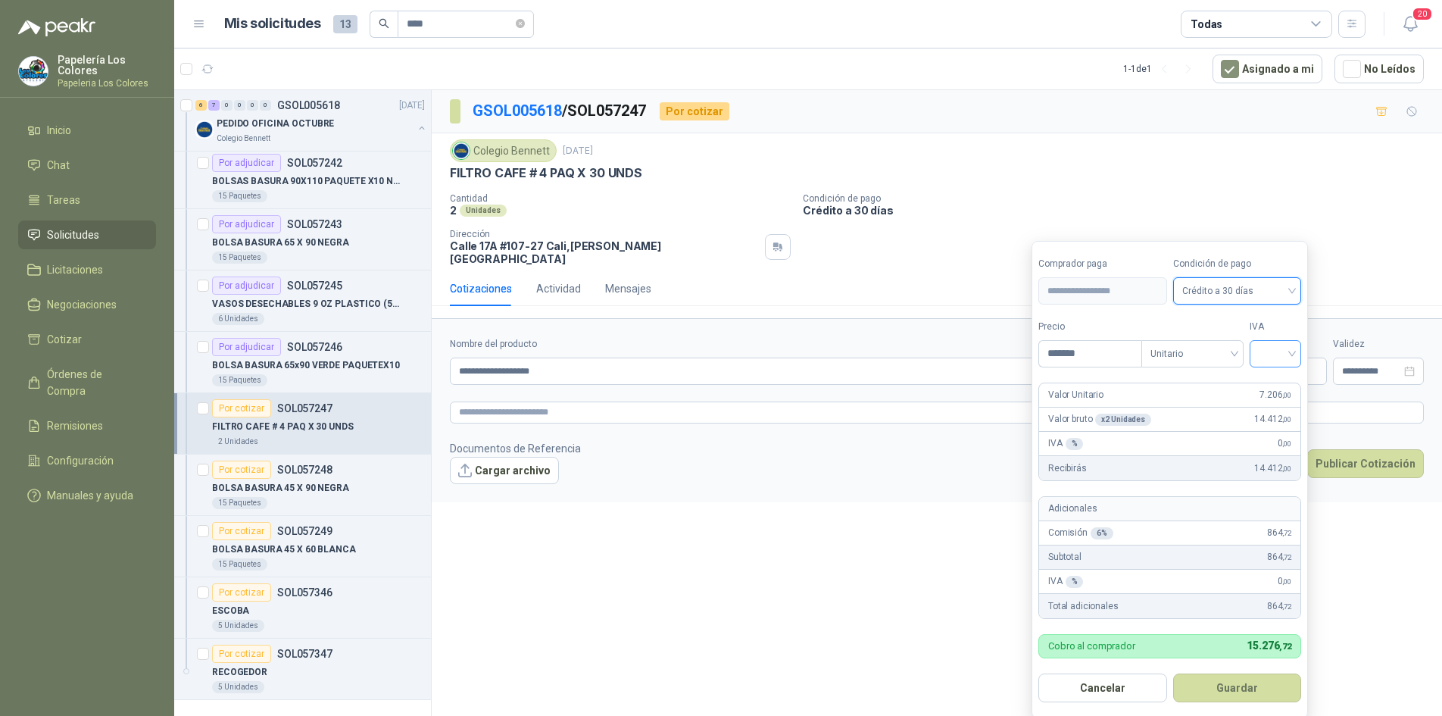
click at [1277, 352] on input "search" at bounding box center [1275, 352] width 33 height 23
click at [1282, 379] on div "19%" at bounding box center [1279, 385] width 28 height 17
click at [1227, 690] on button "Guardar" at bounding box center [1240, 687] width 130 height 29
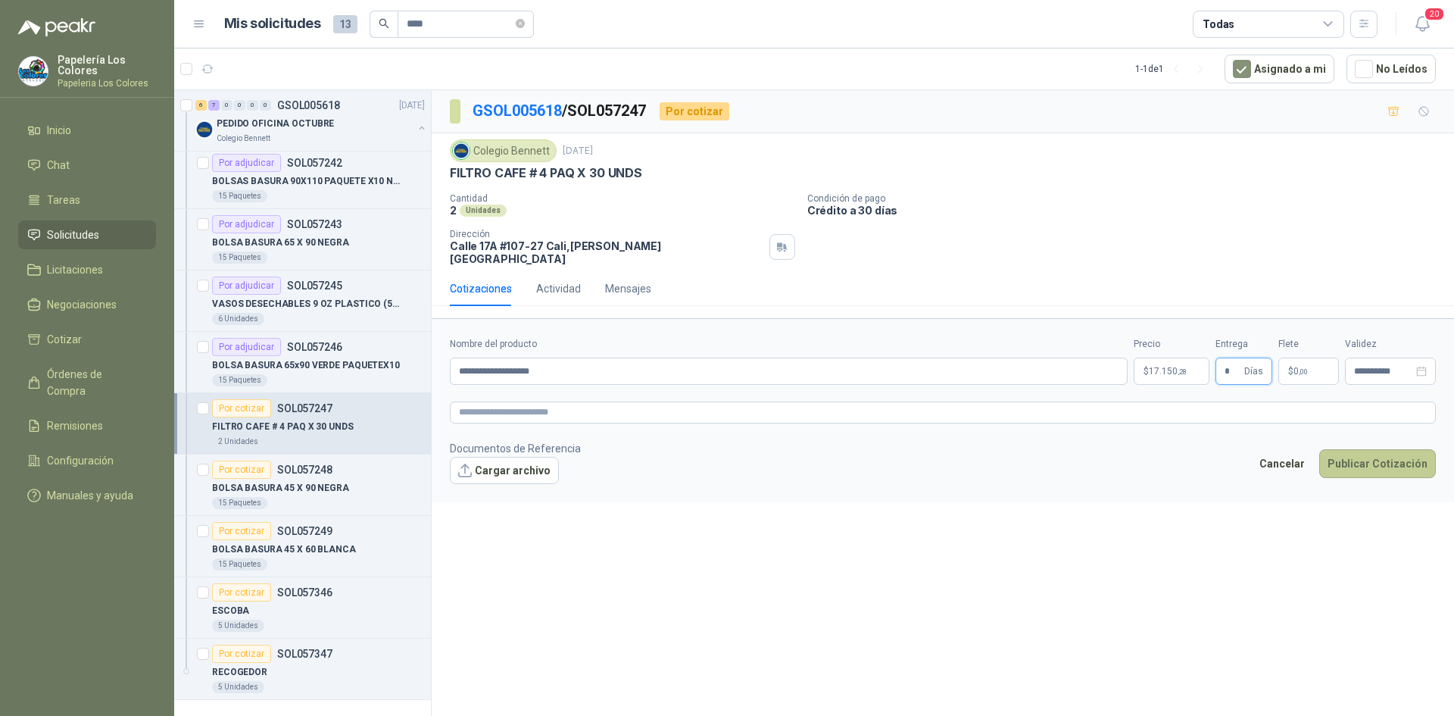
type input "*"
click at [1355, 454] on button "Publicar Cotización" at bounding box center [1377, 463] width 117 height 29
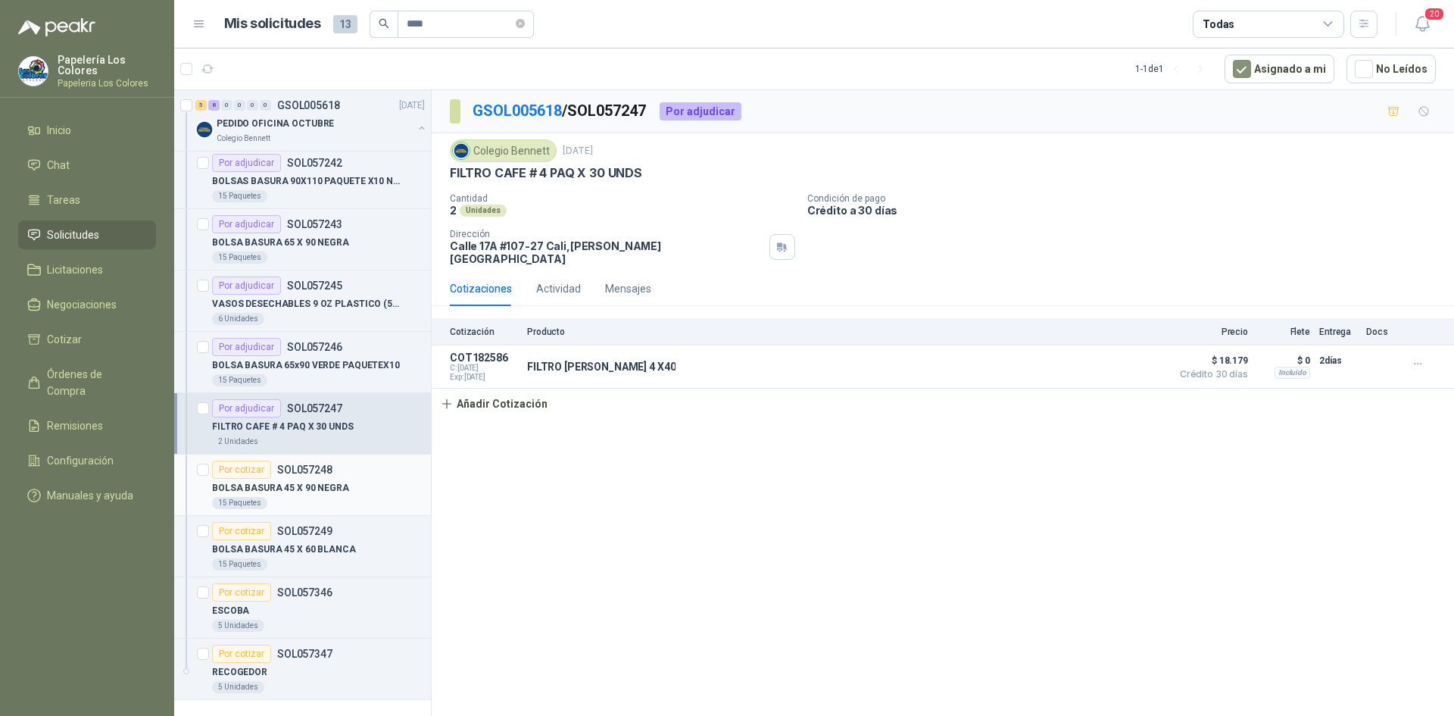
click at [230, 466] on div "Por cotizar" at bounding box center [241, 469] width 59 height 18
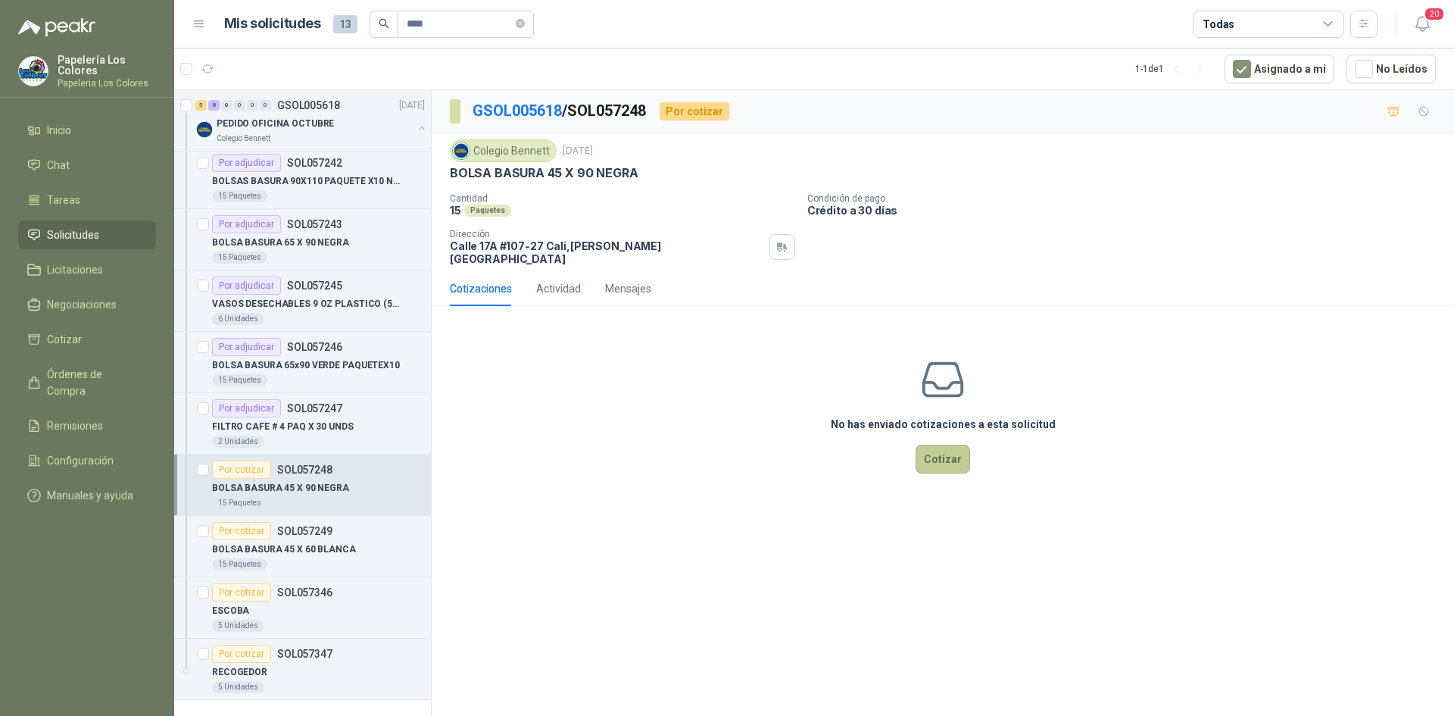
click at [951, 445] on button "Cotizar" at bounding box center [943, 459] width 55 height 29
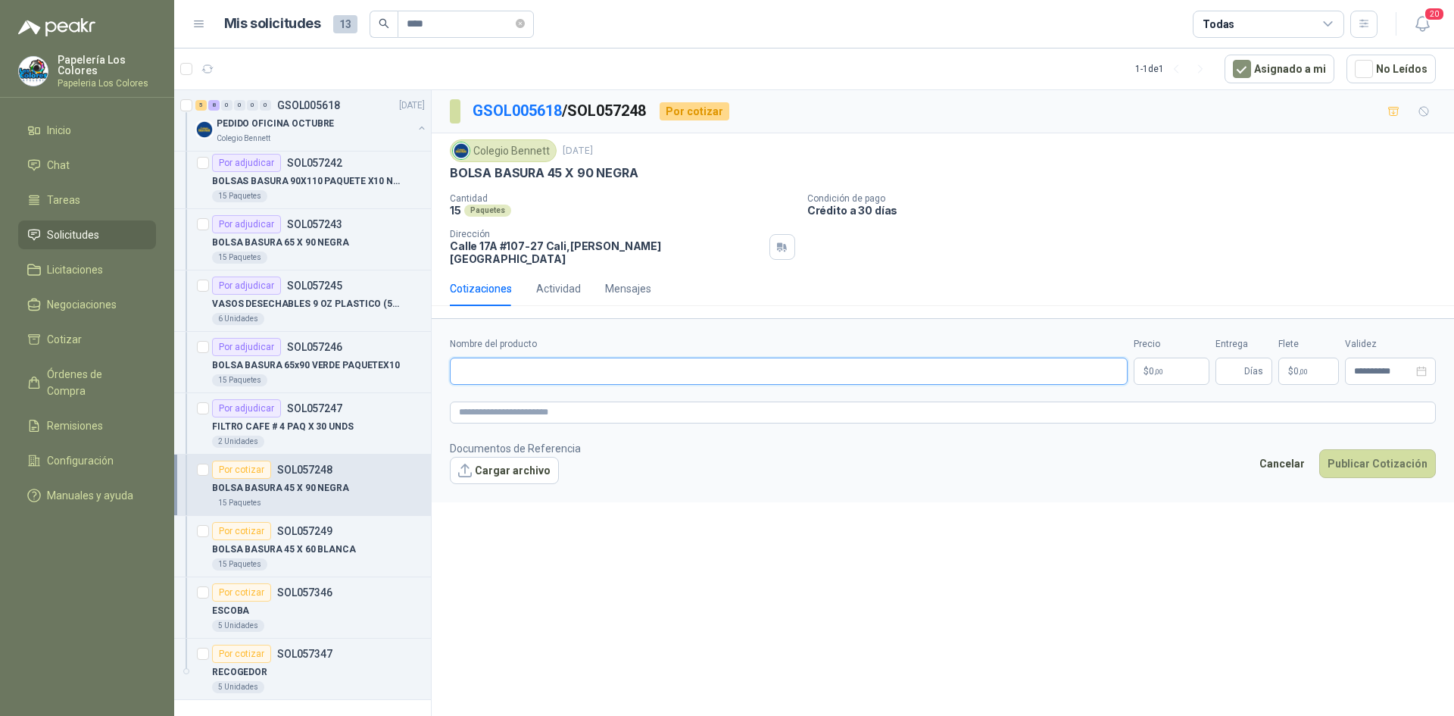
click at [578, 361] on input "Nombre del producto" at bounding box center [789, 370] width 678 height 27
paste input "**********"
type input "**********"
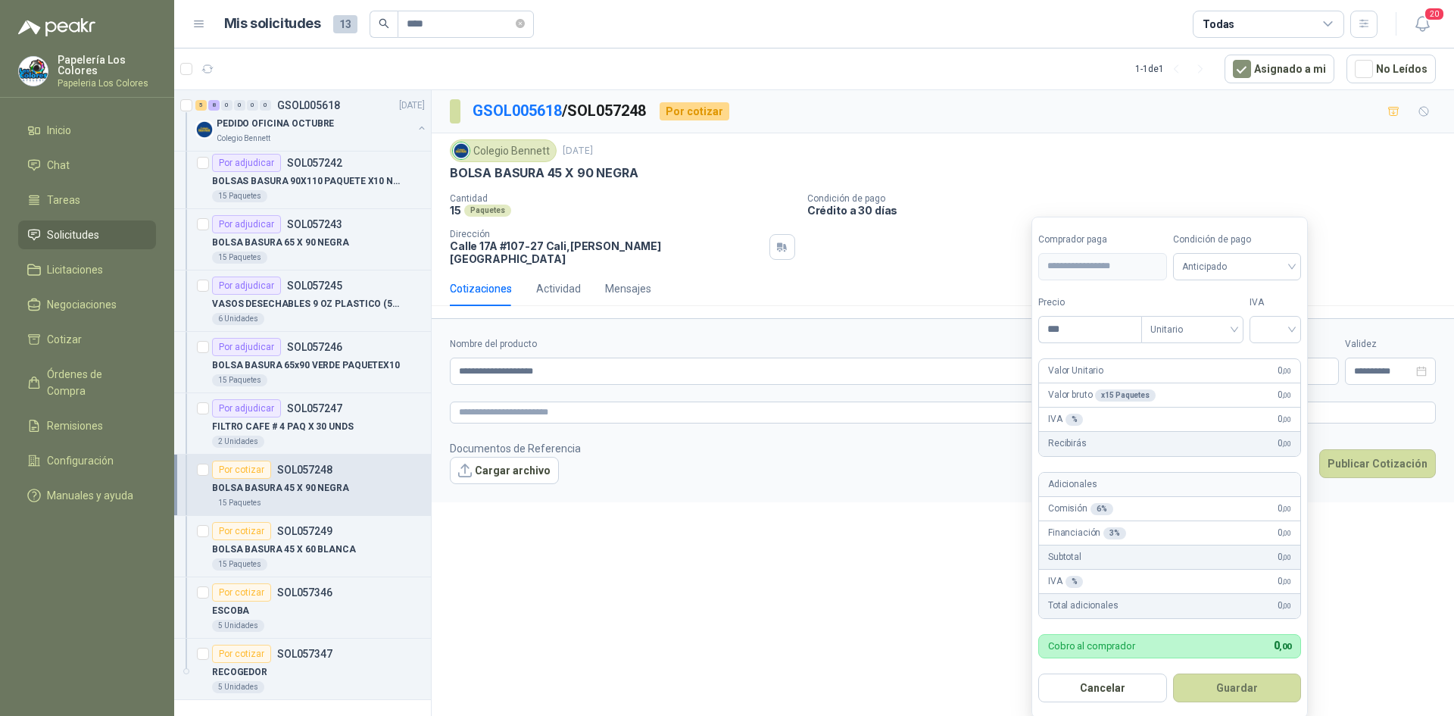
click at [1184, 362] on body "Papelería Los Colores Papeleria Los Colores Inicio Chat Tareas Solicitudes Lici…" at bounding box center [727, 358] width 1454 height 716
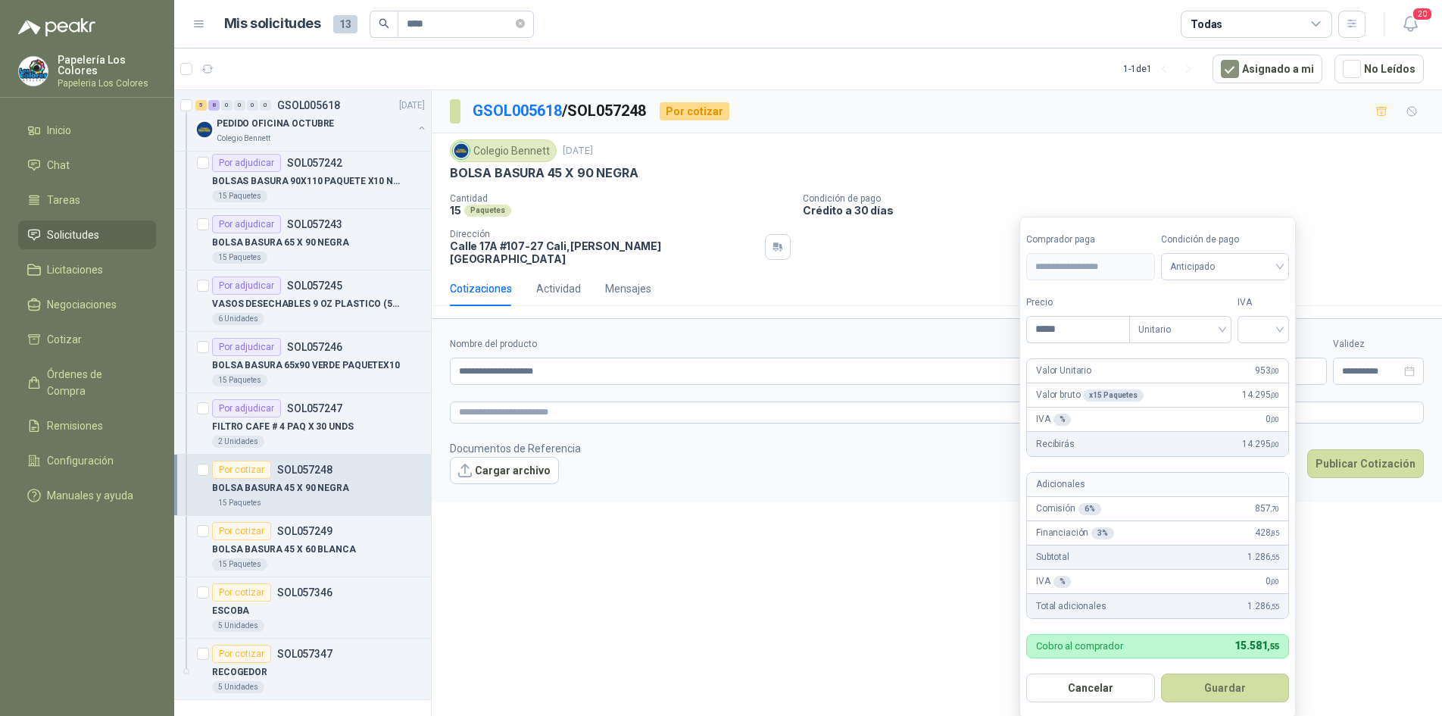
type input "*****"
click at [1209, 269] on span "Anticipado" at bounding box center [1225, 266] width 111 height 23
click at [1209, 320] on div "Crédito a 30 días" at bounding box center [1228, 322] width 106 height 17
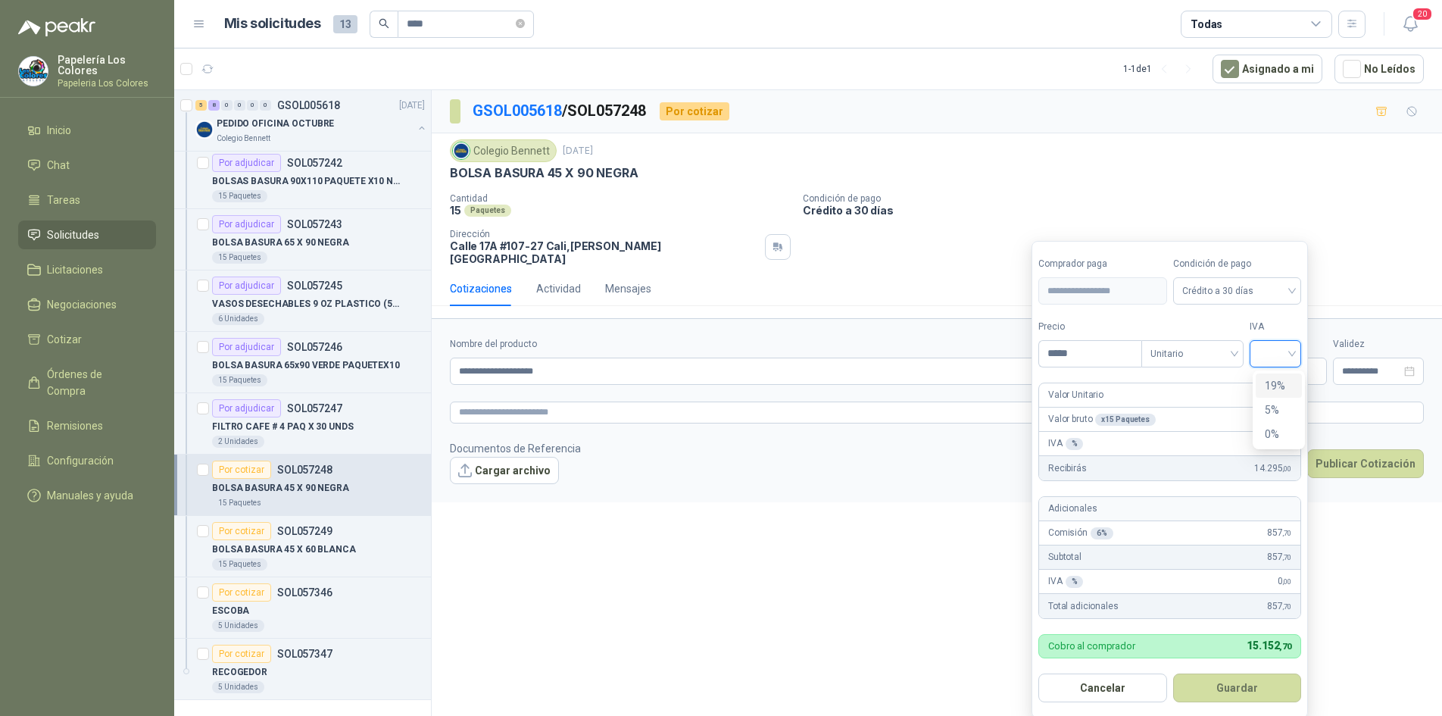
click at [1289, 354] on input "search" at bounding box center [1275, 352] width 33 height 23
click at [1273, 383] on div "19%" at bounding box center [1279, 385] width 28 height 17
click at [1249, 685] on button "Guardar" at bounding box center [1240, 687] width 130 height 29
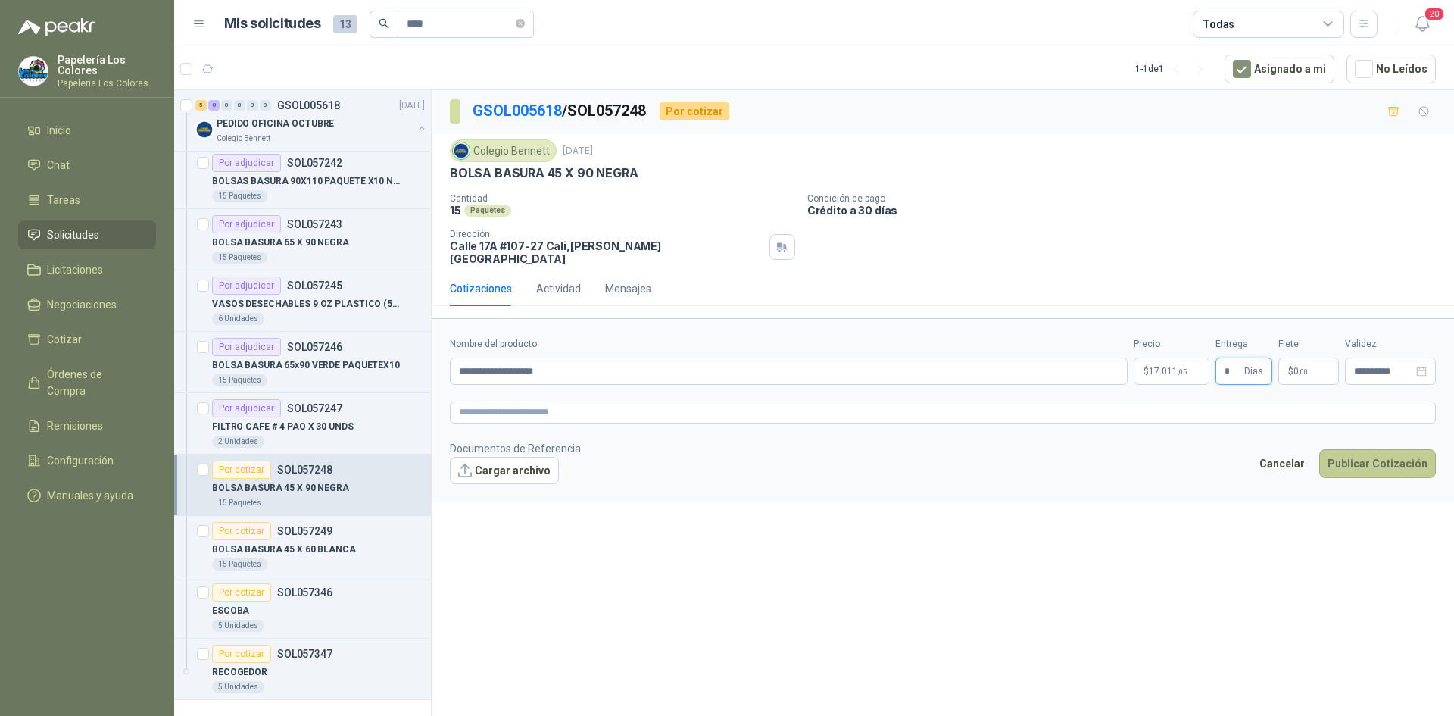
type input "*"
click at [1364, 450] on button "Publicar Cotización" at bounding box center [1377, 463] width 117 height 29
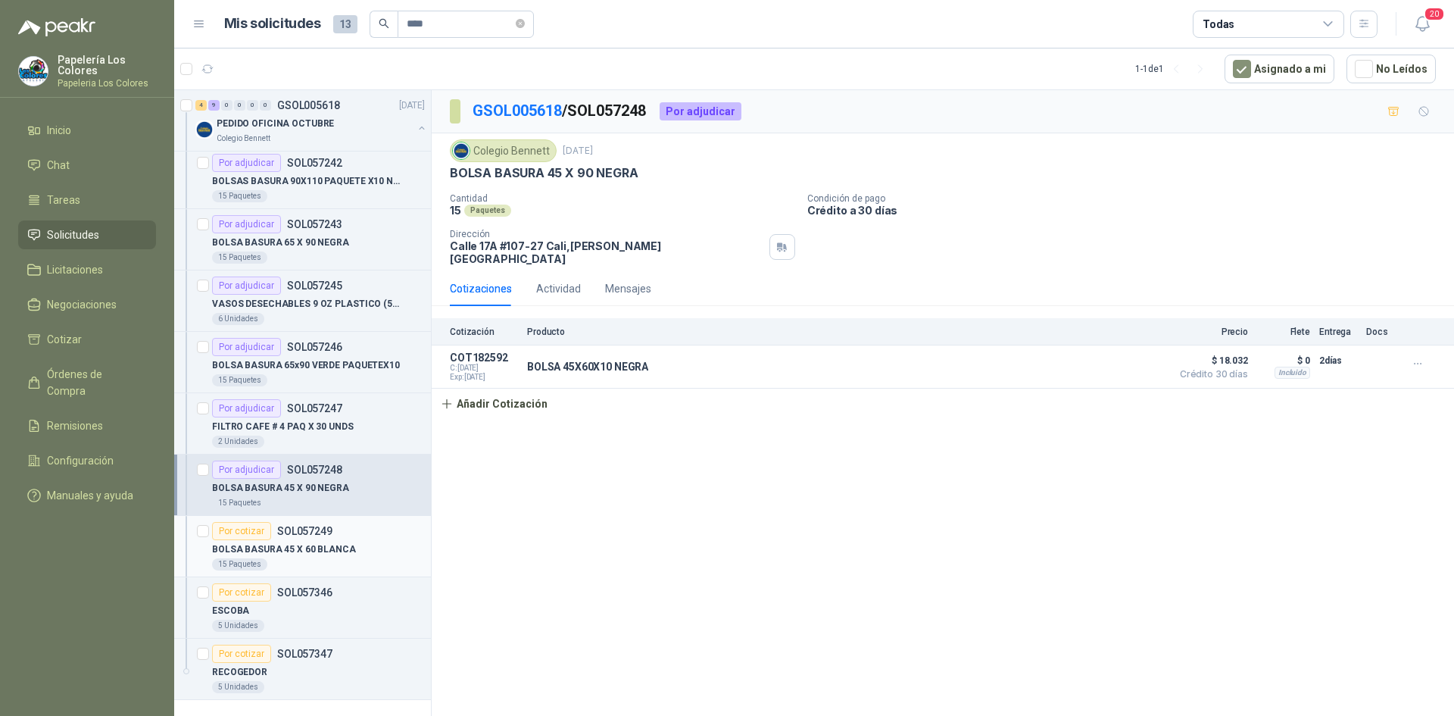
click at [233, 532] on div "Por cotizar" at bounding box center [241, 531] width 59 height 18
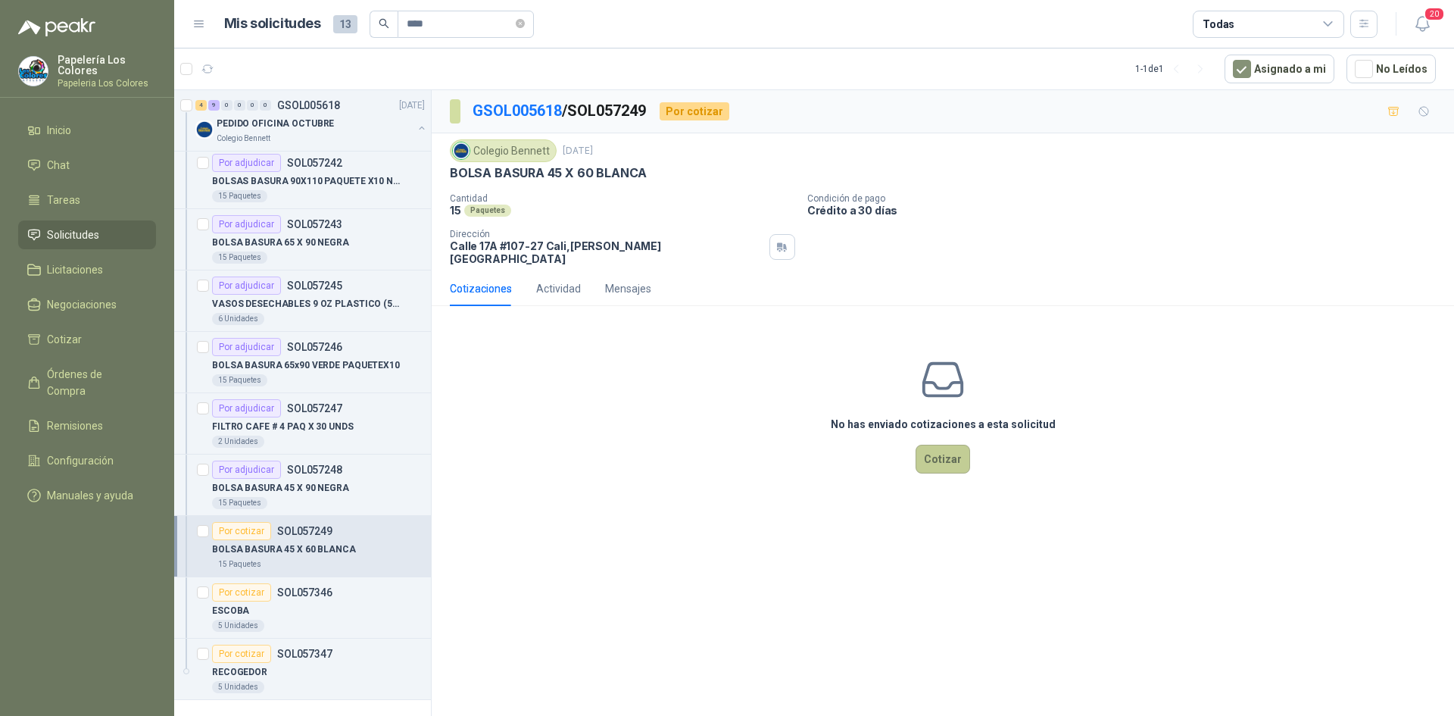
click at [941, 445] on button "Cotizar" at bounding box center [943, 459] width 55 height 29
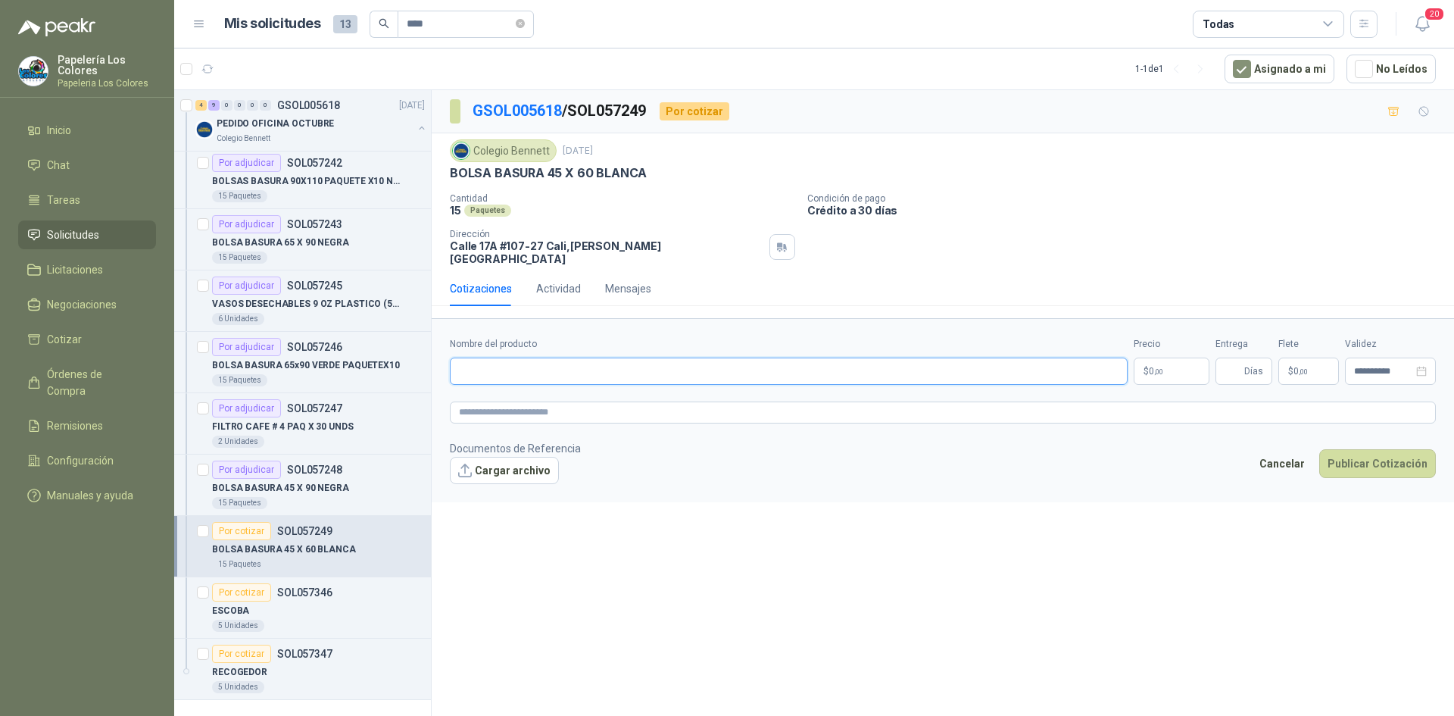
click at [508, 359] on input "Nombre del producto" at bounding box center [789, 370] width 678 height 27
click at [517, 360] on input "Nombre del producto" at bounding box center [789, 370] width 678 height 27
paste input "**********"
type input "**********"
click at [1162, 345] on div "Precio $ 0 ,00" at bounding box center [1172, 361] width 76 height 48
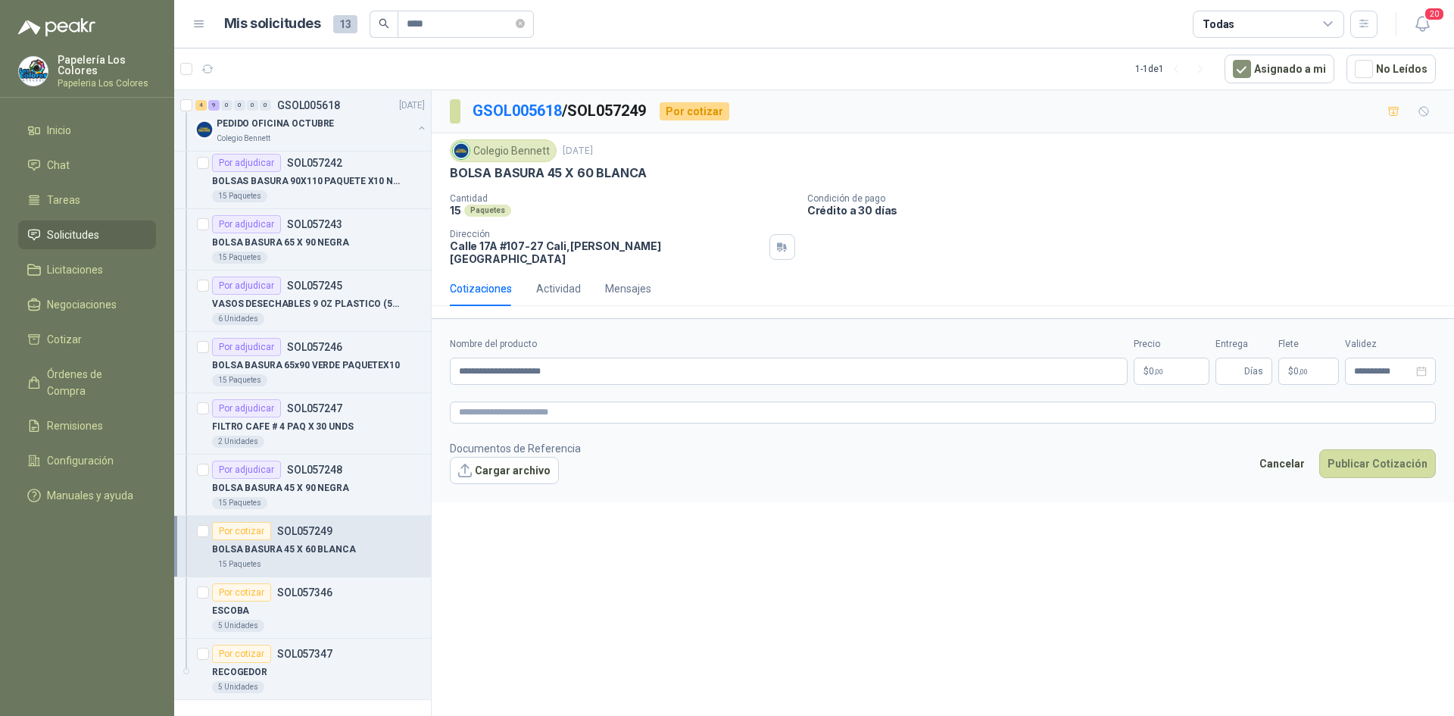
click at [1165, 353] on body "Papelería Los Colores Papeleria Los Colores Inicio Chat Tareas Solicitudes Lici…" at bounding box center [727, 358] width 1454 height 716
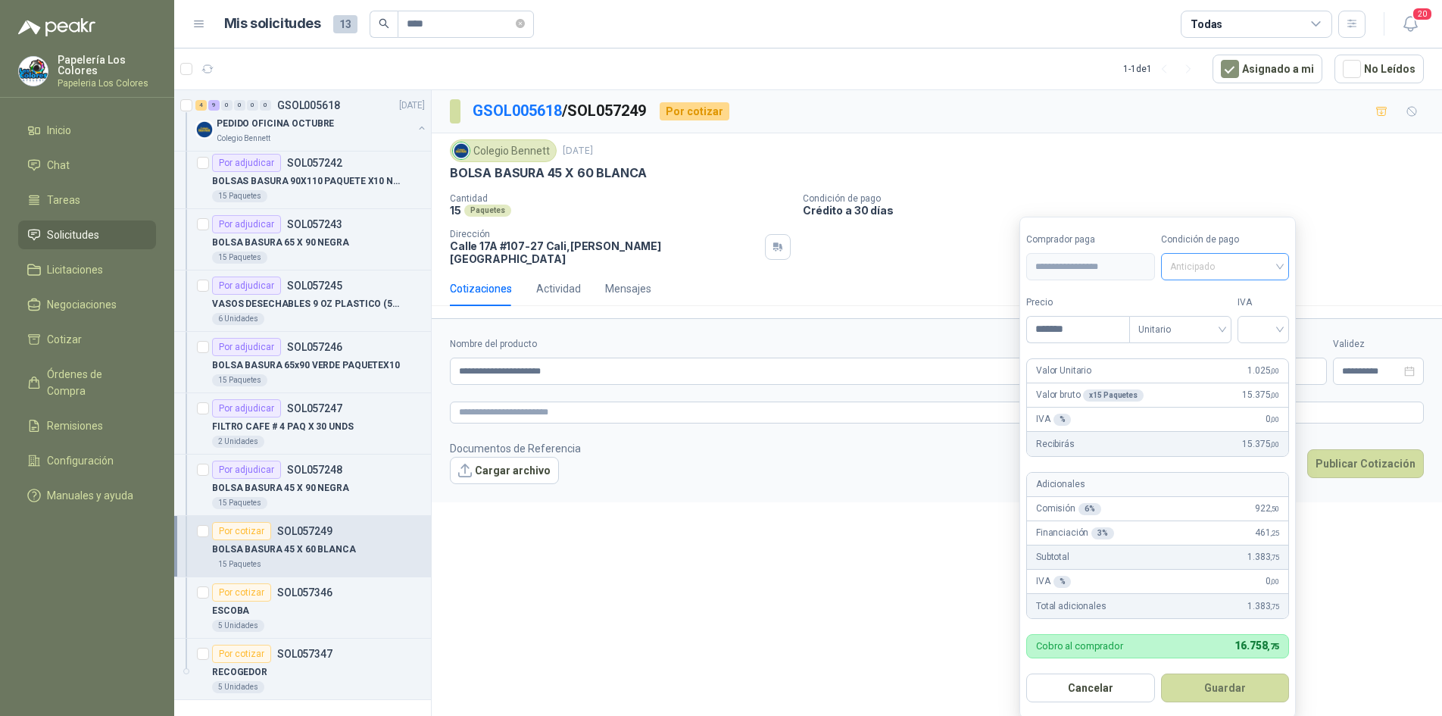
click at [1243, 270] on span "Anticipado" at bounding box center [1225, 266] width 111 height 23
type input "*******"
click at [1191, 320] on div "Crédito a 30 días" at bounding box center [1228, 322] width 106 height 17
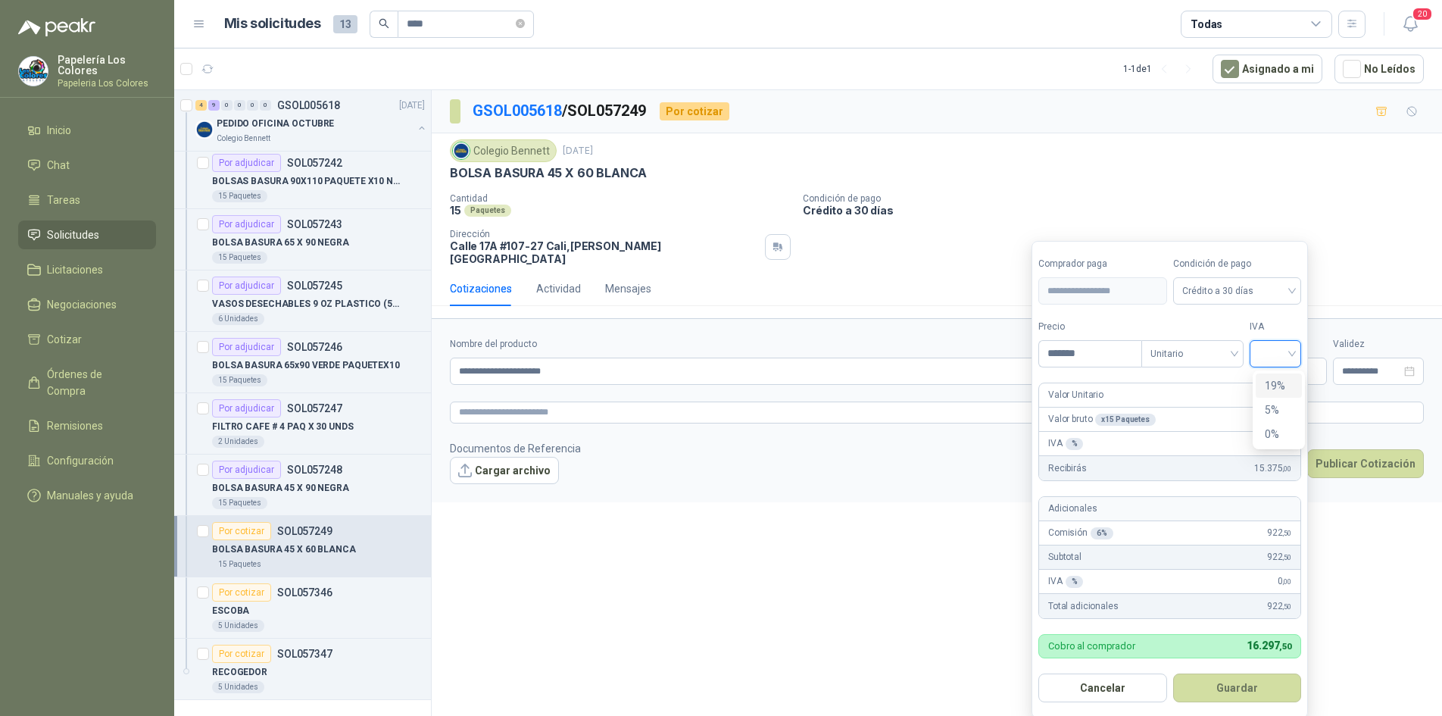
click at [1286, 351] on input "search" at bounding box center [1275, 352] width 33 height 23
click at [1275, 380] on div "19%" at bounding box center [1279, 385] width 28 height 17
click at [1215, 685] on button "Guardar" at bounding box center [1240, 687] width 130 height 29
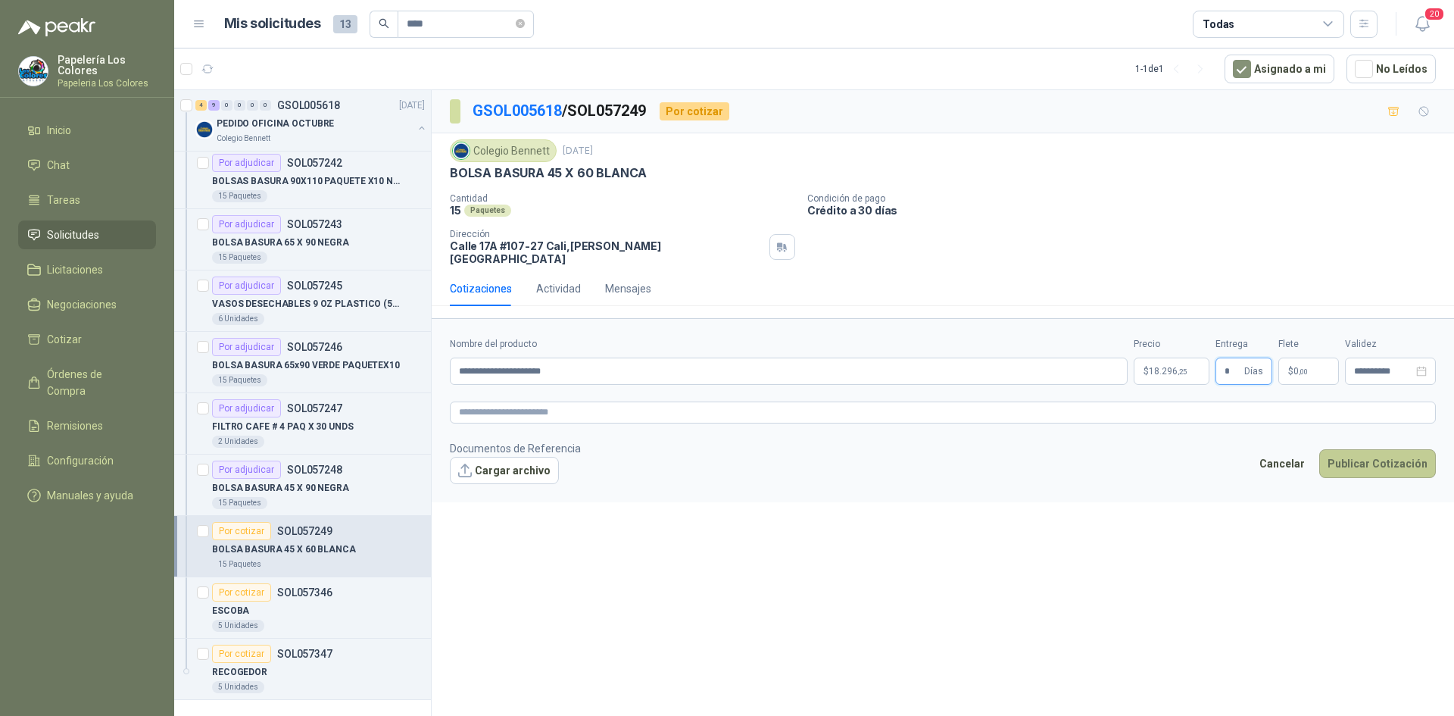
type input "*"
click at [1375, 449] on button "Publicar Cotización" at bounding box center [1377, 463] width 117 height 29
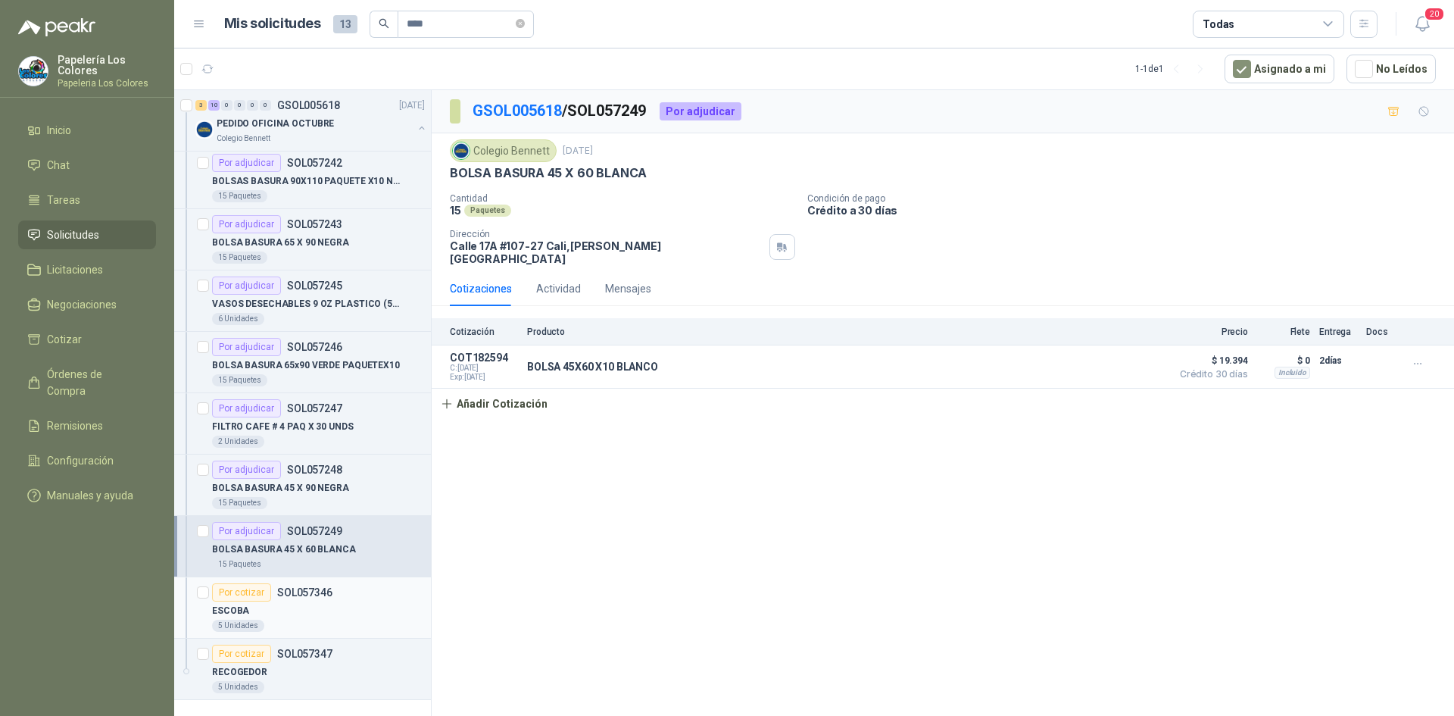
click at [226, 591] on div "Por cotizar" at bounding box center [241, 592] width 59 height 18
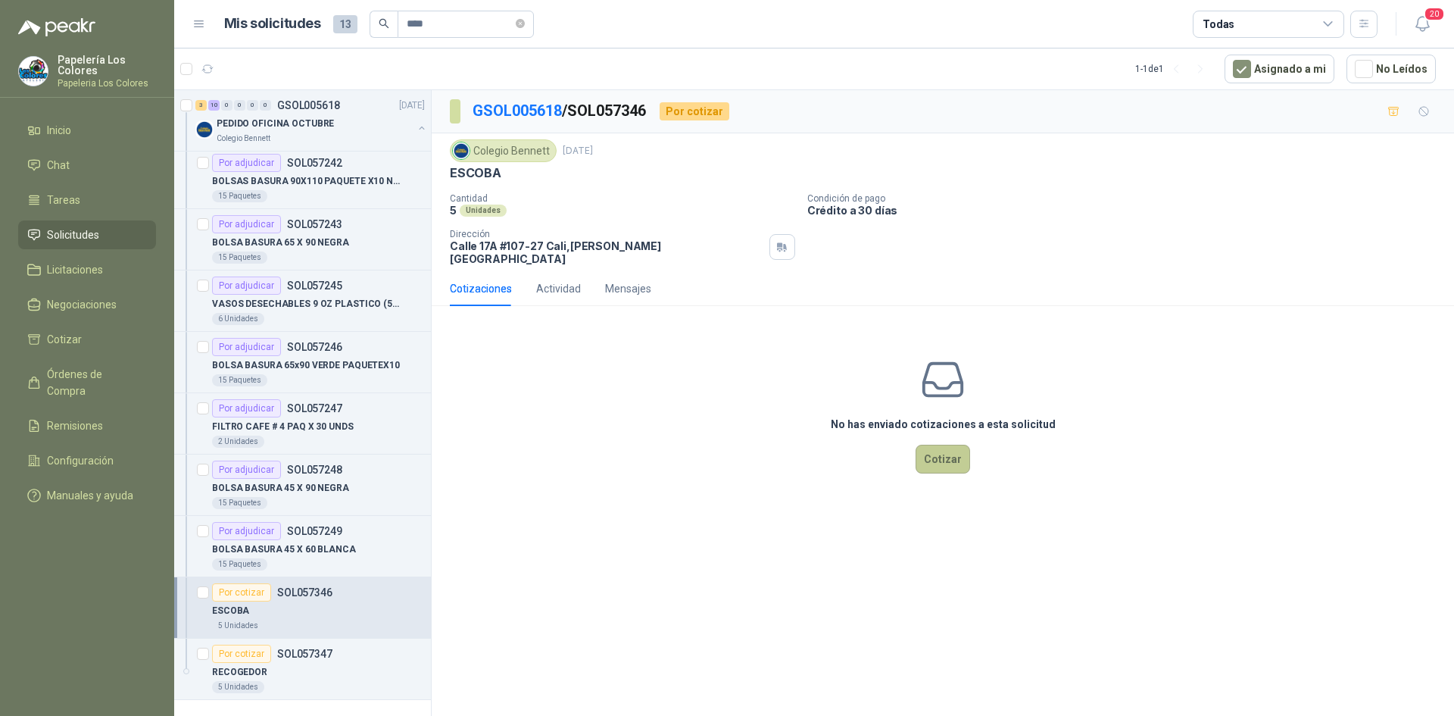
click at [938, 451] on button "Cotizar" at bounding box center [943, 459] width 55 height 29
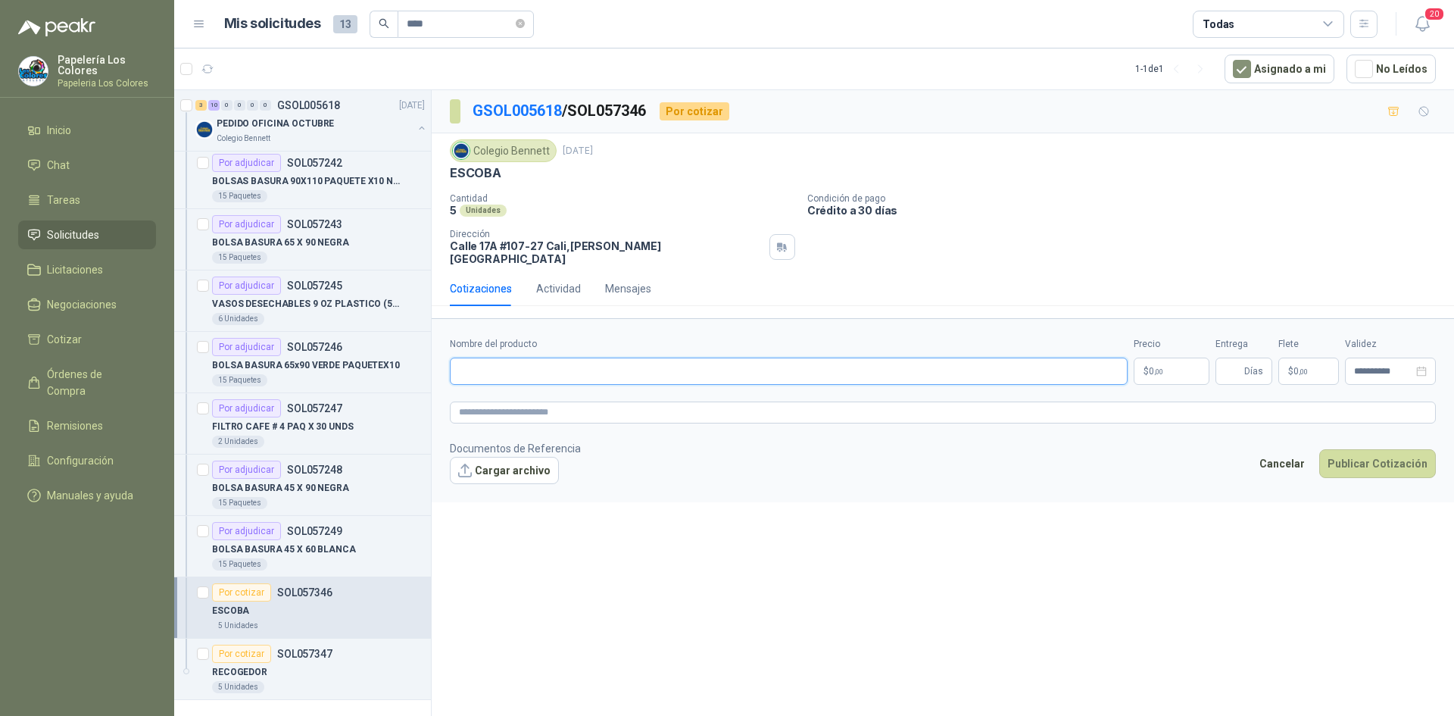
click at [578, 371] on input "Nombre del producto" at bounding box center [789, 370] width 678 height 27
paste input "**********"
type input "**********"
click at [1161, 364] on body "Papelería Los Colores Papeleria Los Colores Inicio Chat Tareas Solicitudes Lici…" at bounding box center [727, 358] width 1454 height 716
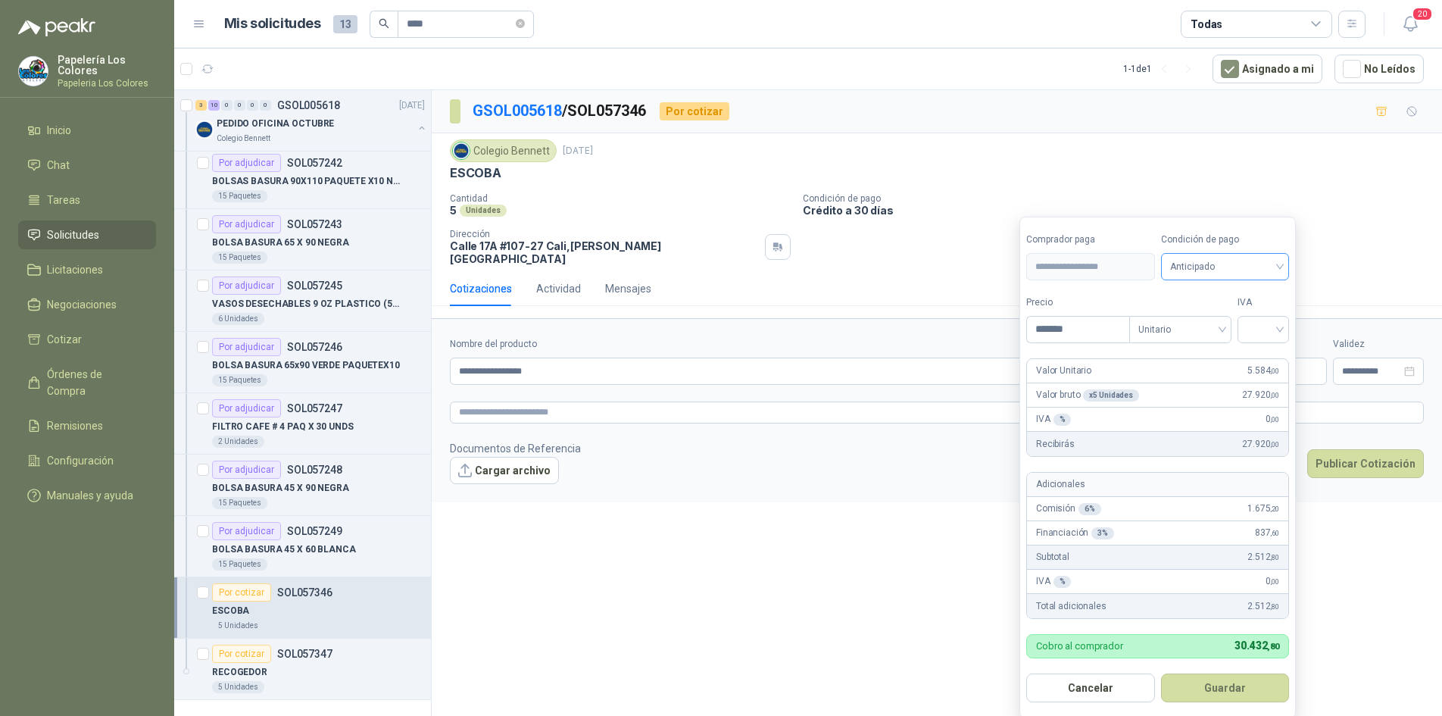
click at [1205, 272] on span "Anticipado" at bounding box center [1225, 266] width 111 height 23
type input "*******"
click at [1203, 317] on div "Crédito a 30 días" at bounding box center [1228, 322] width 106 height 17
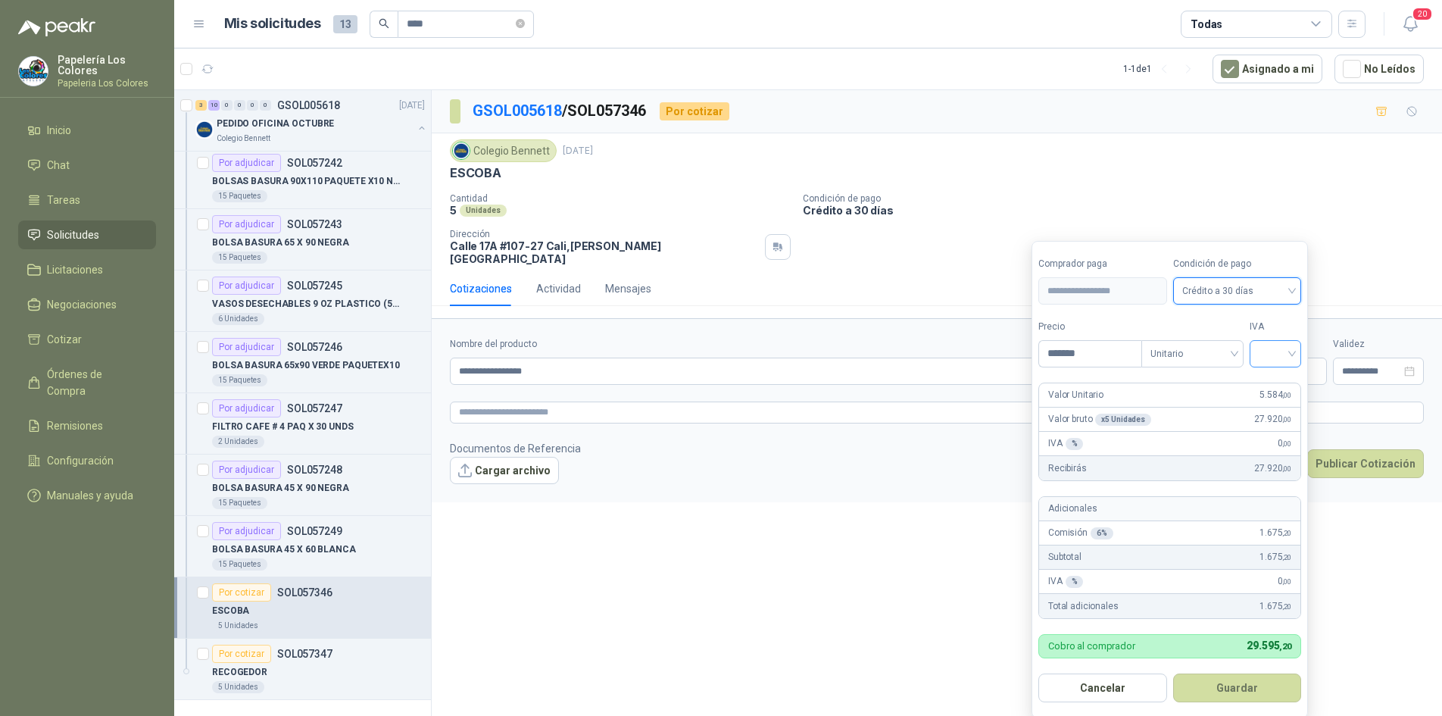
click at [1285, 348] on input "search" at bounding box center [1275, 352] width 33 height 23
click at [1271, 379] on div "19%" at bounding box center [1279, 385] width 28 height 17
click at [1236, 681] on button "Guardar" at bounding box center [1240, 687] width 130 height 29
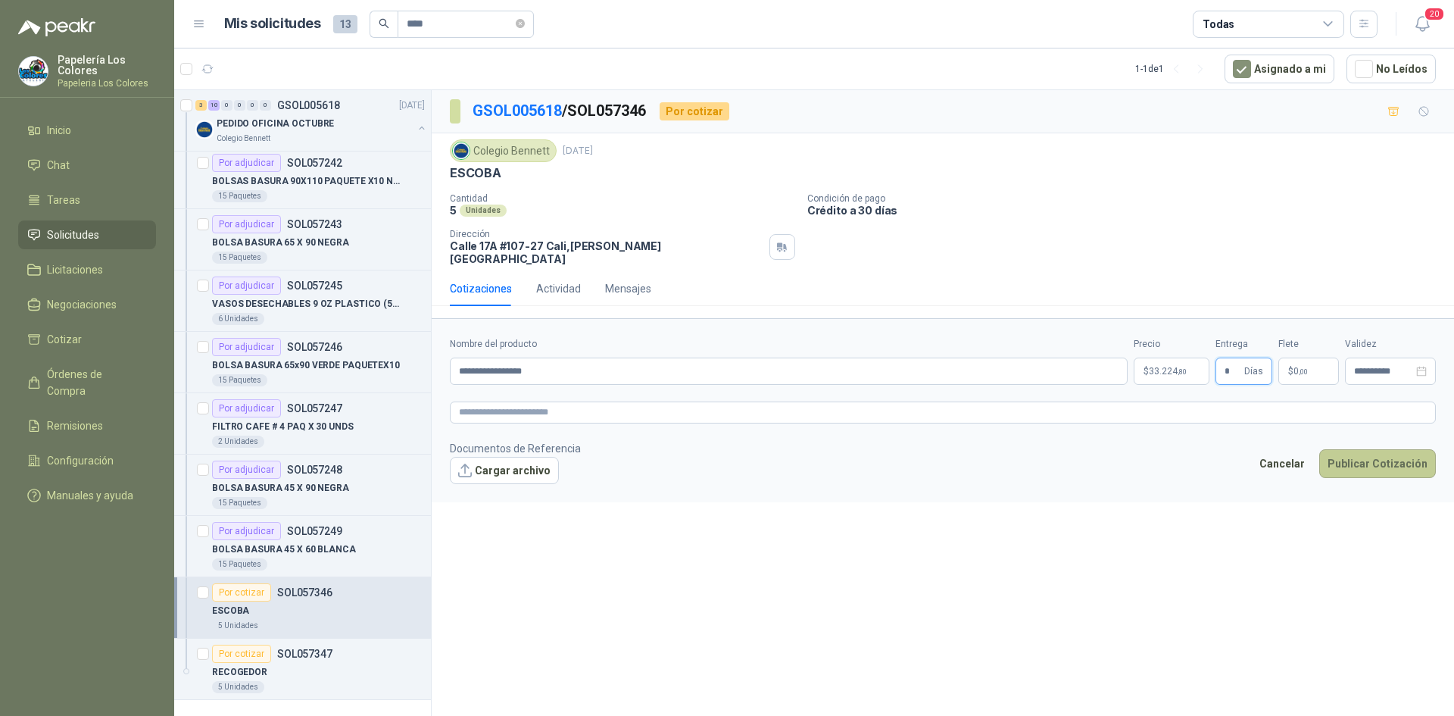
type input "*"
click at [1390, 449] on button "Publicar Cotización" at bounding box center [1377, 463] width 117 height 29
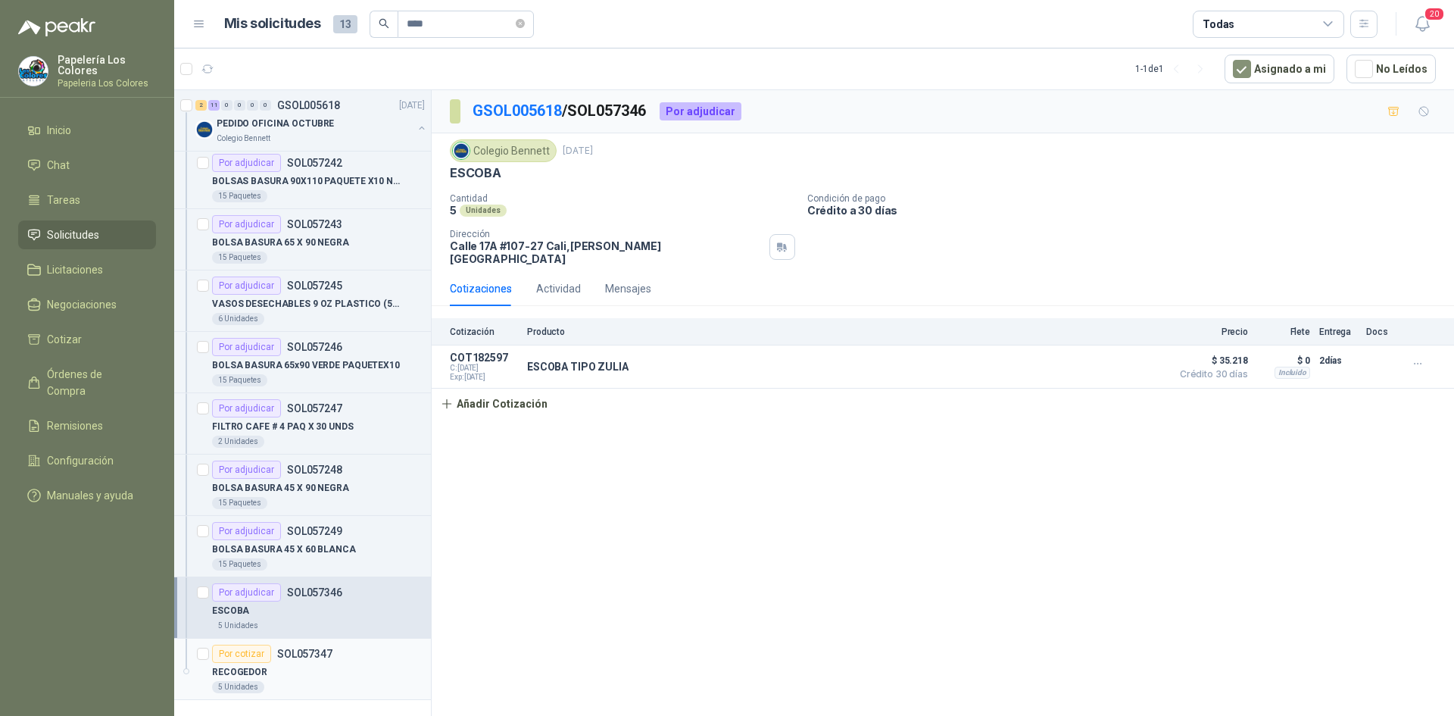
click at [243, 655] on div "Por cotizar" at bounding box center [241, 653] width 59 height 18
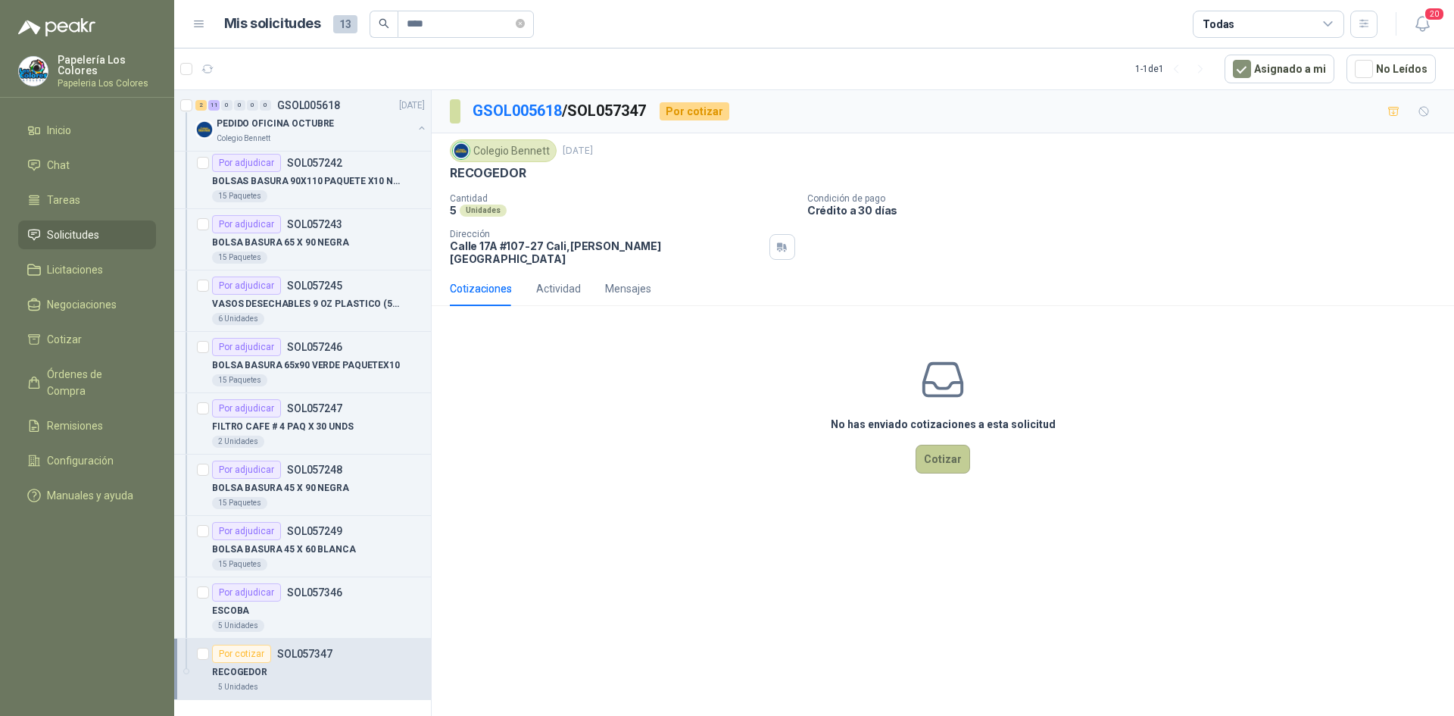
click at [954, 451] on button "Cotizar" at bounding box center [943, 459] width 55 height 29
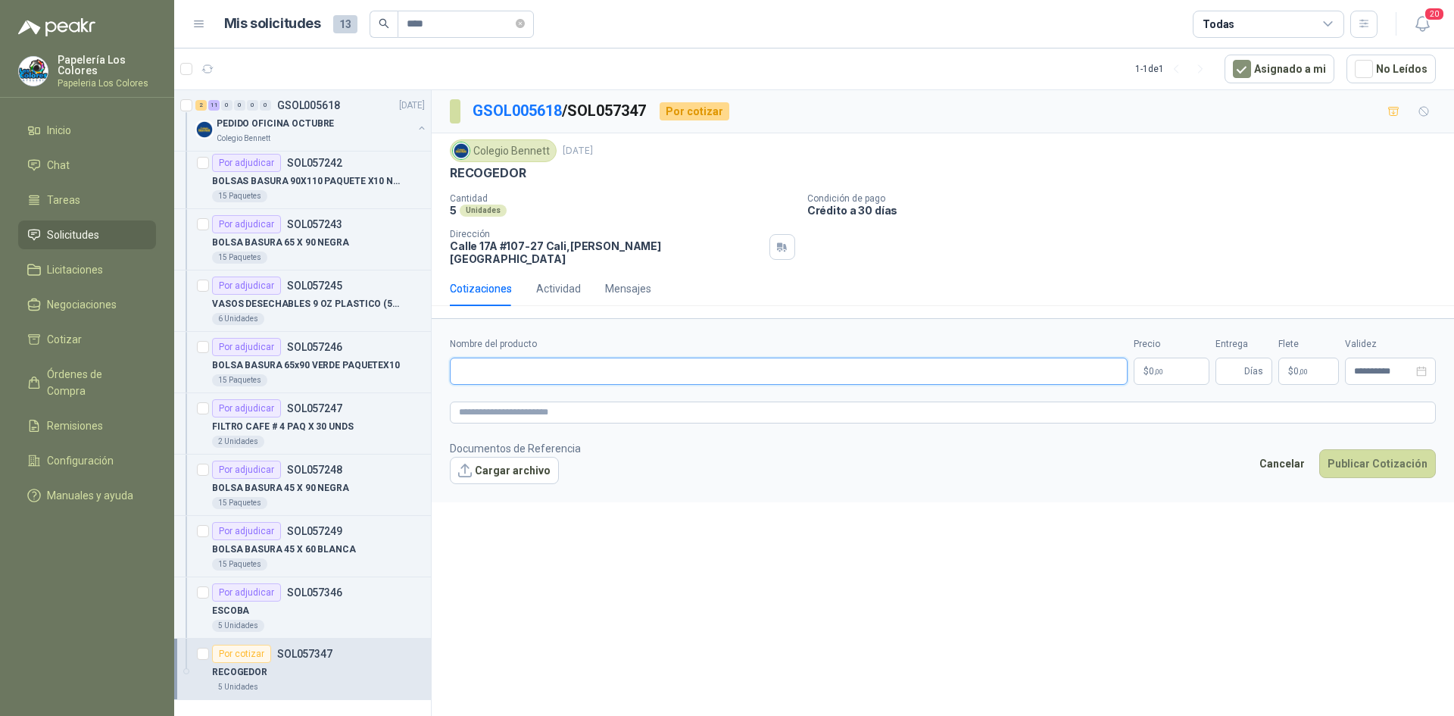
click at [538, 363] on input "Nombre del producto" at bounding box center [789, 370] width 678 height 27
paste input "**********"
type input "**********"
click at [1160, 359] on body "Papelería Los Colores Papeleria Los Colores Inicio Chat Tareas Solicitudes Lici…" at bounding box center [727, 358] width 1454 height 716
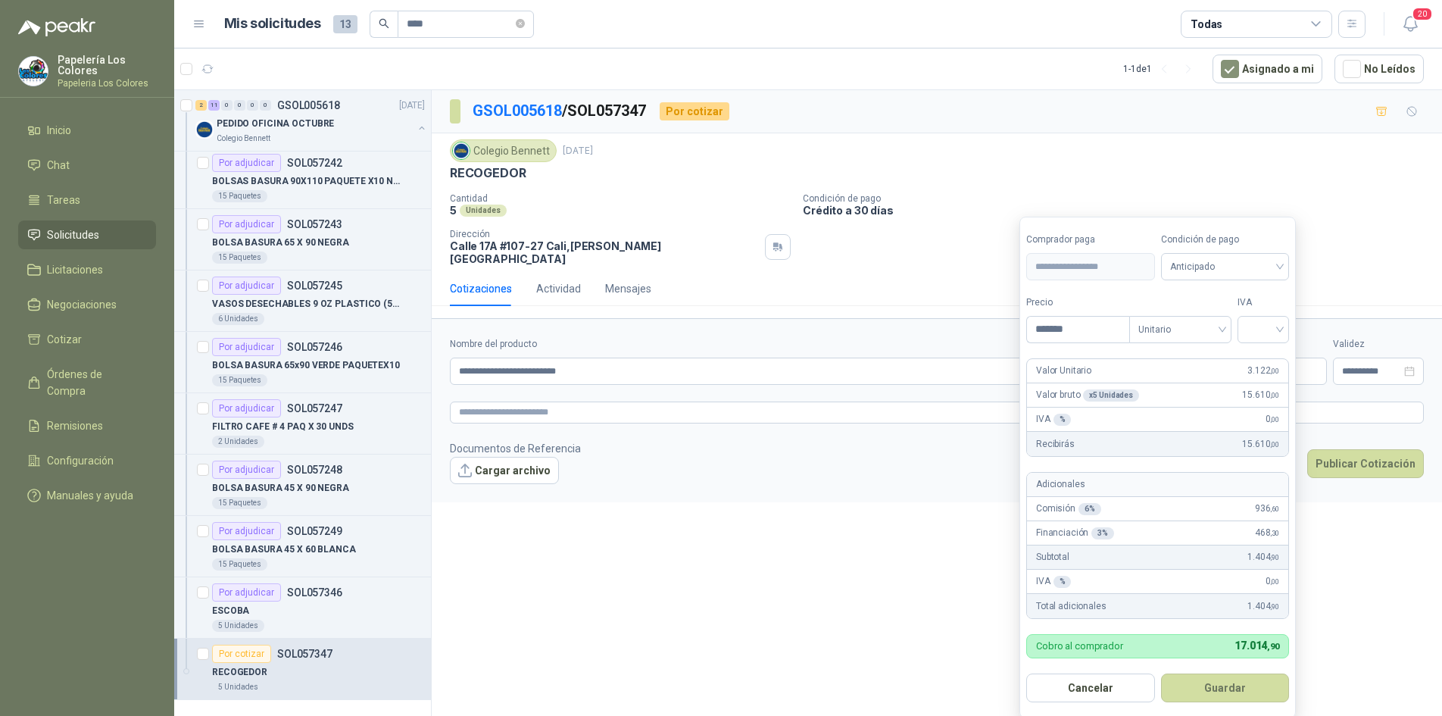
type input "*******"
click at [1202, 264] on span "Anticipado" at bounding box center [1225, 266] width 111 height 23
click at [1193, 318] on div "Crédito a 30 días" at bounding box center [1228, 322] width 106 height 17
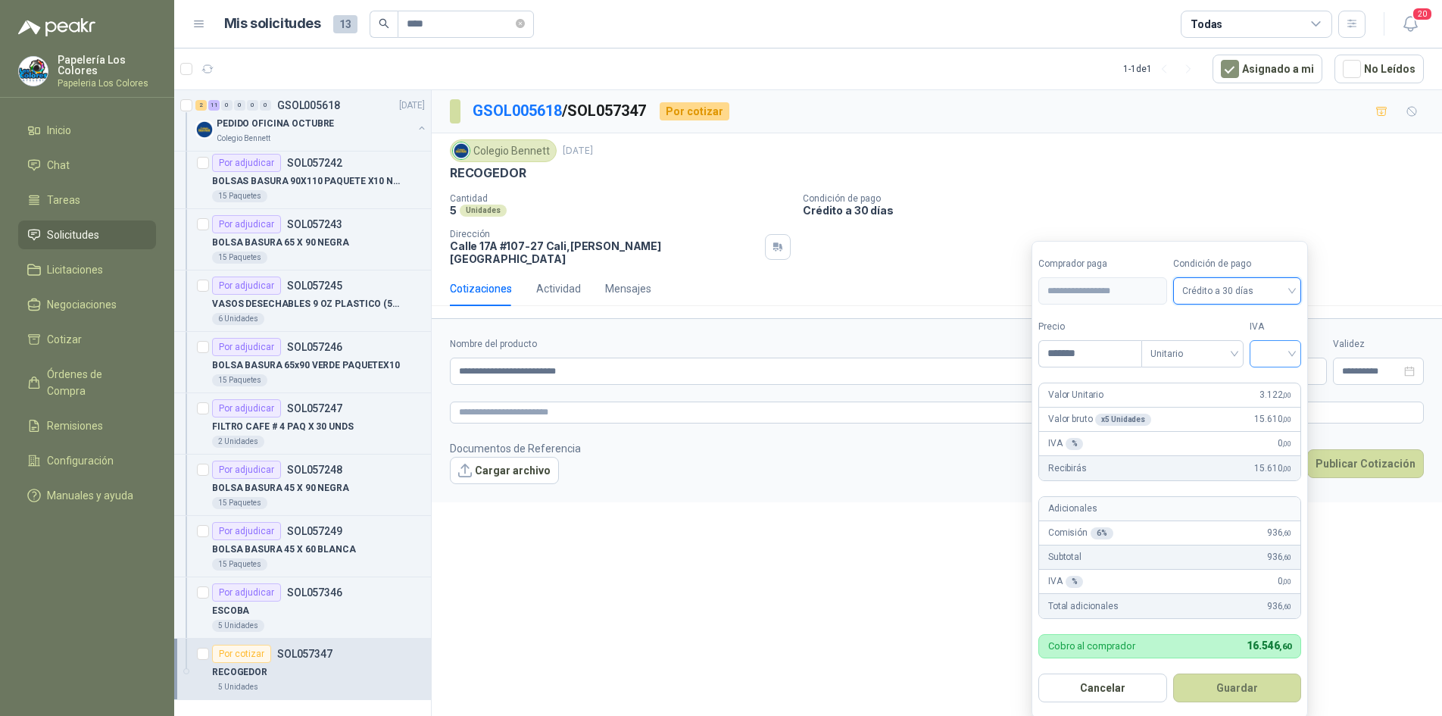
click at [1286, 346] on input "search" at bounding box center [1275, 352] width 33 height 23
click at [1274, 379] on div "19%" at bounding box center [1279, 385] width 28 height 17
click at [1227, 688] on button "Guardar" at bounding box center [1240, 687] width 130 height 29
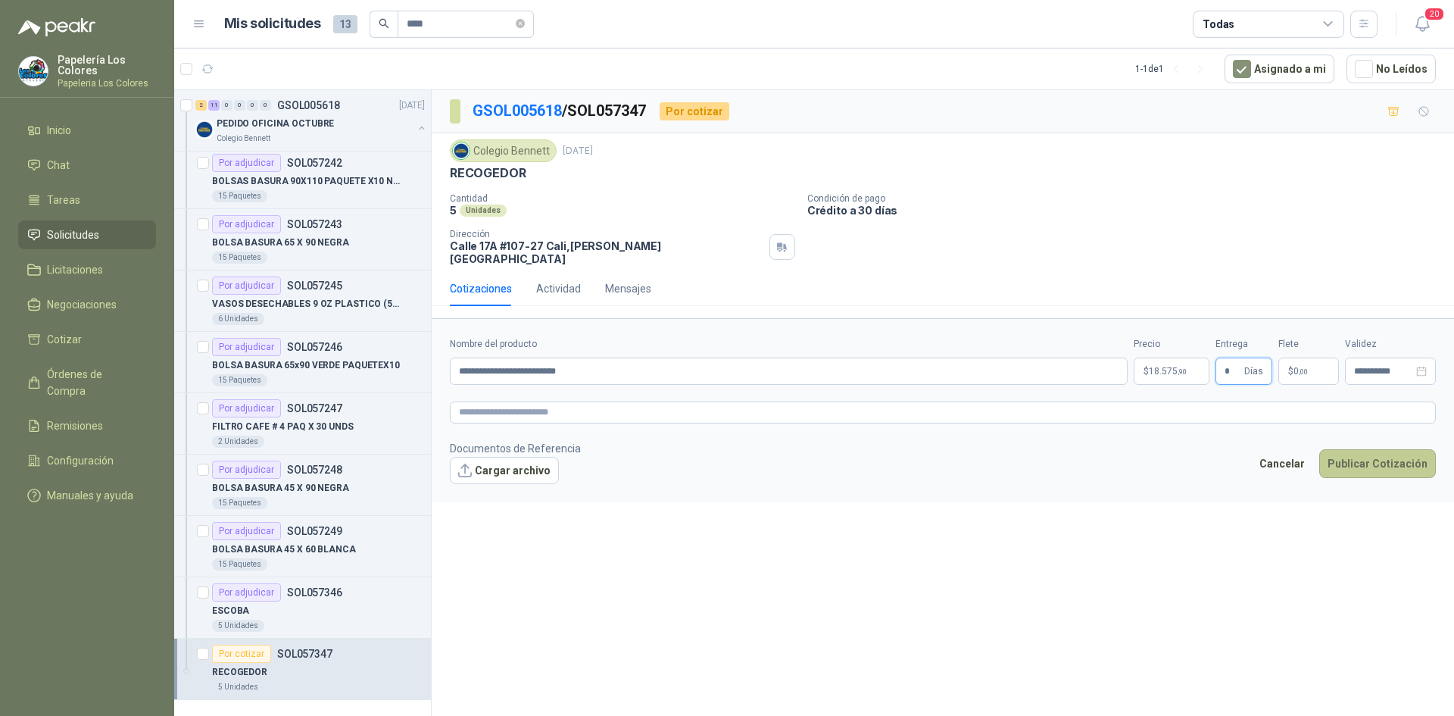
type input "*"
click at [1385, 449] on button "Publicar Cotización" at bounding box center [1377, 463] width 117 height 29
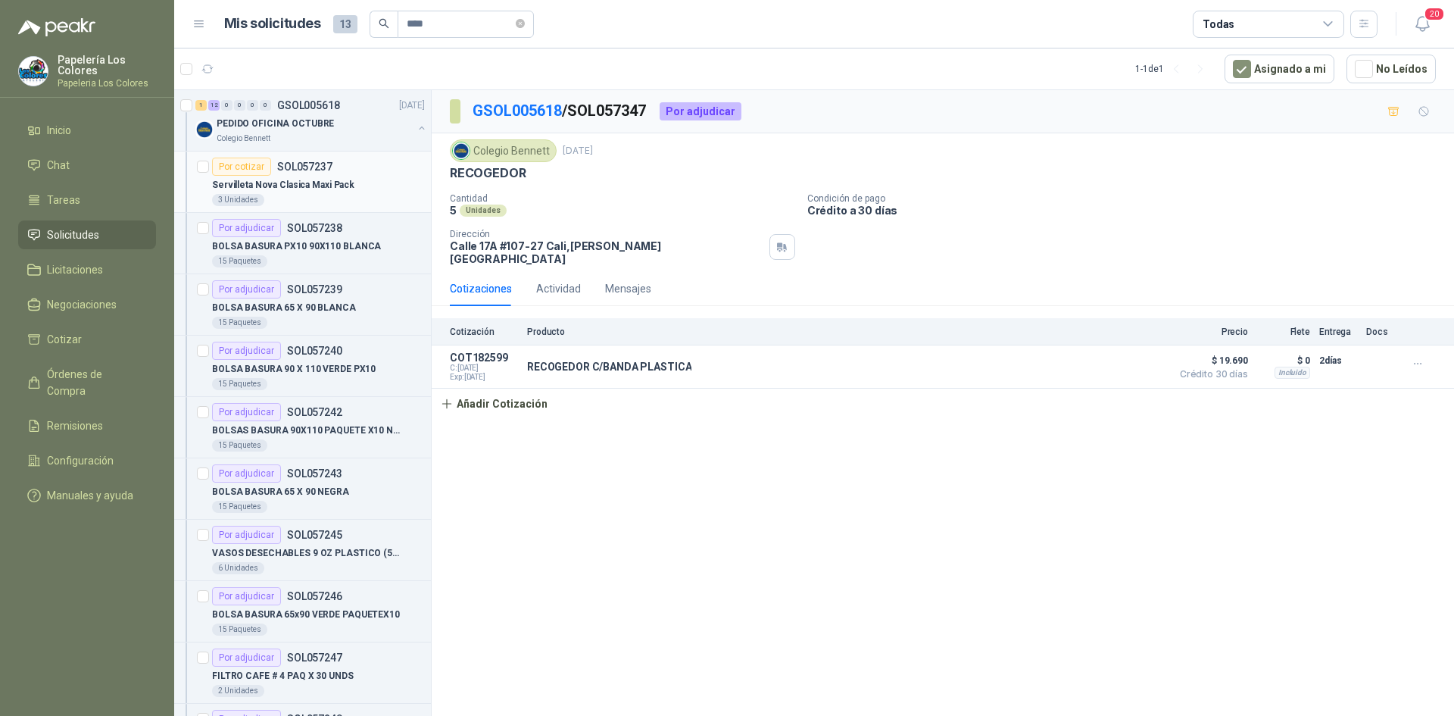
click at [228, 164] on div "Por cotizar" at bounding box center [241, 167] width 59 height 18
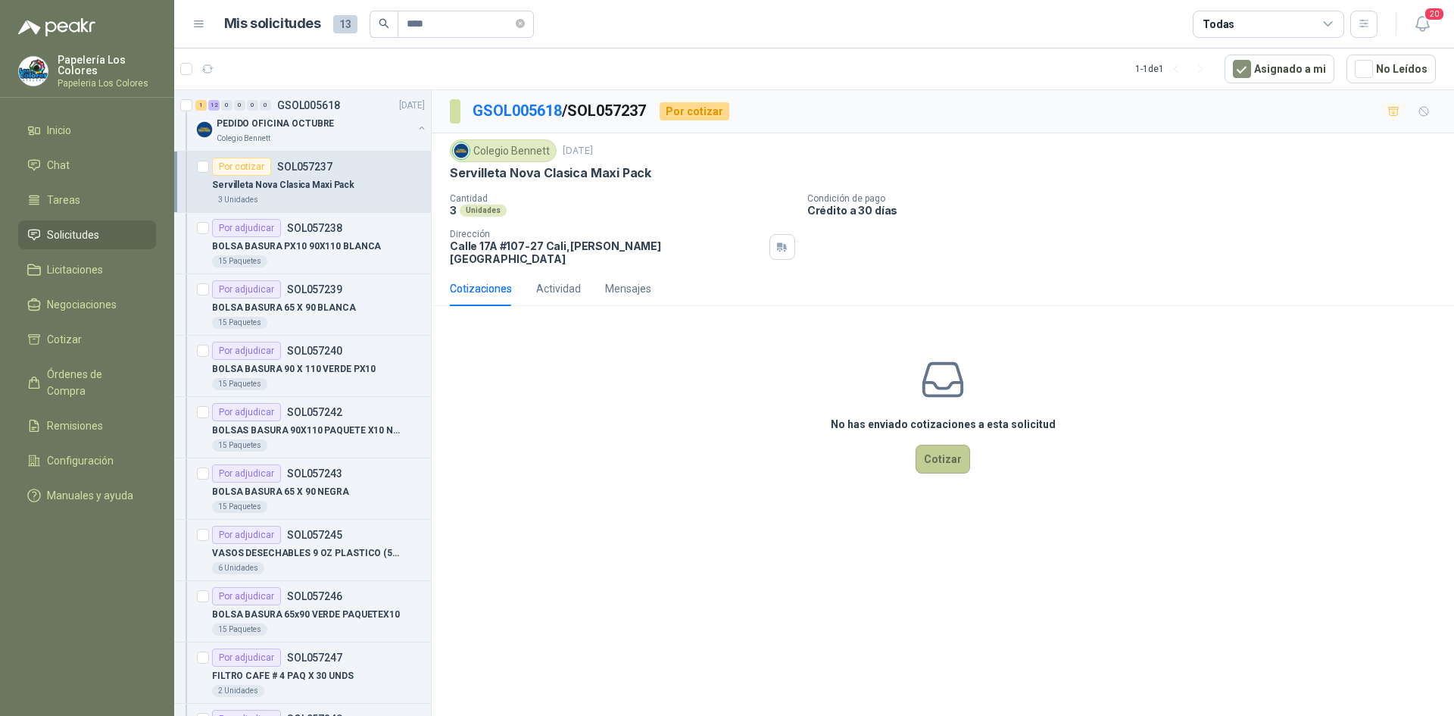
click at [941, 447] on button "Cotizar" at bounding box center [943, 459] width 55 height 29
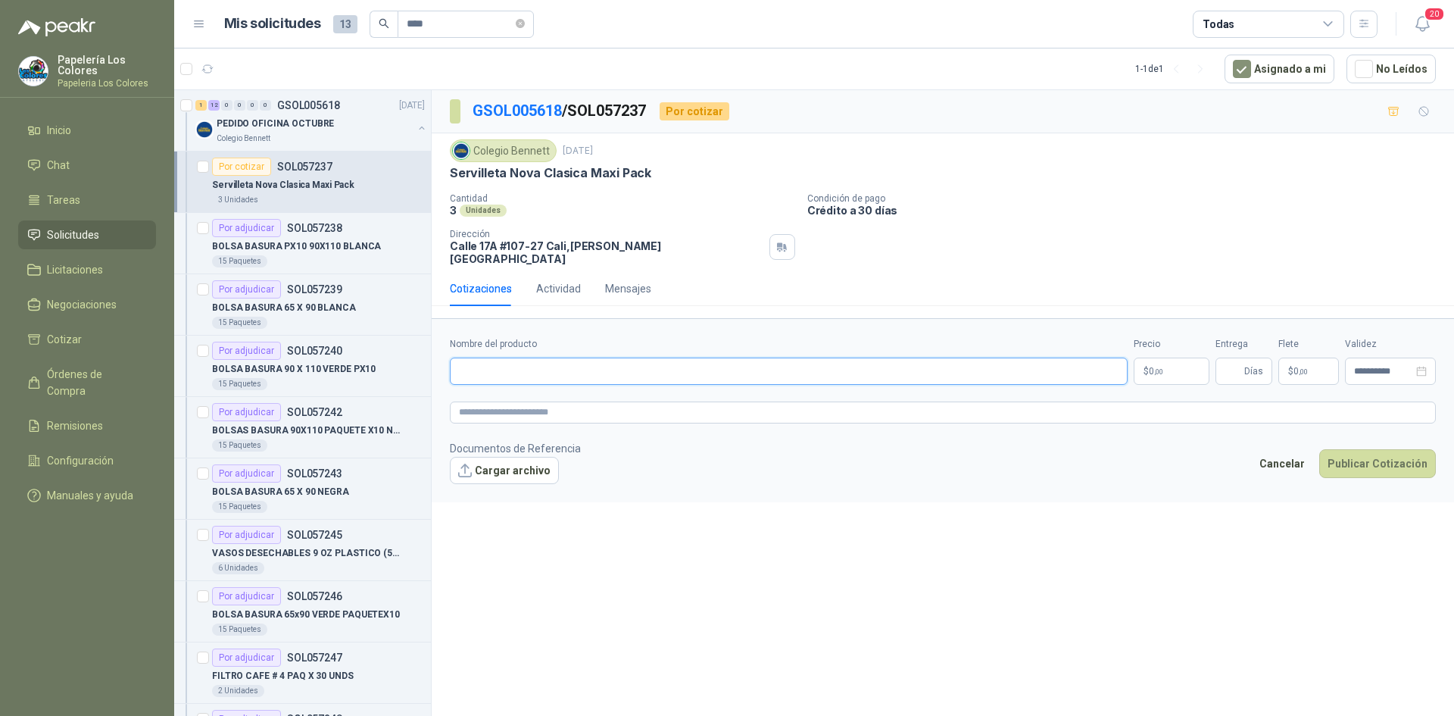
click at [514, 361] on input "Nombre del producto" at bounding box center [789, 370] width 678 height 27
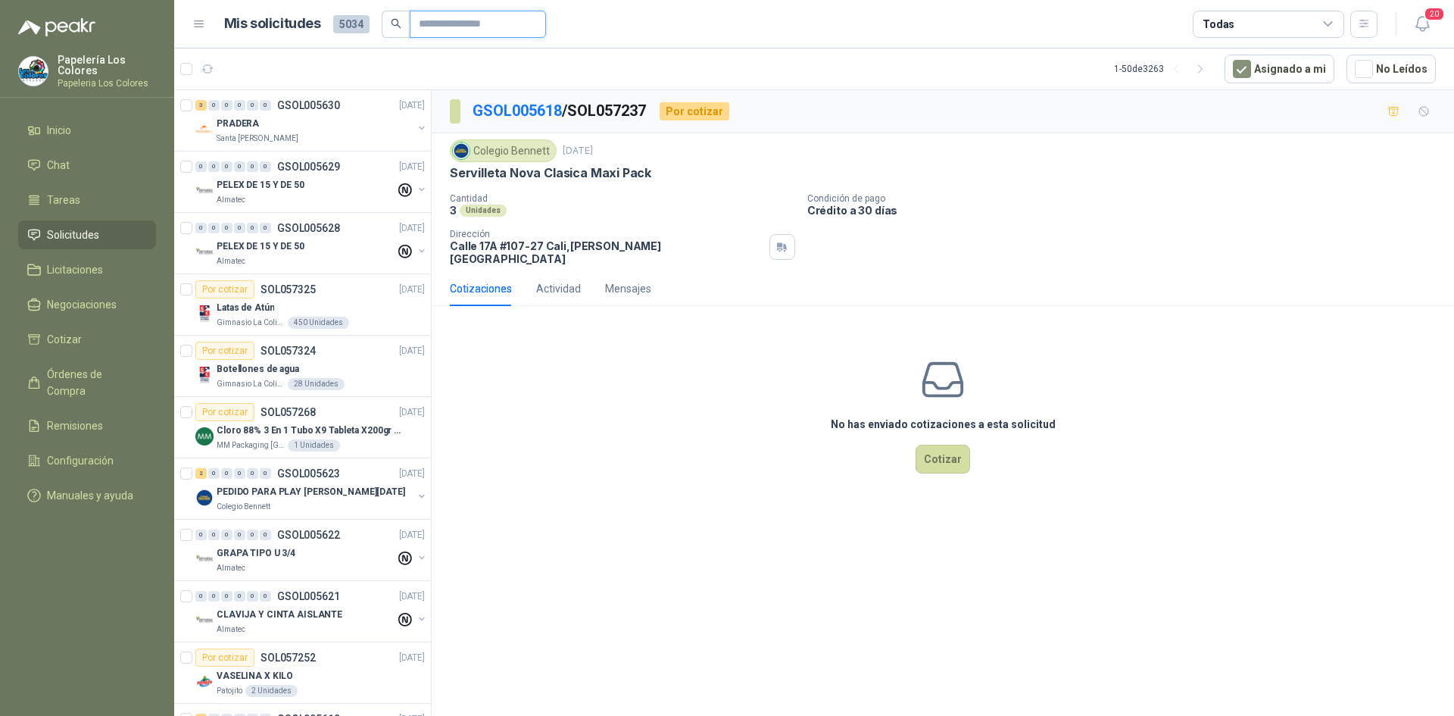
click at [438, 27] on input "text" at bounding box center [472, 24] width 106 height 26
type input "****"
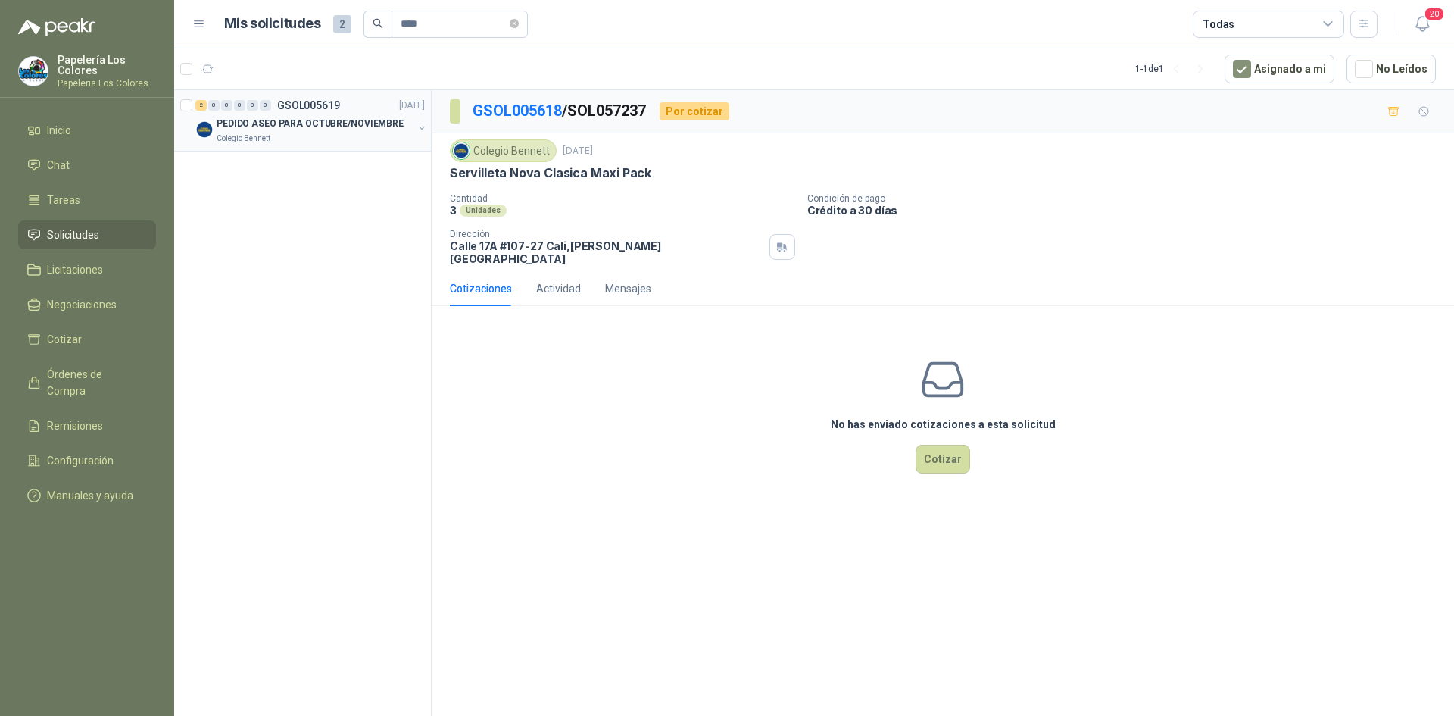
click at [362, 101] on div "2 0 0 0 0 0 GSOL005619 [DATE]" at bounding box center [311, 105] width 232 height 18
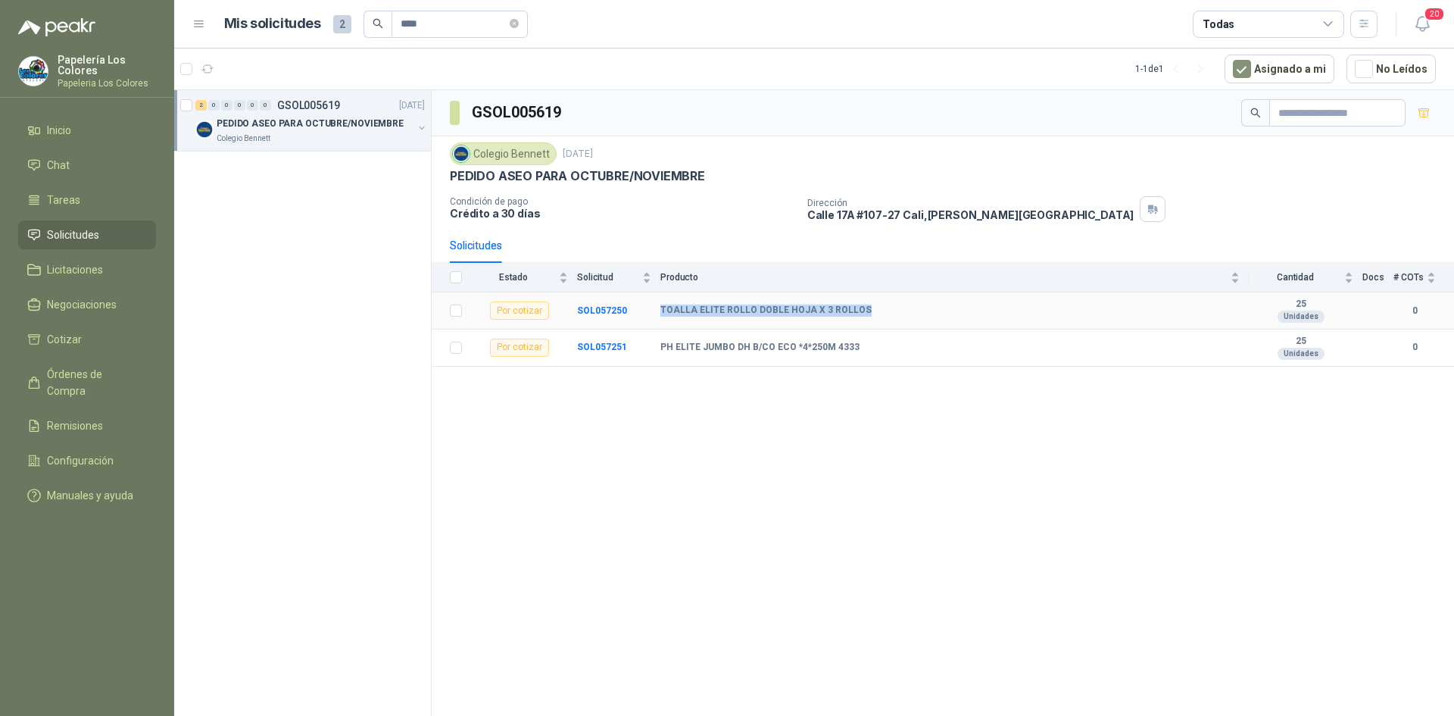
drag, startPoint x: 856, startPoint y: 310, endPoint x: 659, endPoint y: 301, distance: 197.1
click at [659, 301] on tr "Por cotizar SOL057250 TOALLA ELITE ROLLO DOBLE HOJA X 3 ROLLOS 25 Unidades 0" at bounding box center [943, 310] width 1022 height 37
copy tr "TOALLA ELITE ROLLO DOBLE HOJA X 3 ROLLOS"
click at [603, 310] on b "SOL057250" at bounding box center [602, 310] width 50 height 11
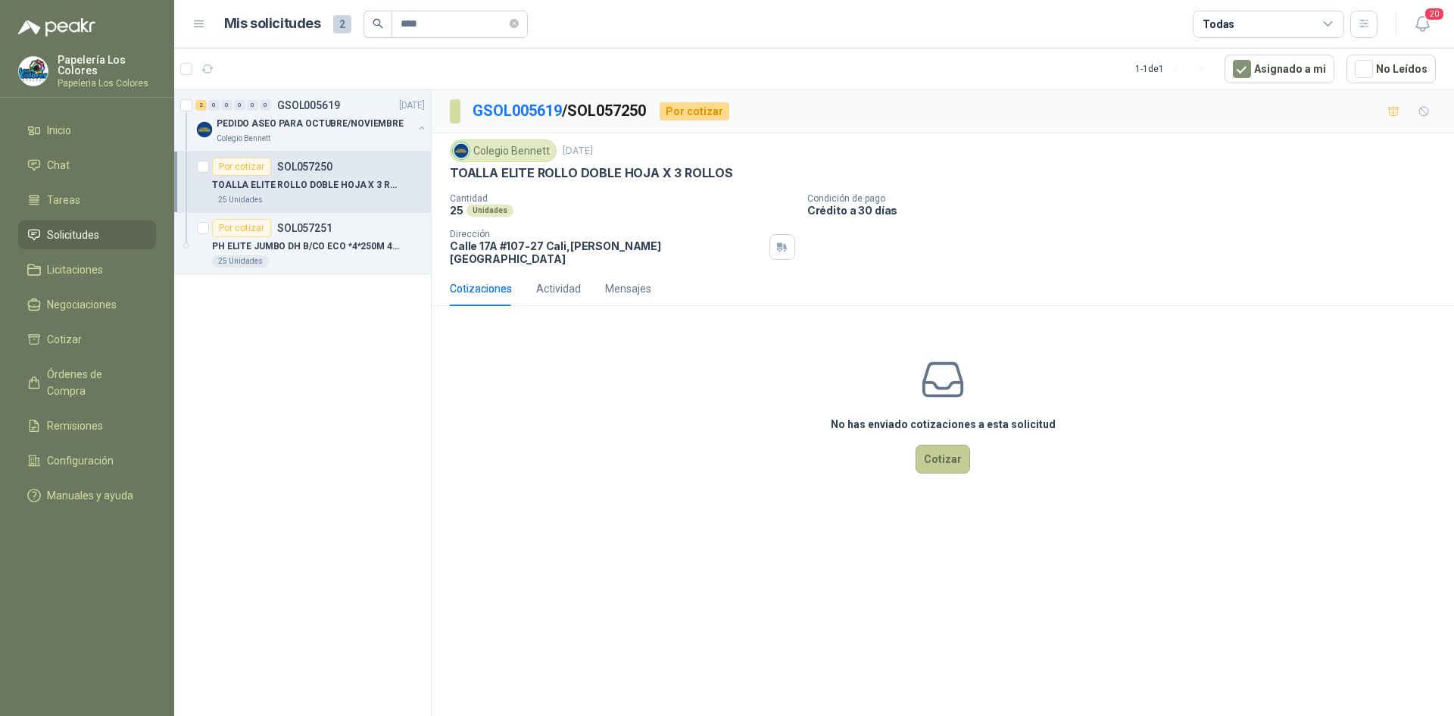
click at [947, 452] on button "Cotizar" at bounding box center [943, 459] width 55 height 29
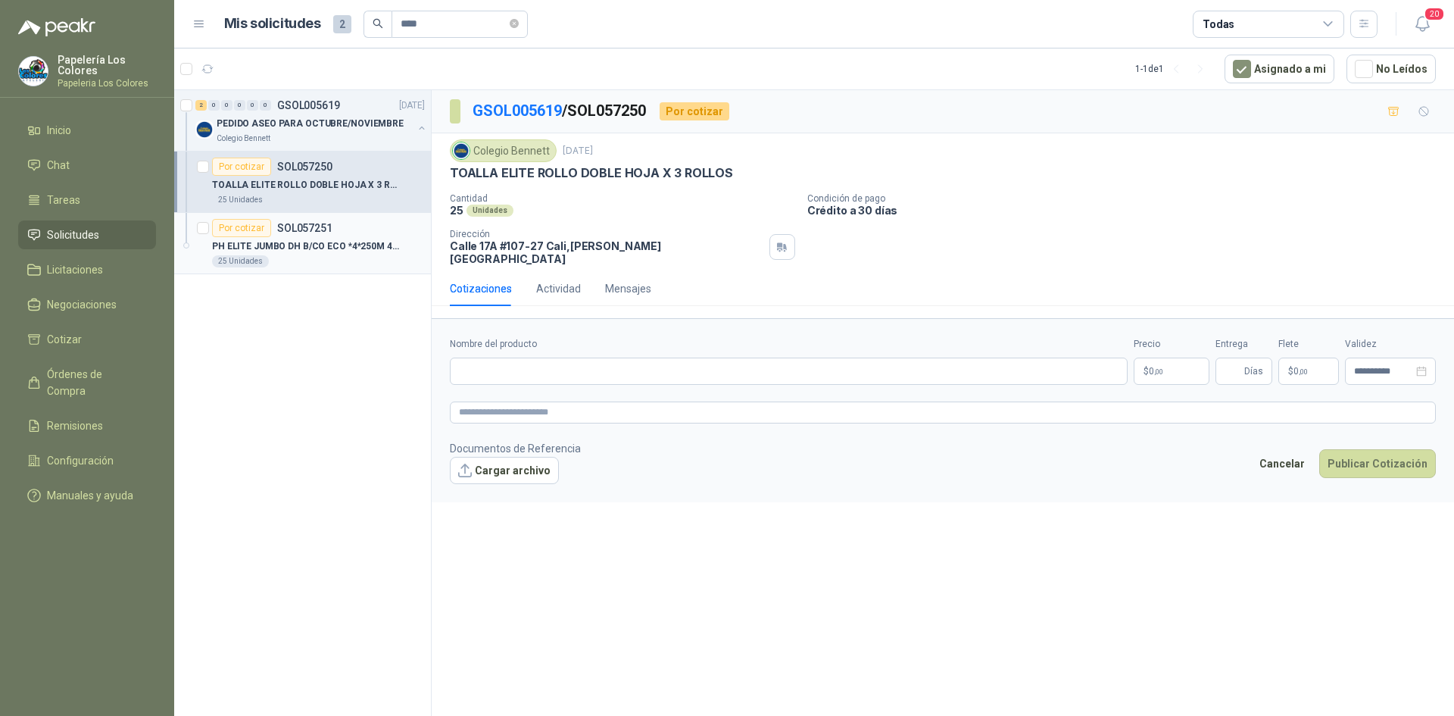
click at [388, 221] on div "Por cotizar SOL057251" at bounding box center [318, 228] width 213 height 18
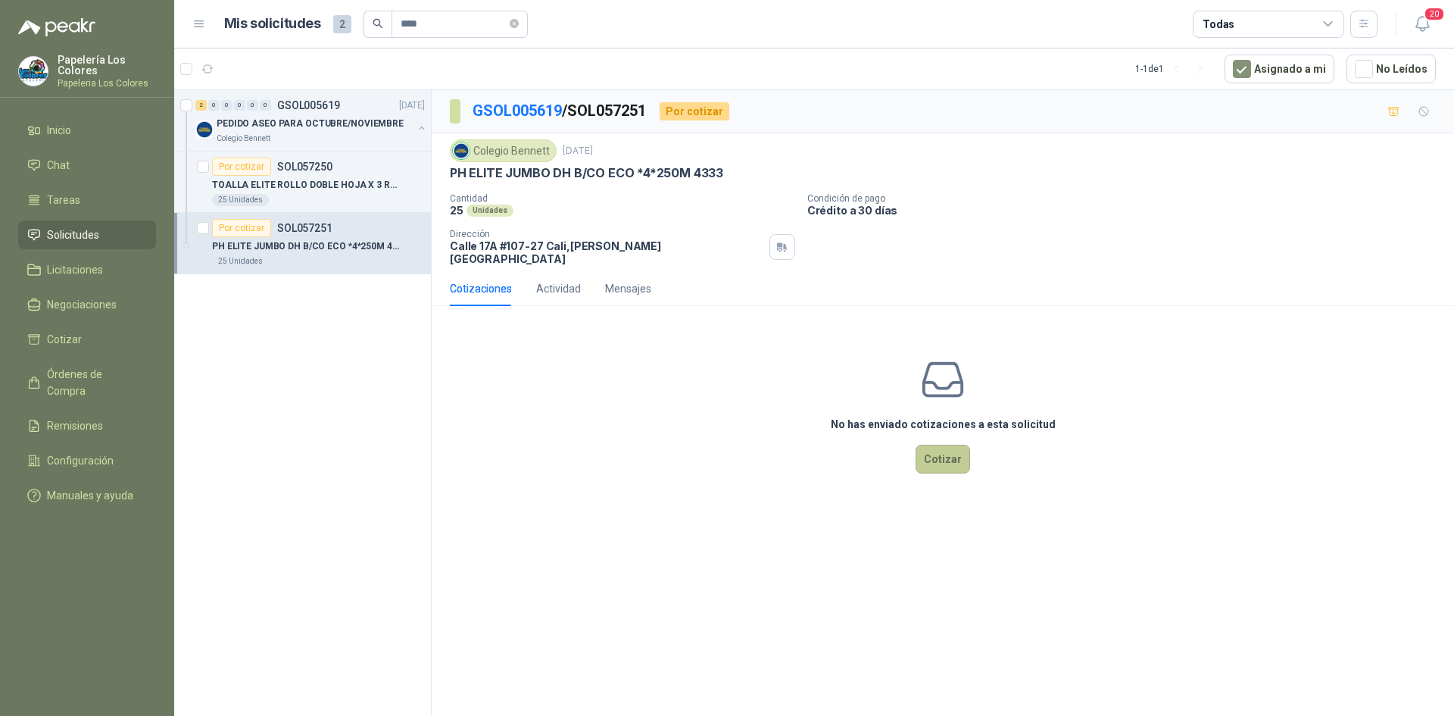
click at [944, 445] on button "Cotizar" at bounding box center [943, 459] width 55 height 29
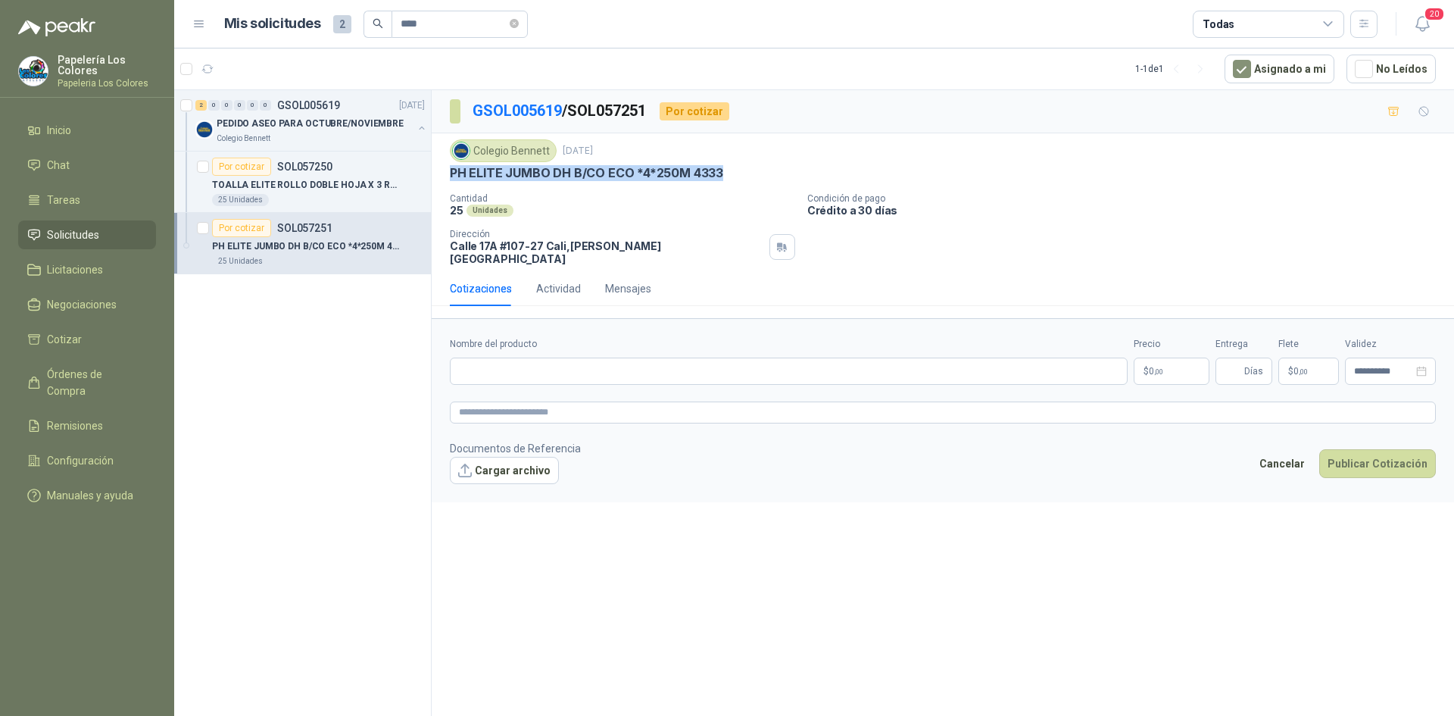
drag, startPoint x: 450, startPoint y: 173, endPoint x: 722, endPoint y: 181, distance: 272.0
click at [722, 181] on div "PH ELITE JUMBO DH B/CO ECO *4*250M 4333" at bounding box center [943, 173] width 986 height 16
copy p "PH ELITE JUMBO DH B/CO ECO *4*250M 4333"
click at [773, 248] on div "Dirección [STREET_ADDRESS][PERSON_NAME]" at bounding box center [622, 247] width 345 height 36
click at [388, 163] on div "Por cotizar SOL057250" at bounding box center [318, 167] width 213 height 18
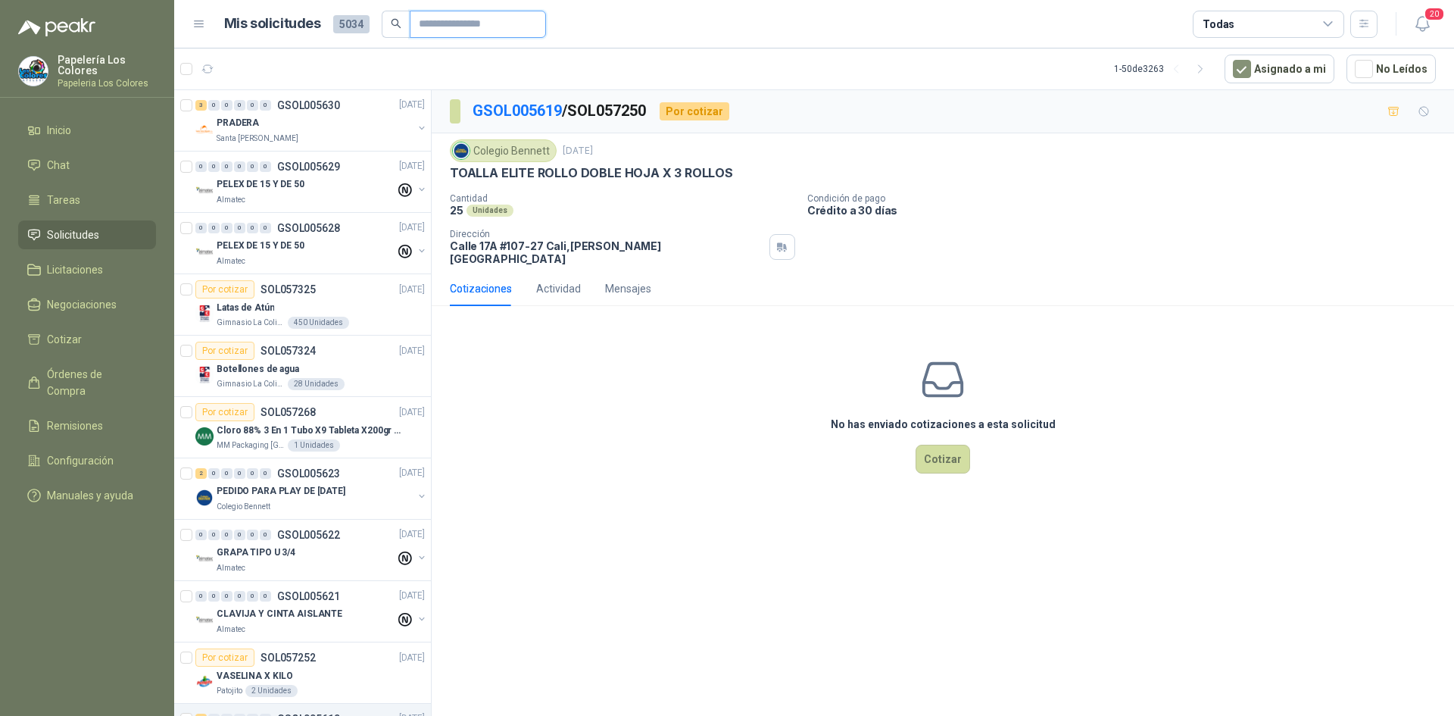
click at [465, 20] on input "text" at bounding box center [472, 24] width 106 height 26
type input "****"
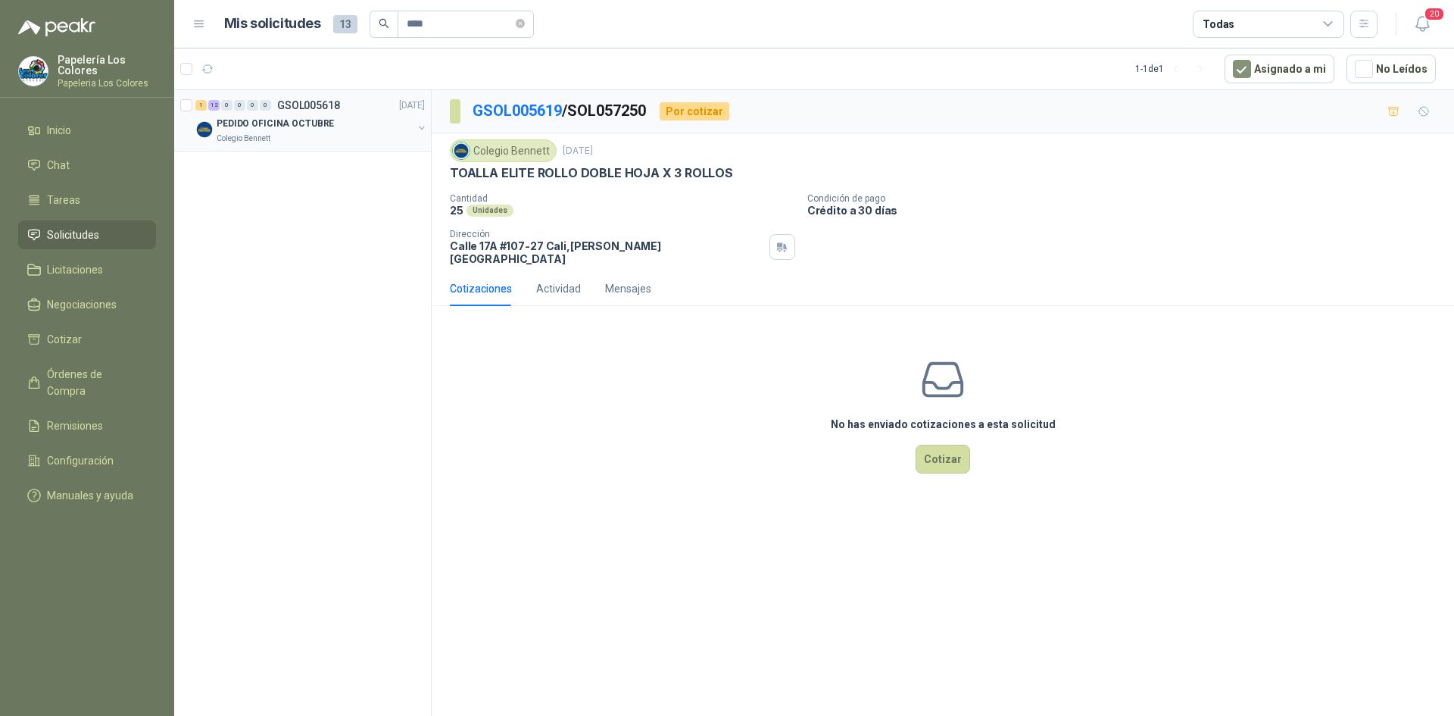
click at [360, 117] on div "PEDIDO OFICINA OCTUBRE" at bounding box center [315, 123] width 196 height 18
